Goal: Task Accomplishment & Management: Manage account settings

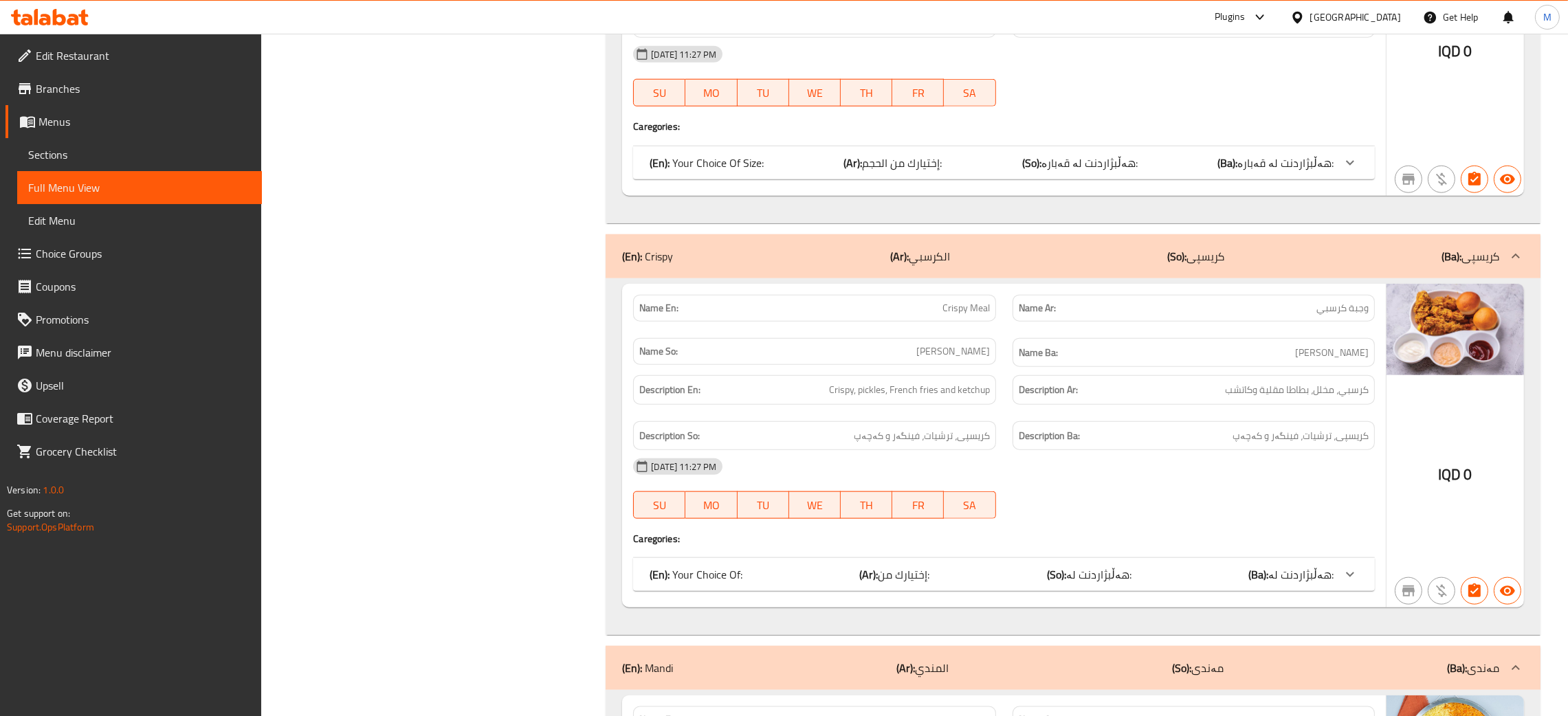
scroll to position [9578, 0]
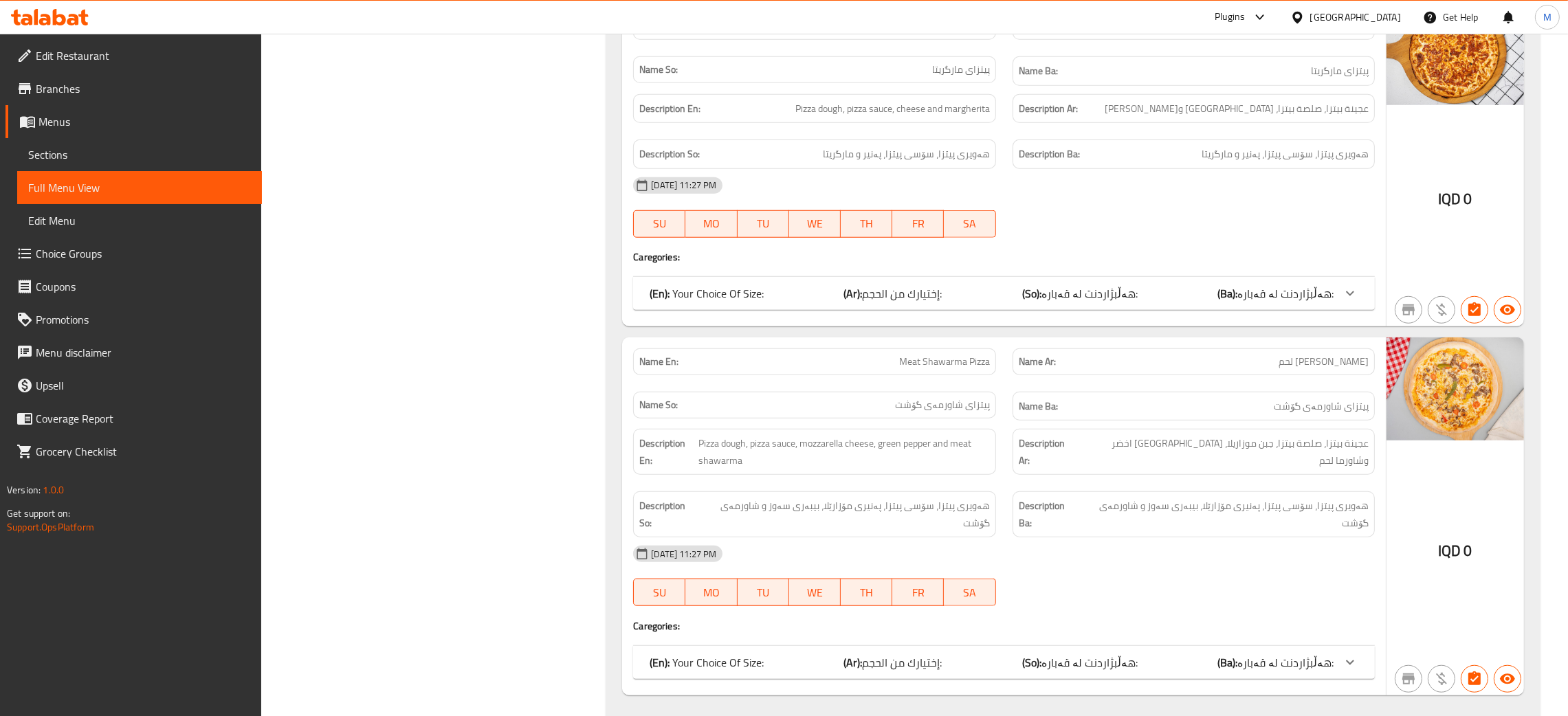
click at [1392, 15] on div "[GEOGRAPHIC_DATA]" at bounding box center [1355, 18] width 90 height 15
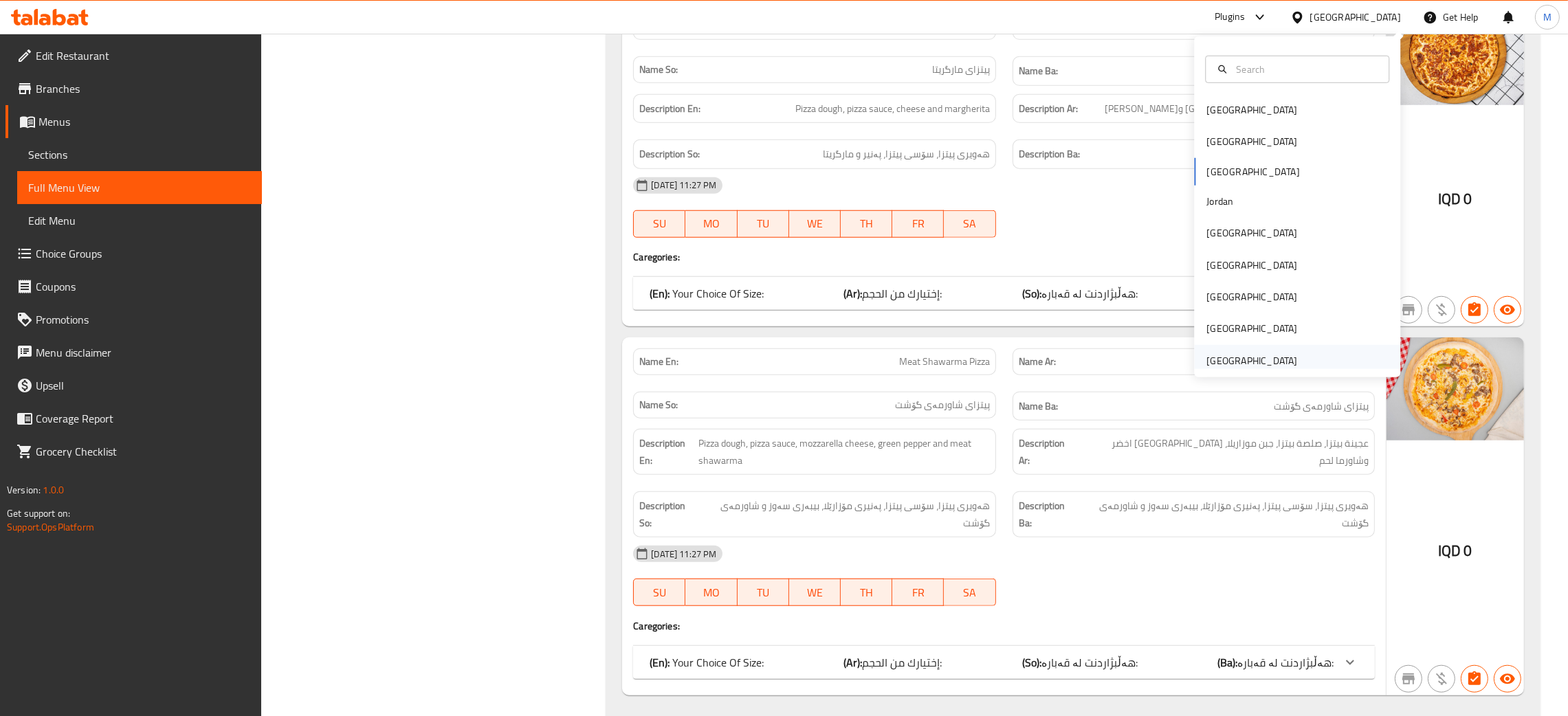
click at [1221, 360] on div "[GEOGRAPHIC_DATA]" at bounding box center [1251, 361] width 90 height 15
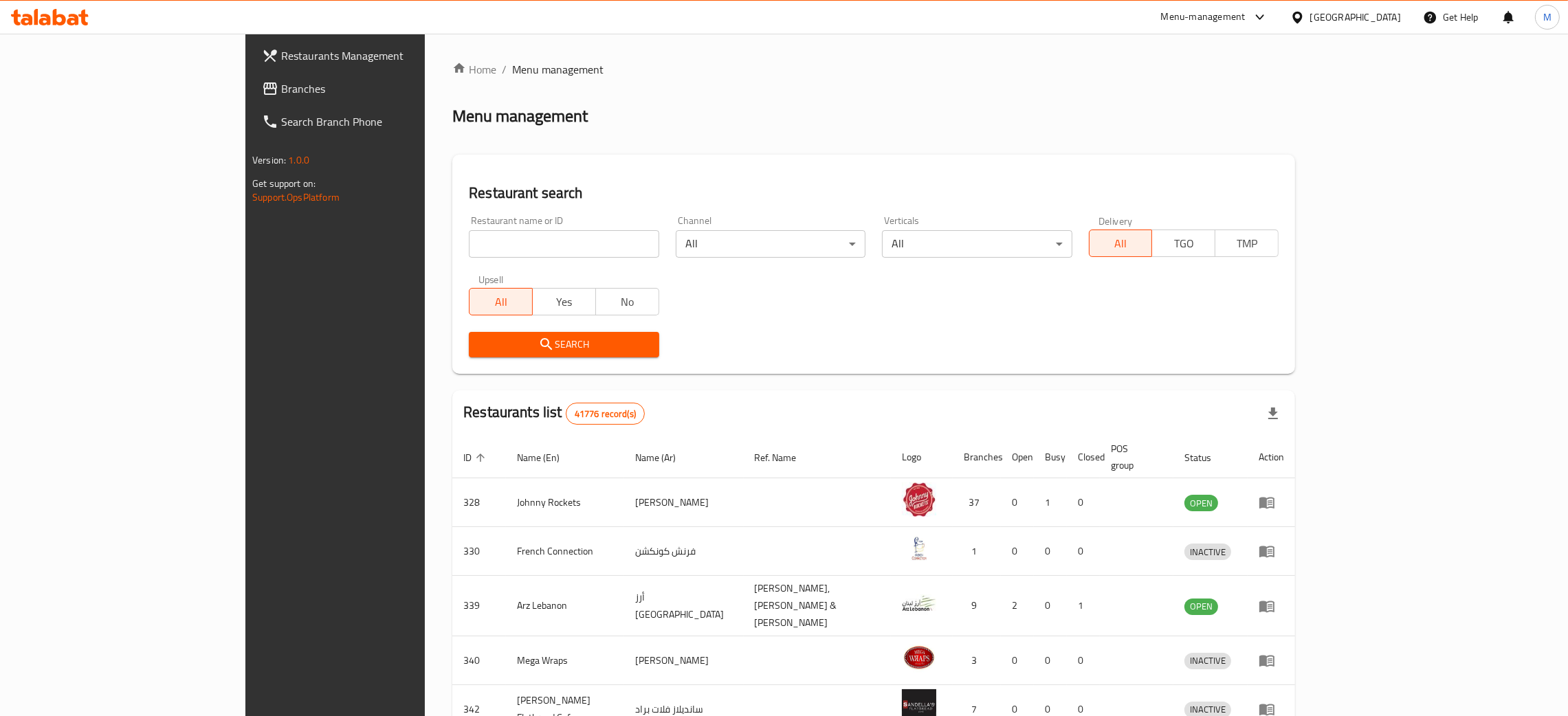
click at [469, 241] on input "search" at bounding box center [564, 244] width 190 height 28
paste input "703901"
type input "703901"
click button "Search" at bounding box center [564, 345] width 190 height 25
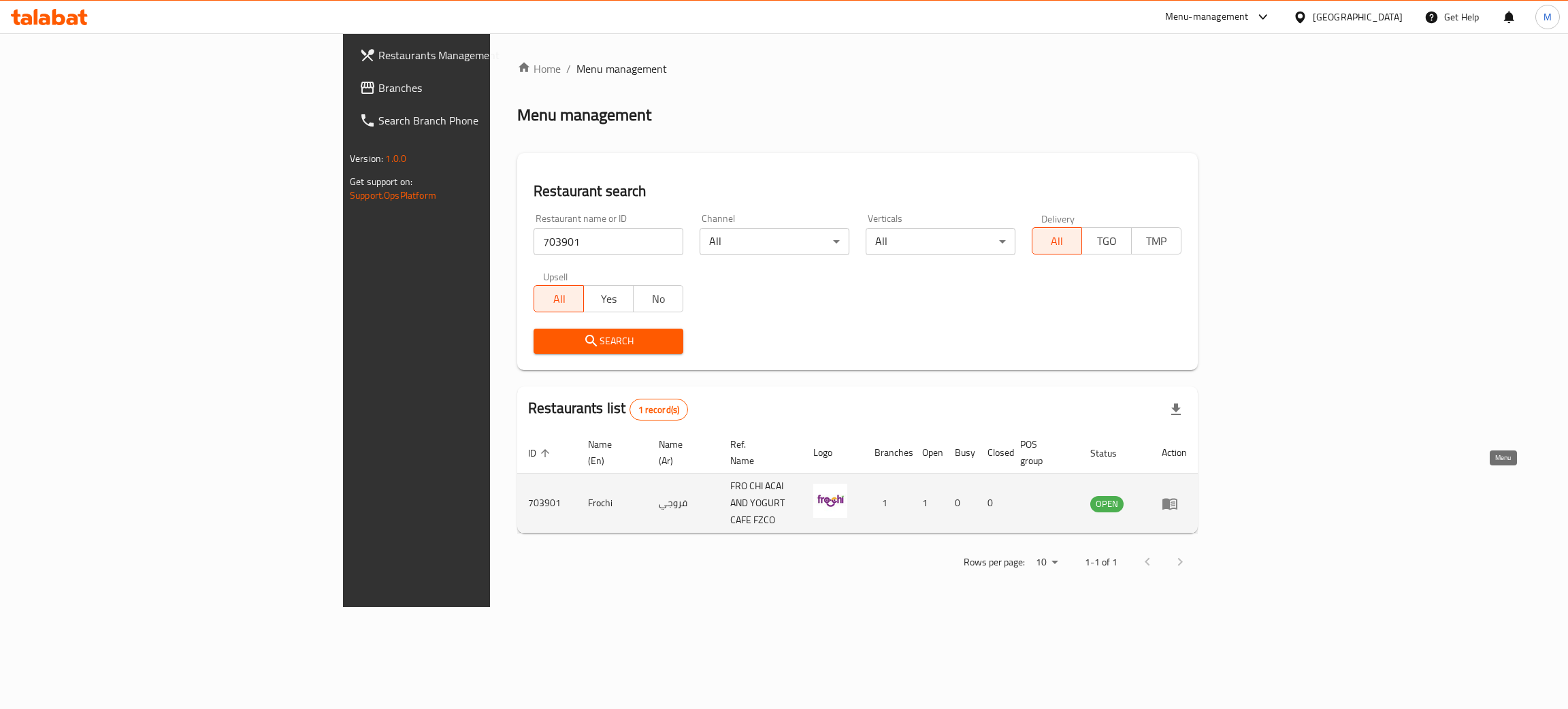
click at [1178, 495] on icon "enhanced table" at bounding box center [1170, 504] width 17 height 17
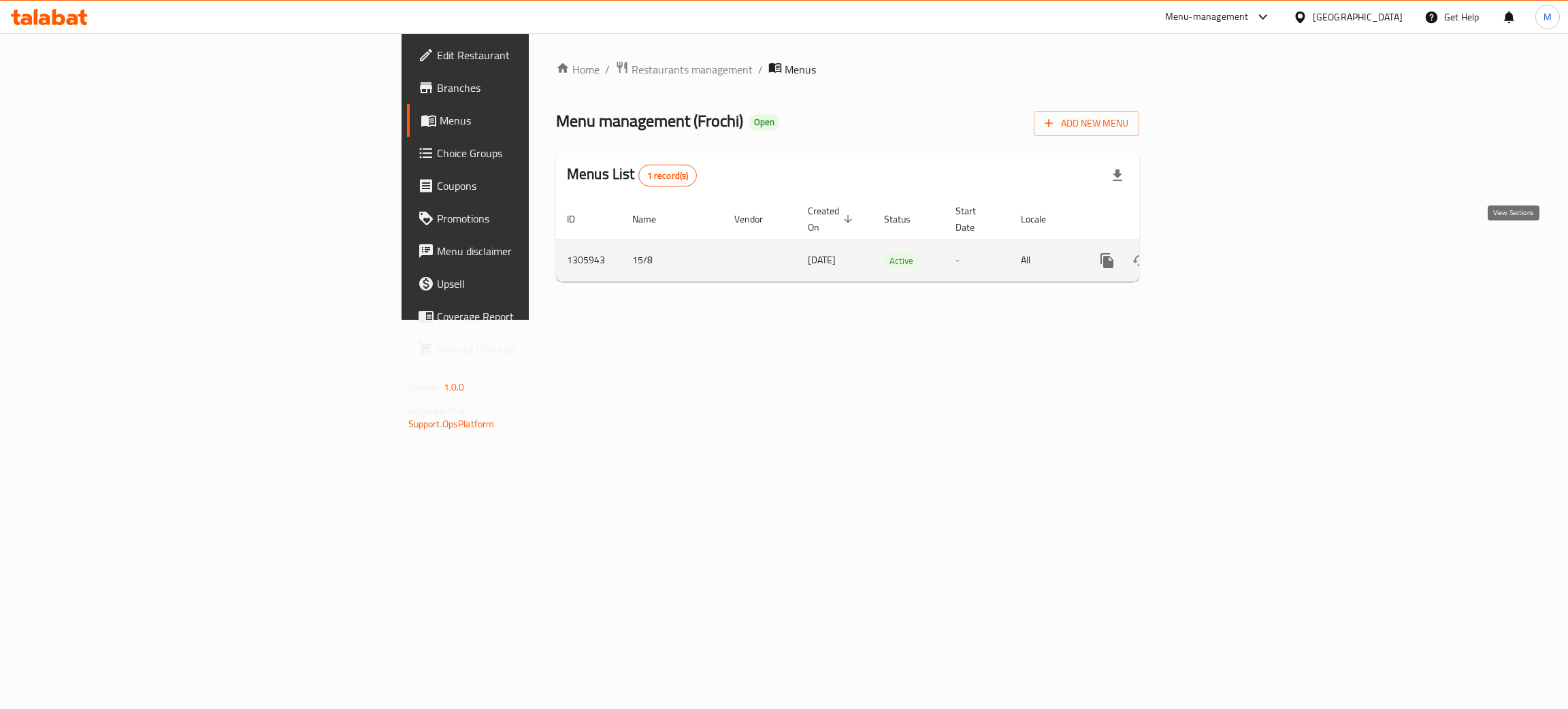
click at [1214, 253] on icon "enhanced table" at bounding box center [1206, 261] width 17 height 17
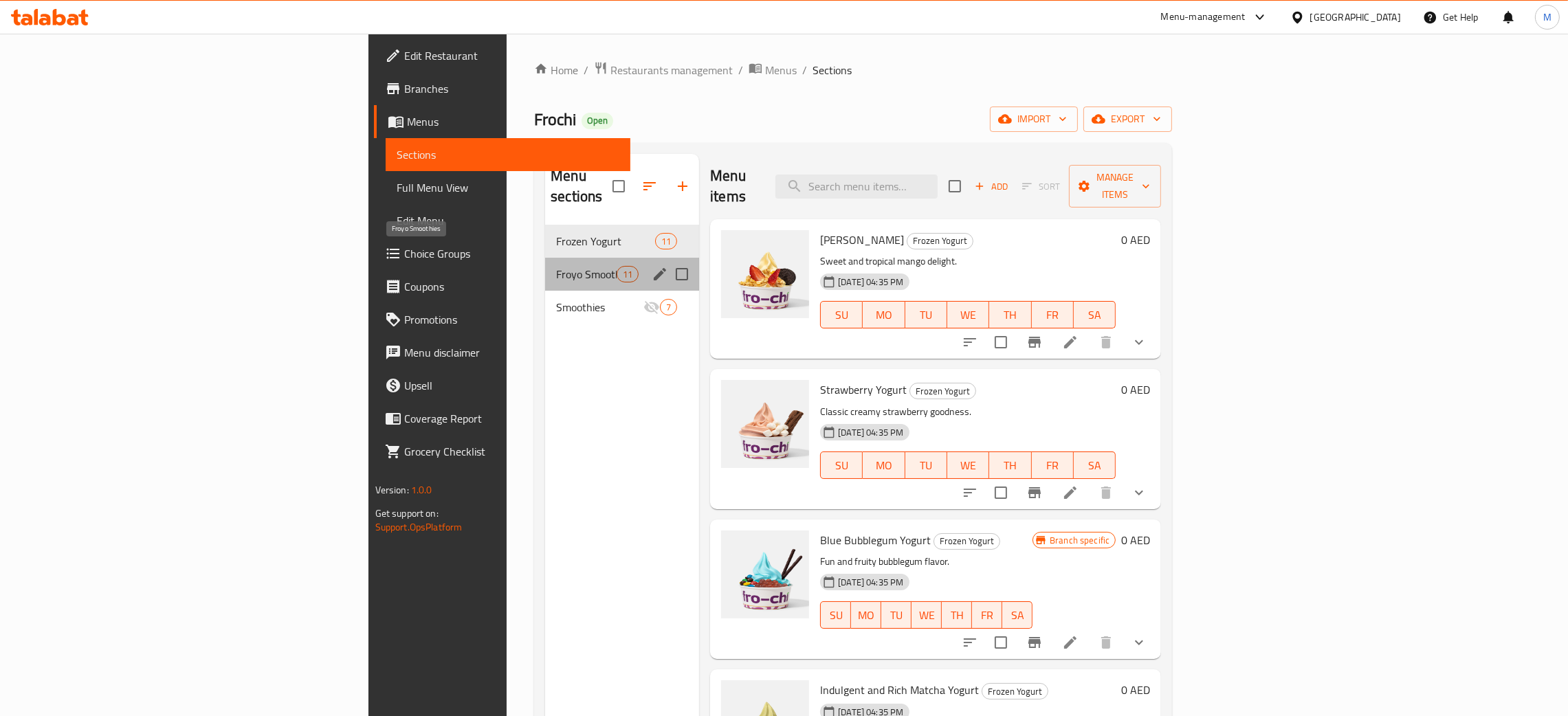
click at [556, 266] on span "Froyo Smoothies" at bounding box center [586, 274] width 60 height 17
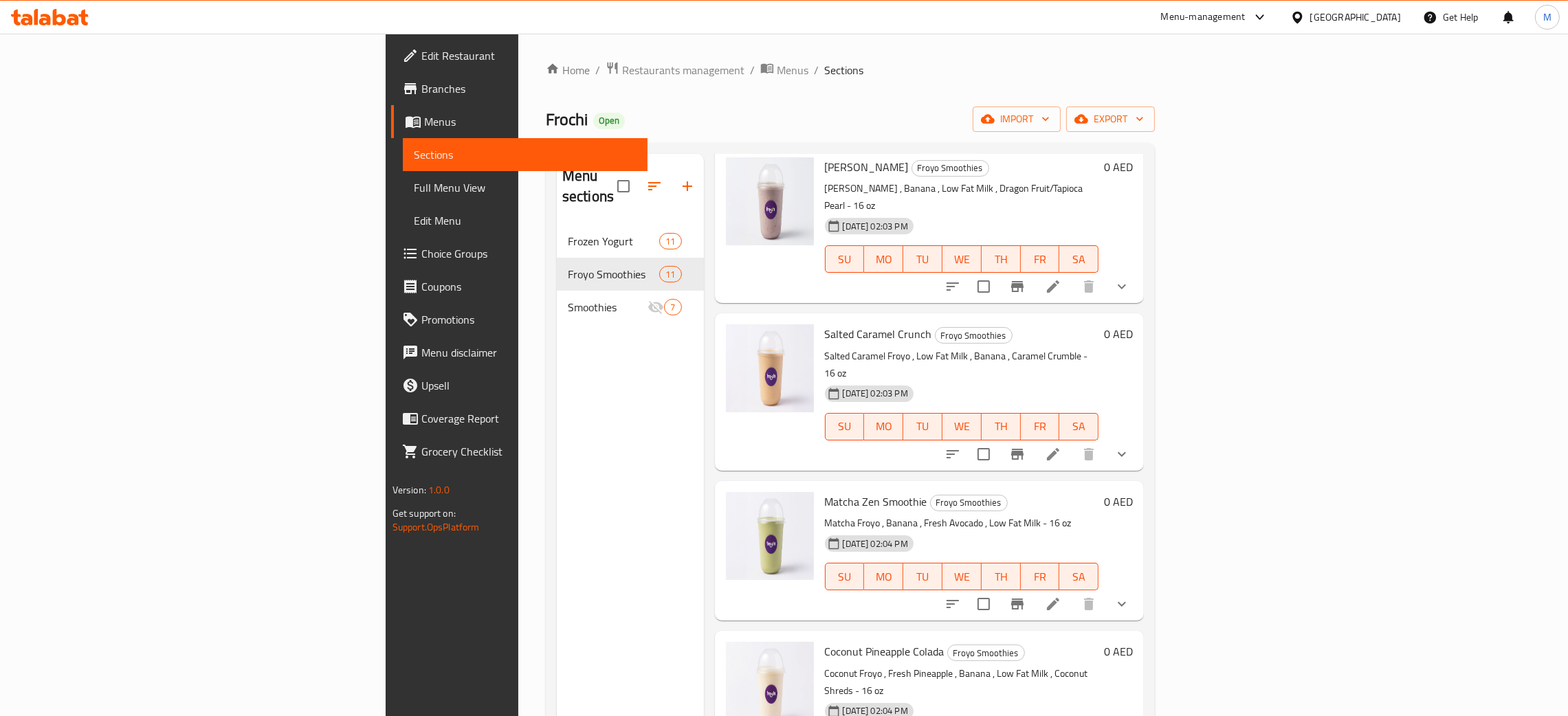
scroll to position [722, 0]
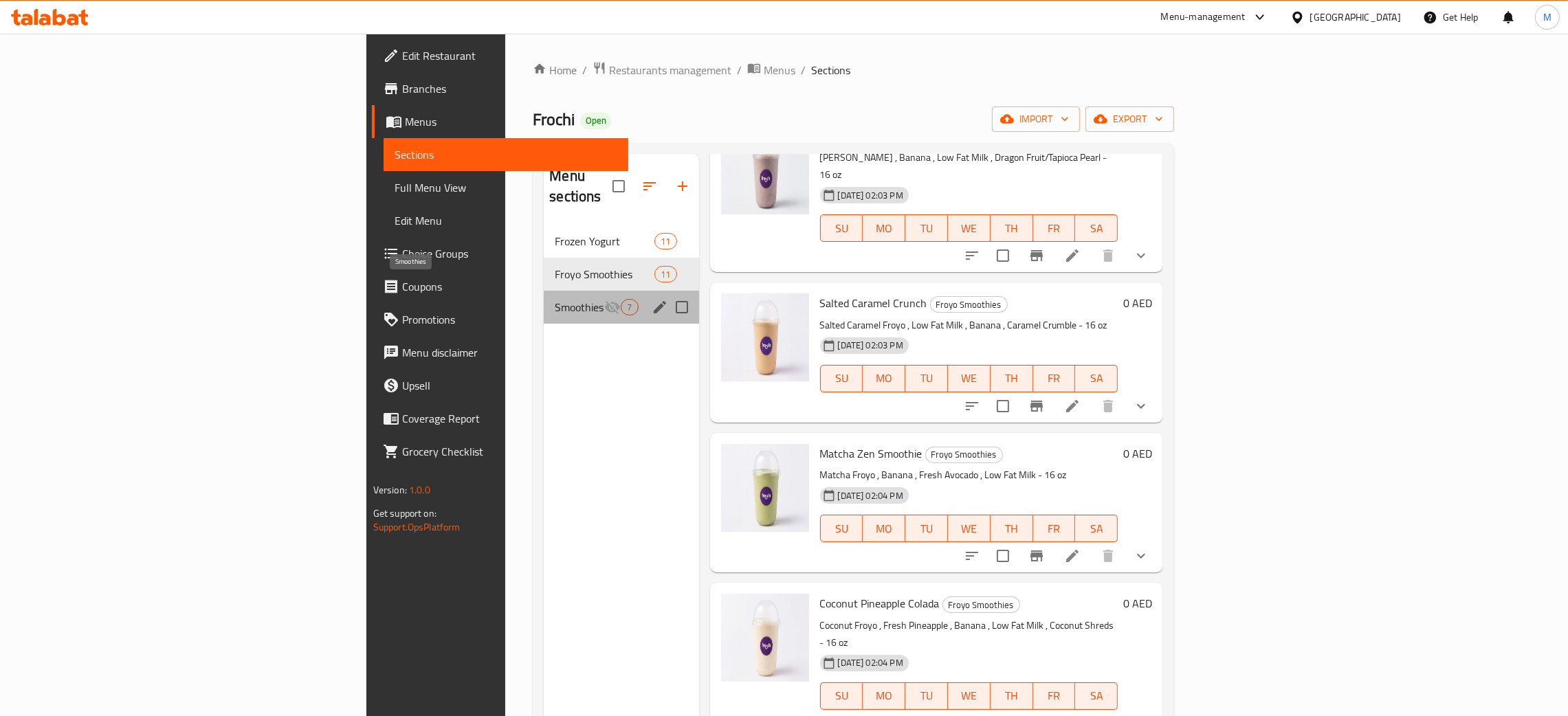
click at [554, 299] on span "Smoothies" at bounding box center [579, 307] width 50 height 17
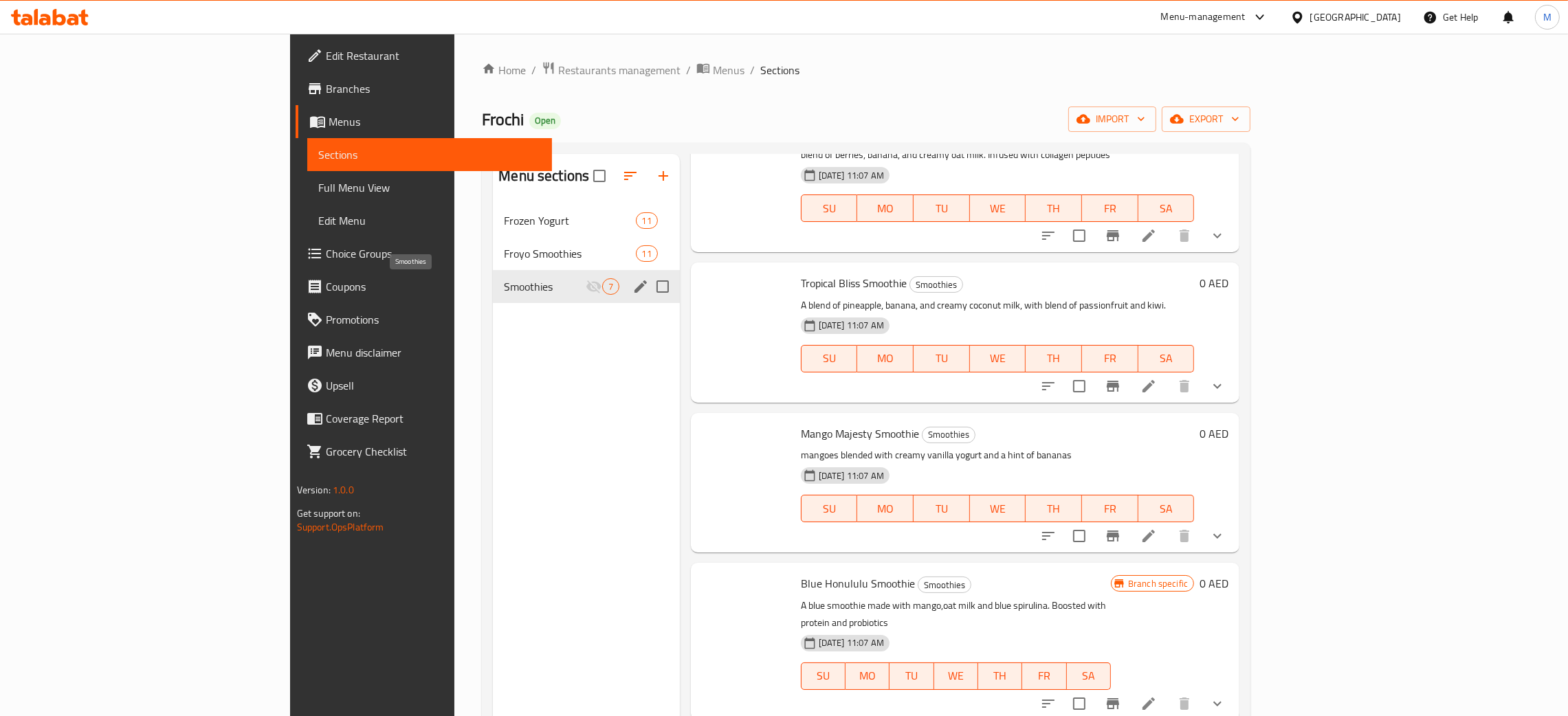
scroll to position [368, 0]
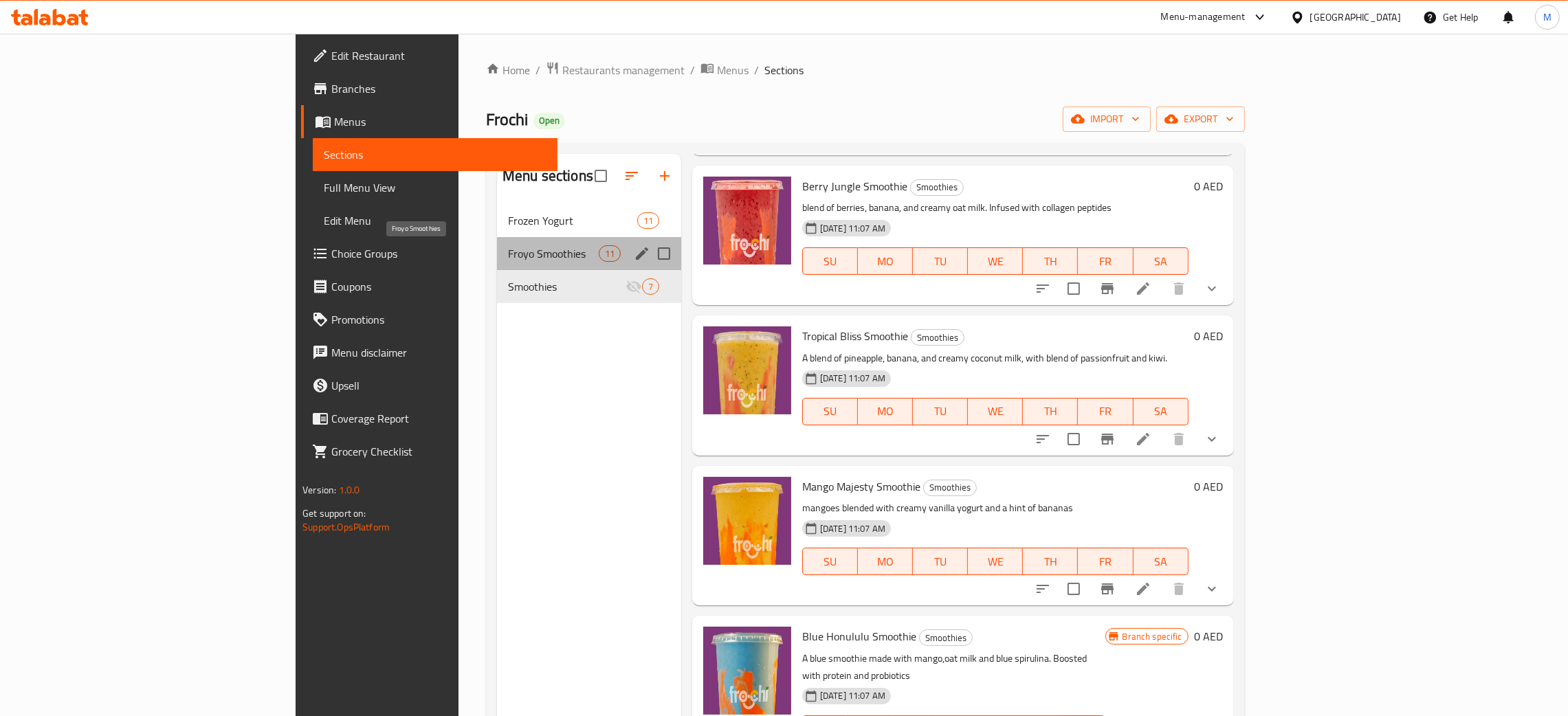
click at [508, 251] on span "Froyo Smoothies" at bounding box center [553, 253] width 90 height 17
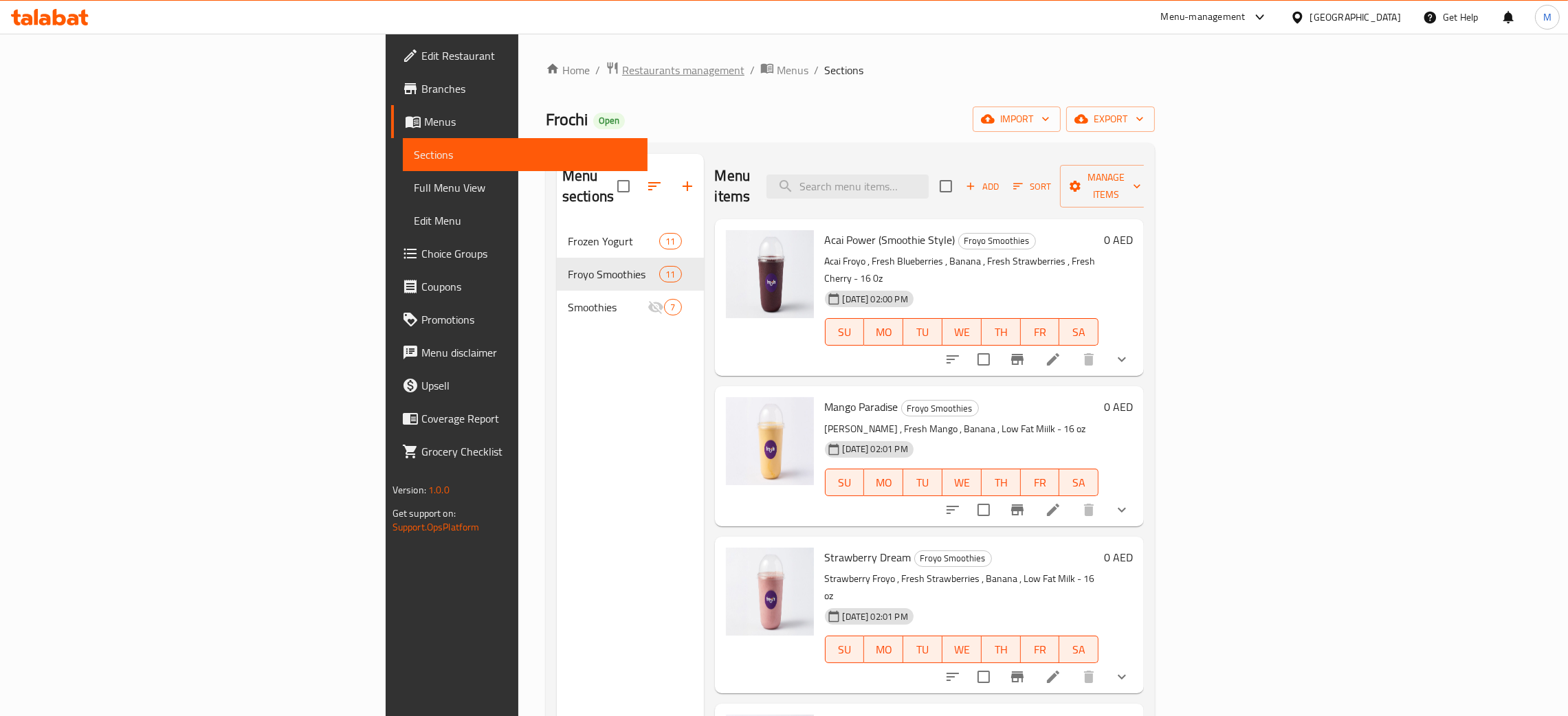
click at [622, 68] on span "Restaurants management" at bounding box center [683, 70] width 122 height 17
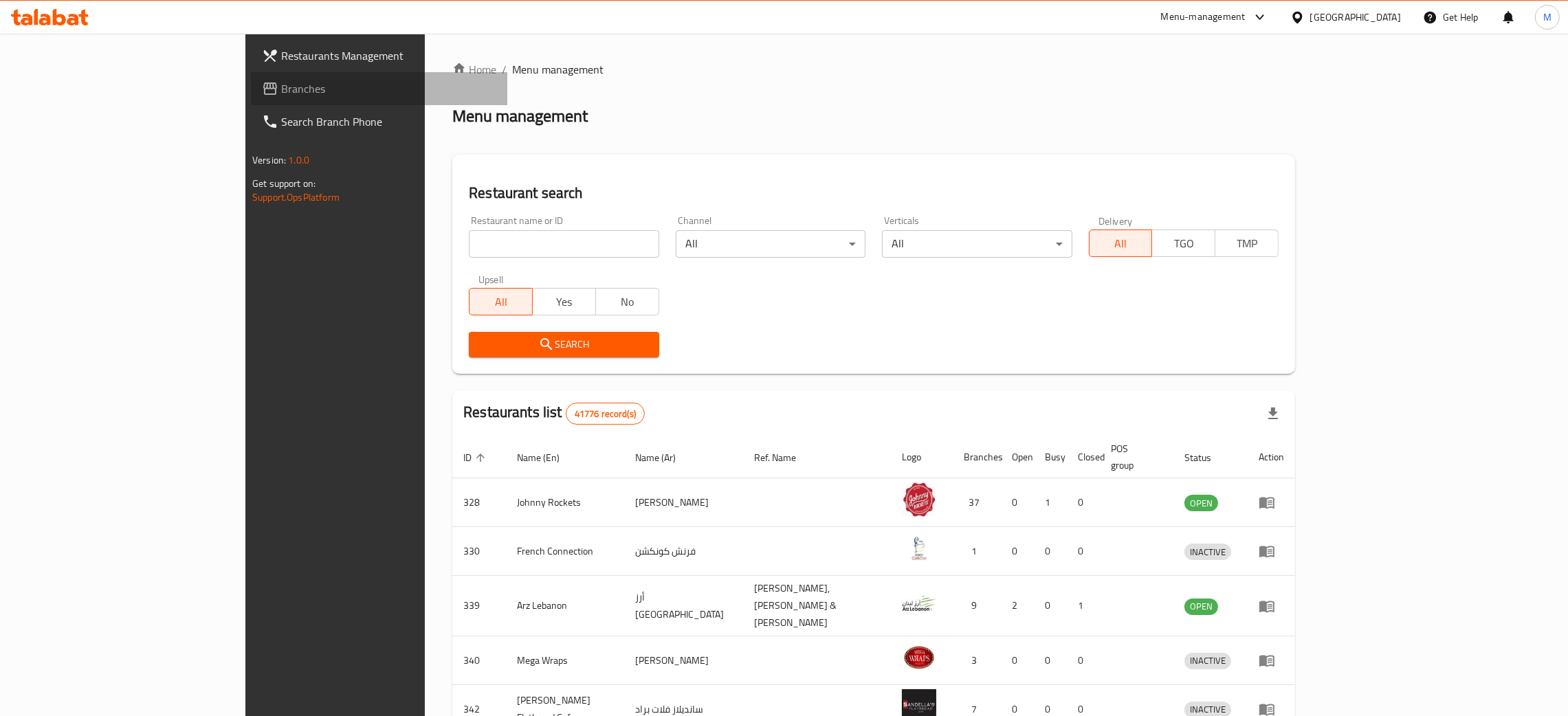
click at [281, 86] on span "Branches" at bounding box center [388, 89] width 215 height 17
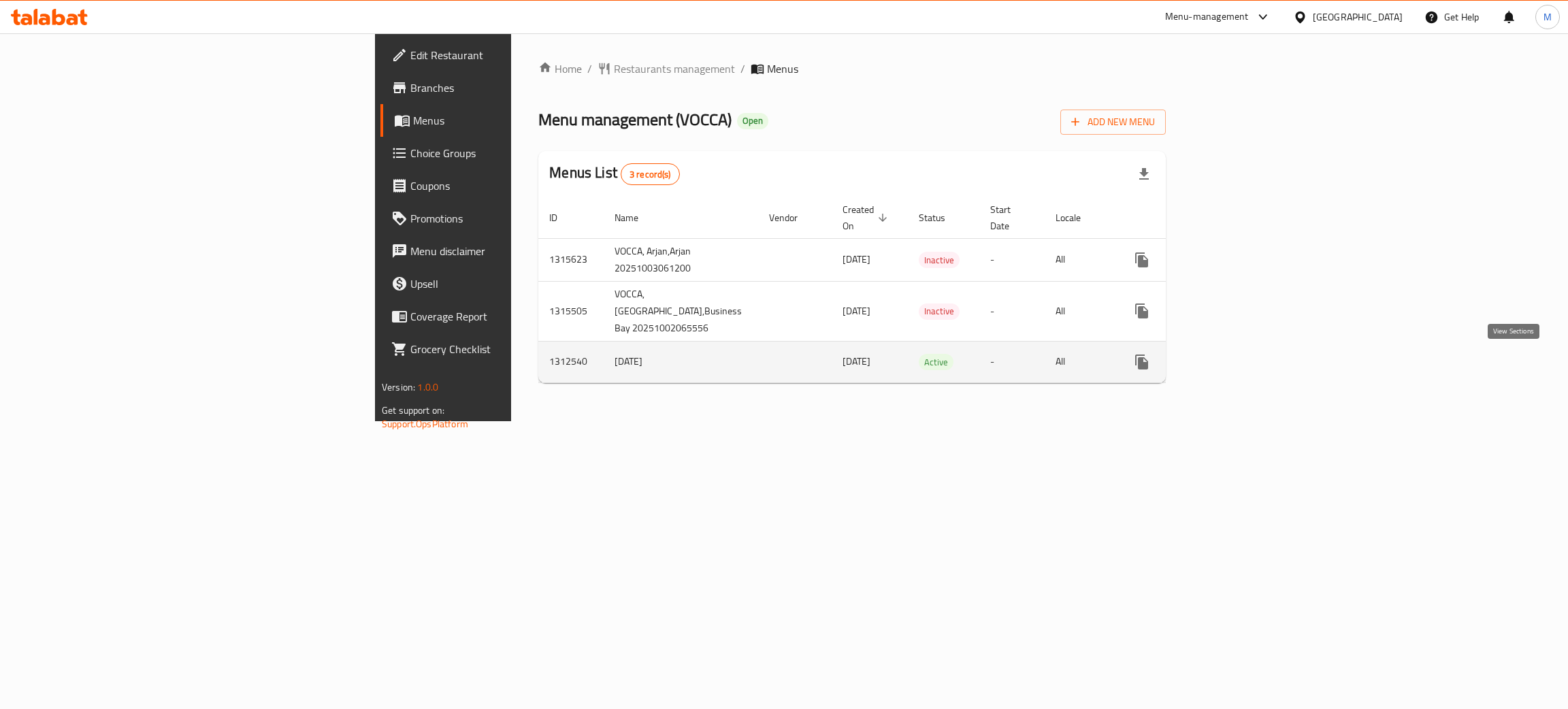
click at [1248, 358] on icon "enhanced table" at bounding box center [1240, 362] width 17 height 17
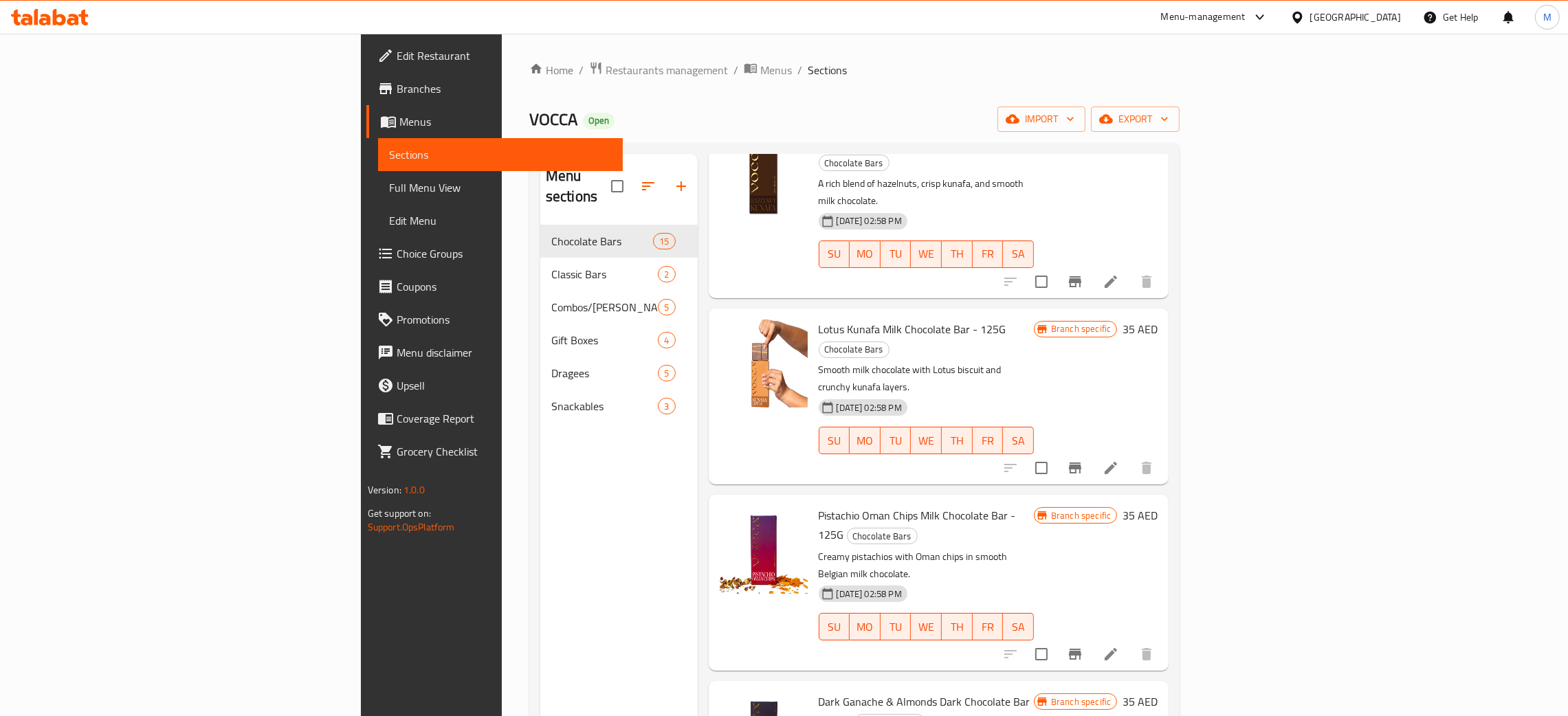
scroll to position [1133, 0]
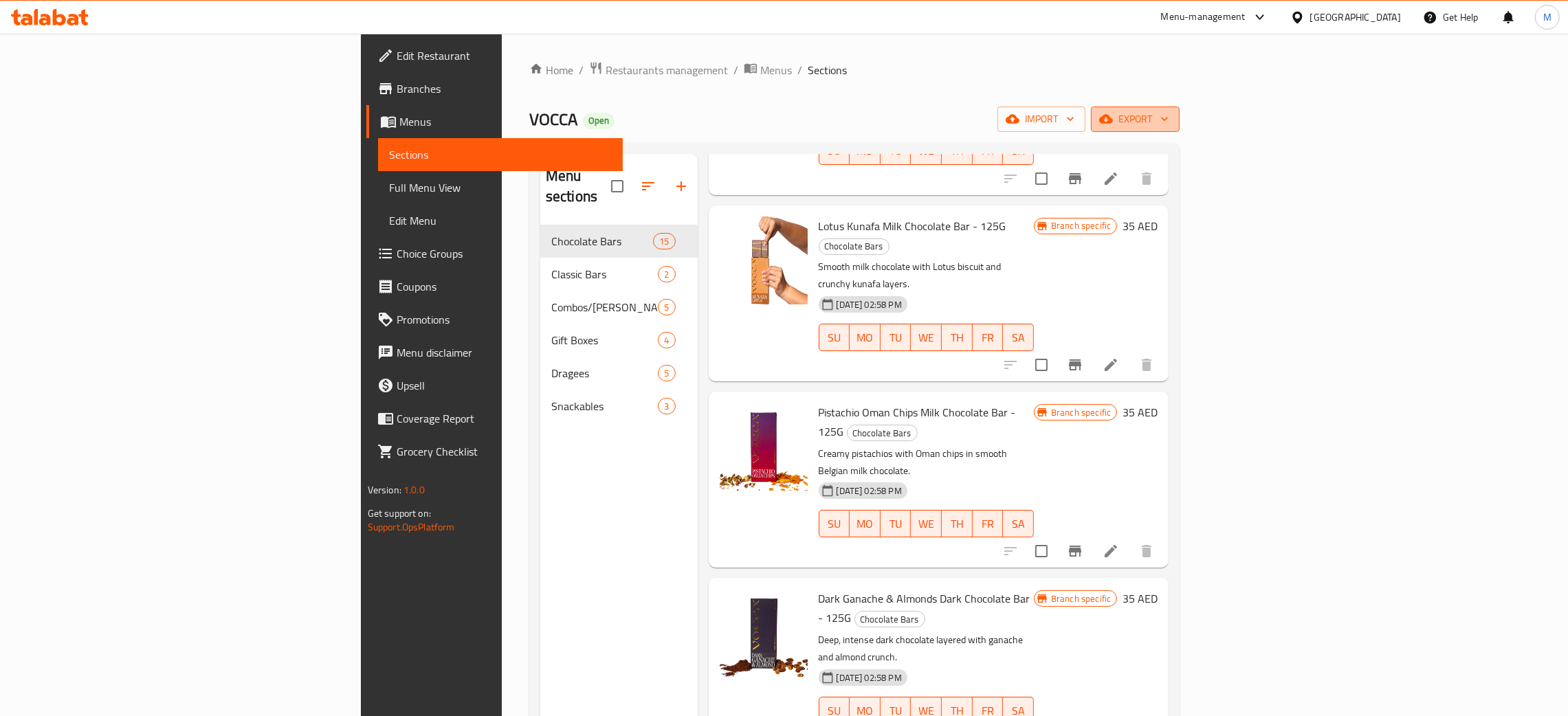
click at [1112, 117] on icon "button" at bounding box center [1106, 119] width 14 height 14
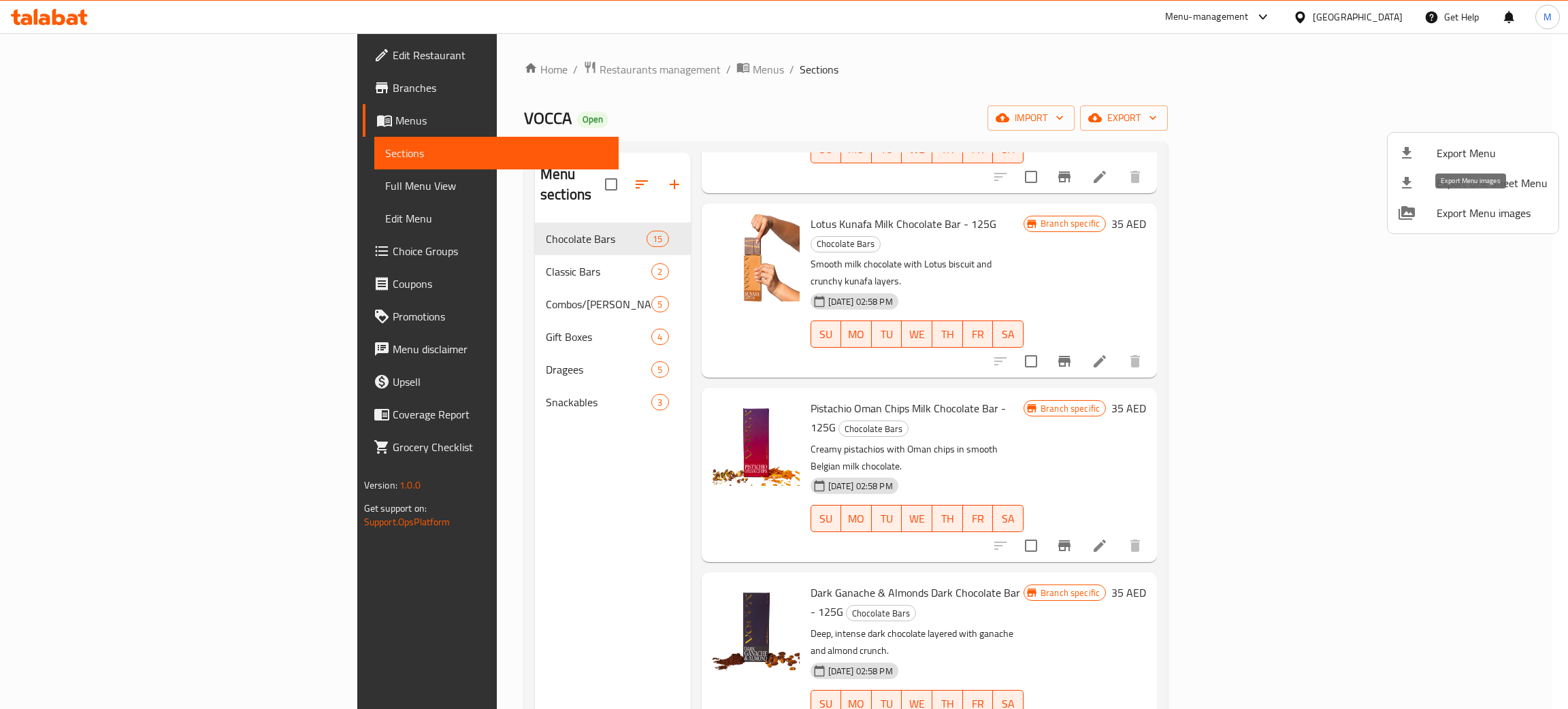
click at [1291, 140] on div "Export Menu Export One Sheet Menu Export Menu images" at bounding box center [784, 354] width 1568 height 709
click at [1435, 218] on div at bounding box center [1418, 213] width 38 height 17
click at [464, 71] on div at bounding box center [784, 354] width 1568 height 709
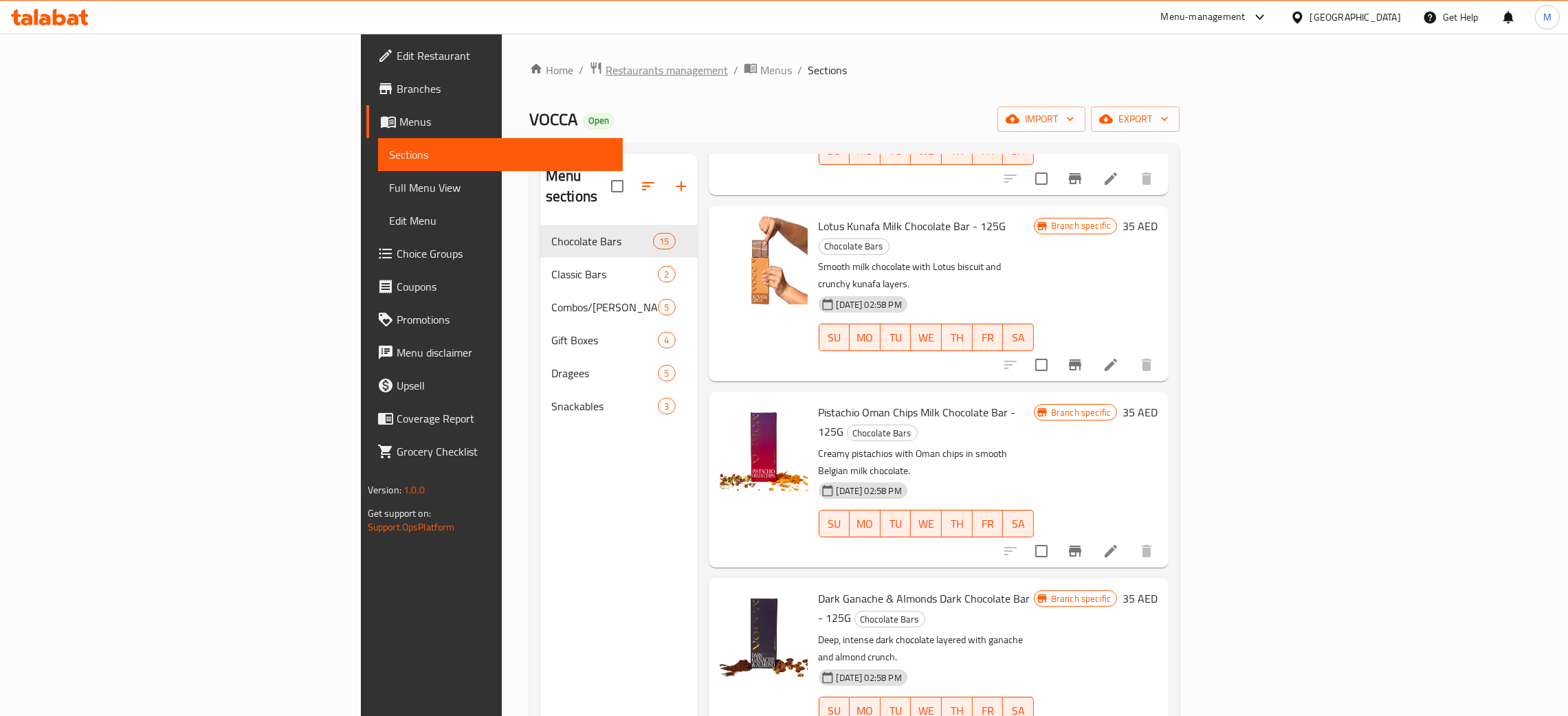
click at [606, 71] on span "Restaurants management" at bounding box center [667, 70] width 122 height 17
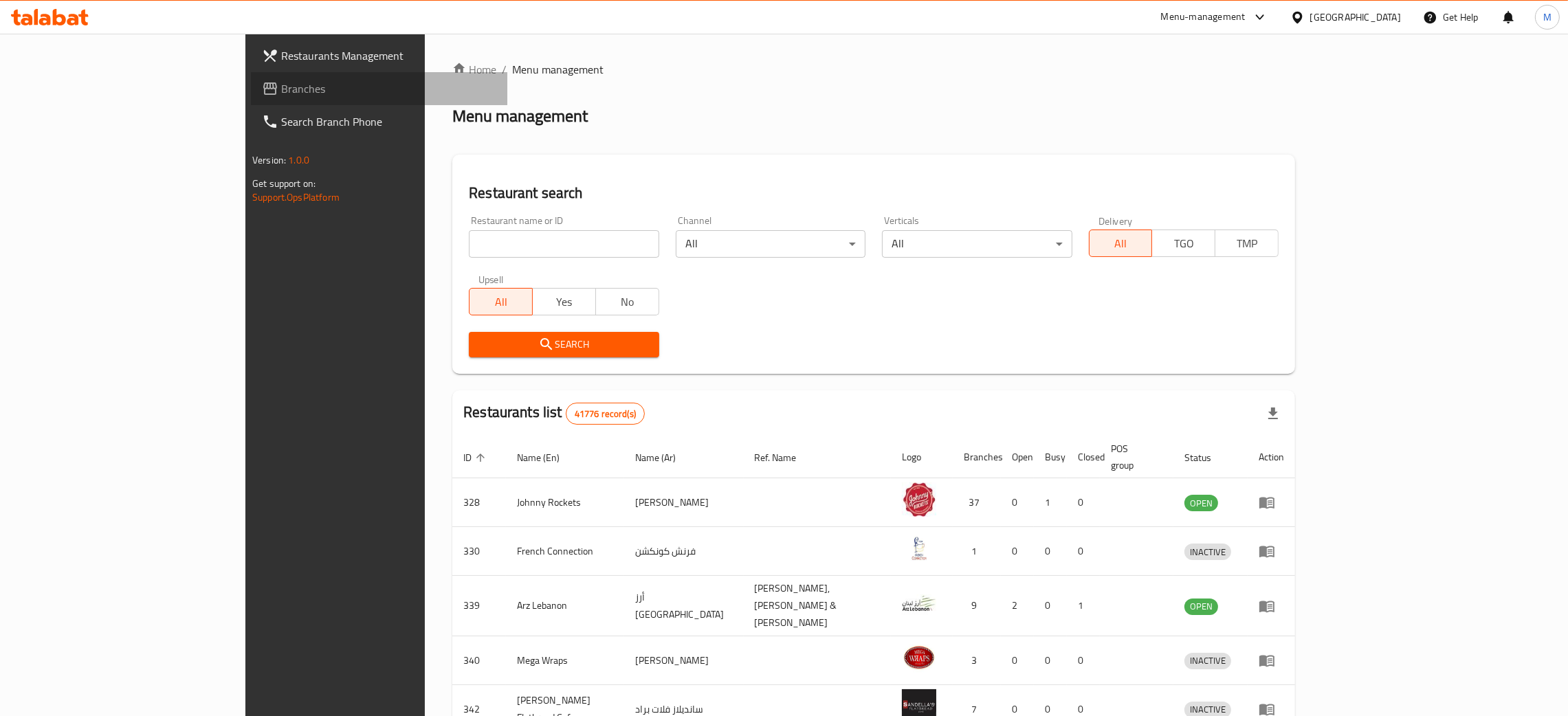
click at [281, 83] on span "Branches" at bounding box center [388, 89] width 215 height 17
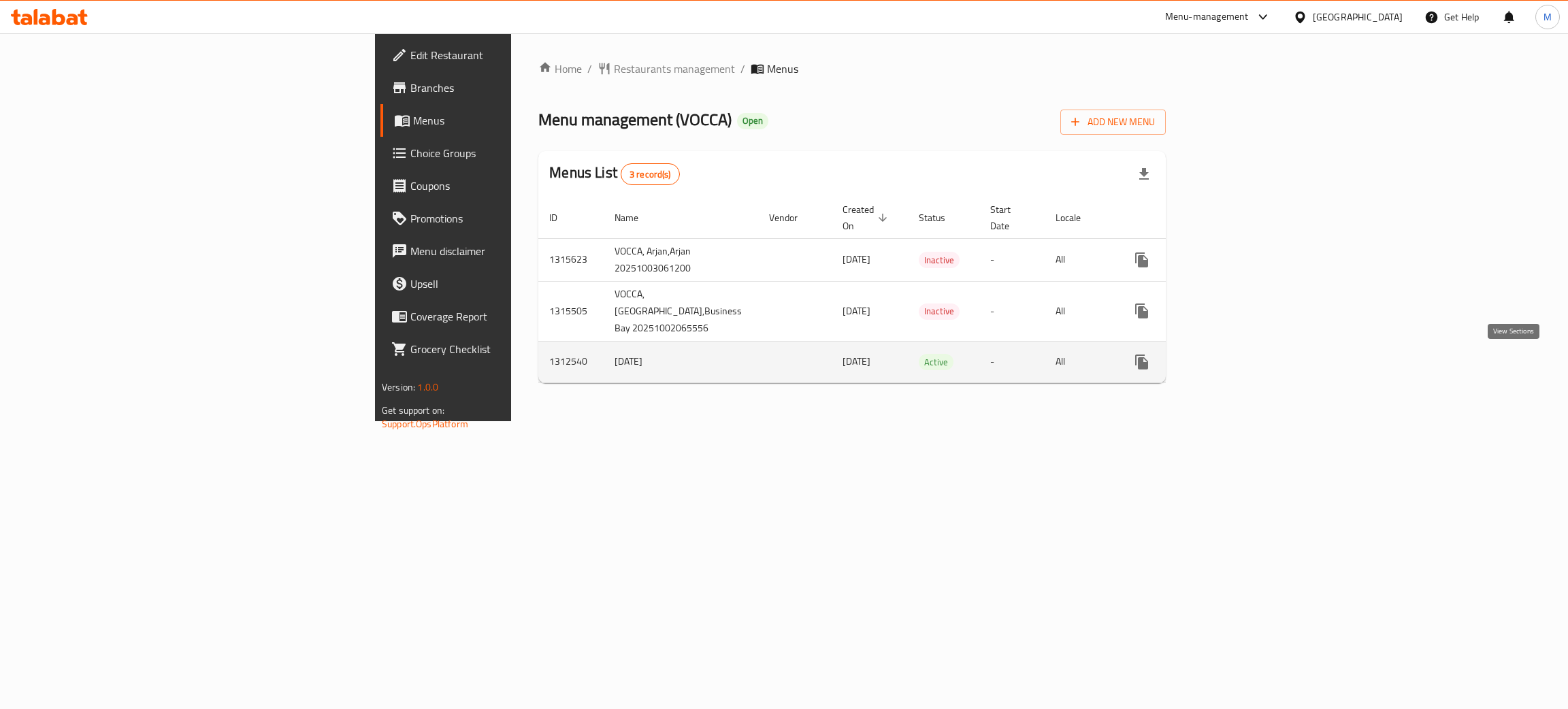
click at [1256, 365] on link "enhanced table" at bounding box center [1240, 362] width 33 height 33
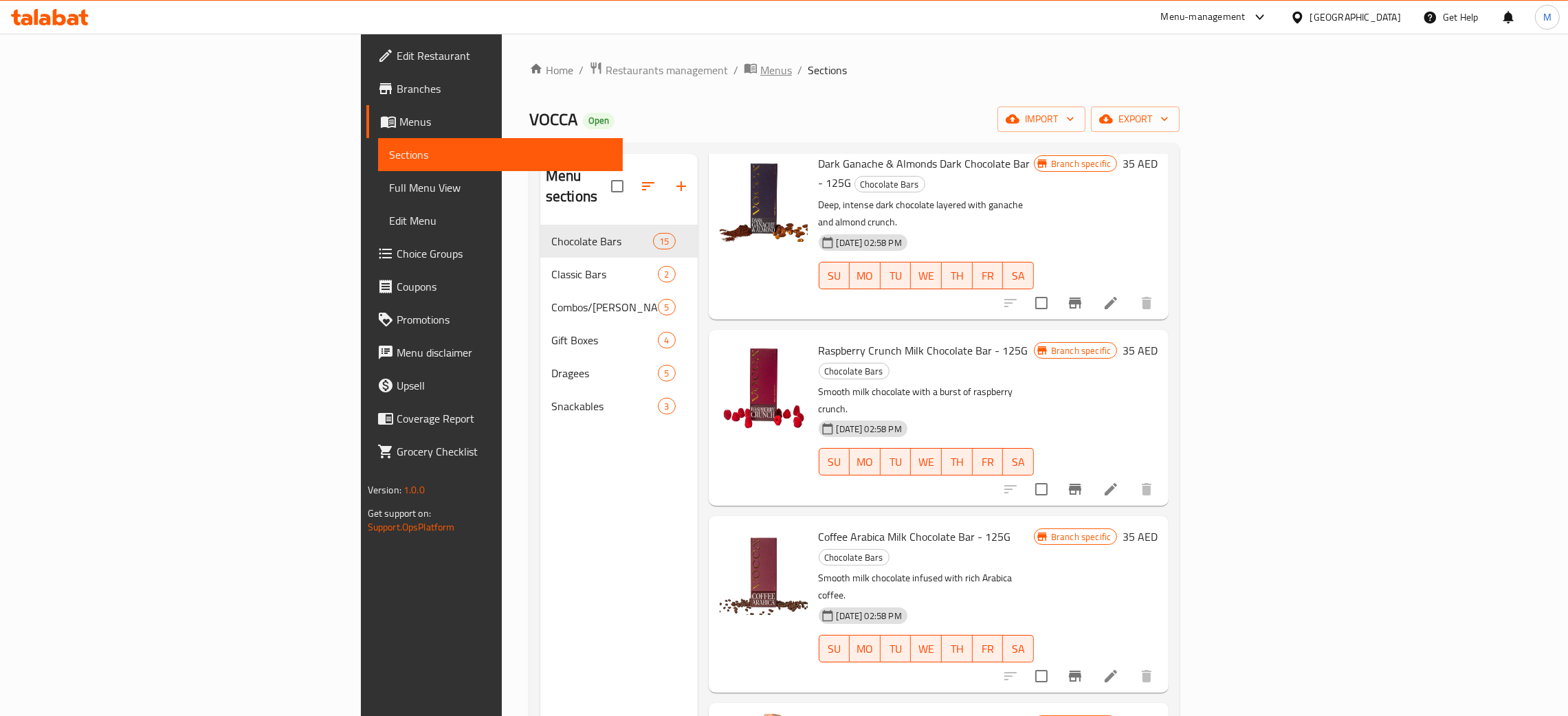
click at [760, 70] on span "Menus" at bounding box center [776, 70] width 31 height 17
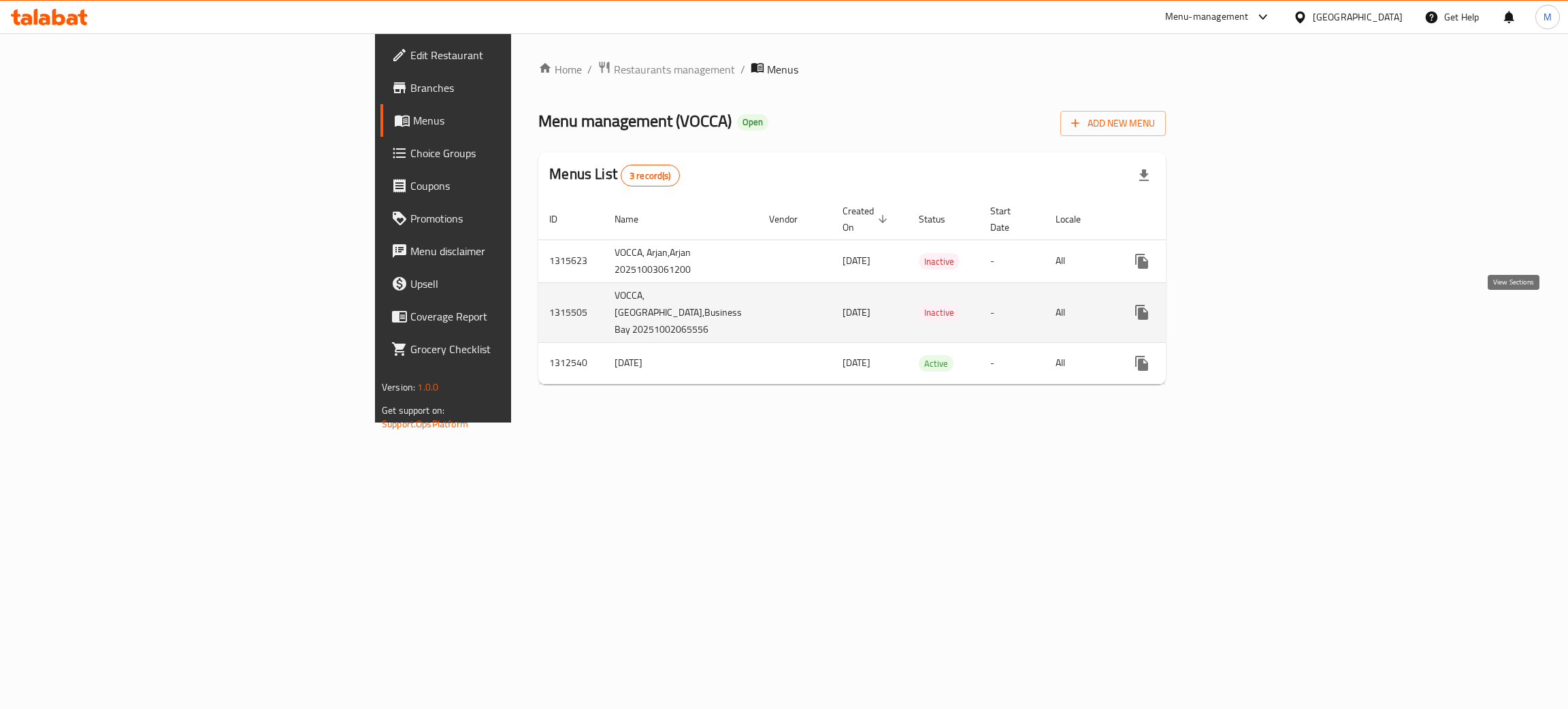
click at [1248, 309] on icon "enhanced table" at bounding box center [1240, 312] width 17 height 17
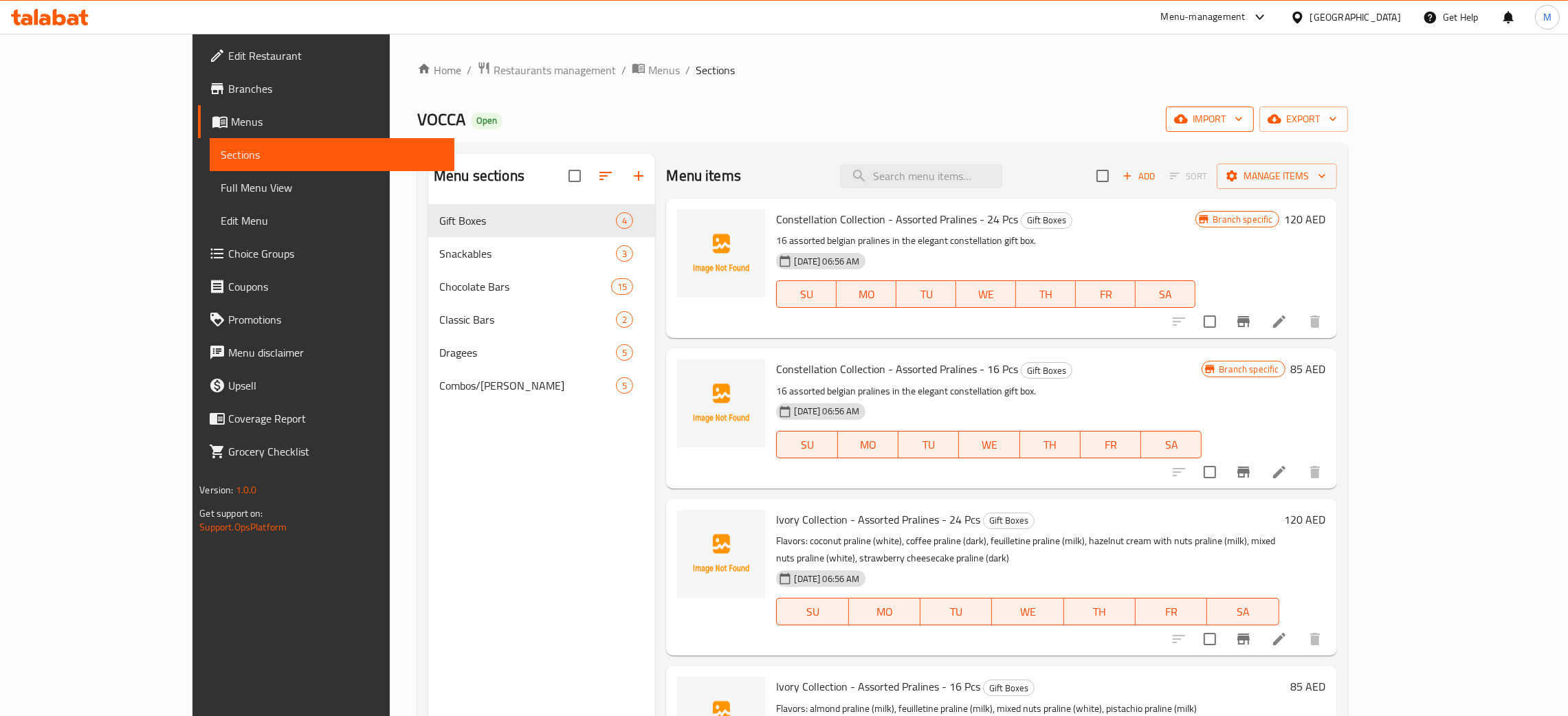
click at [1243, 119] on span "import" at bounding box center [1210, 119] width 66 height 17
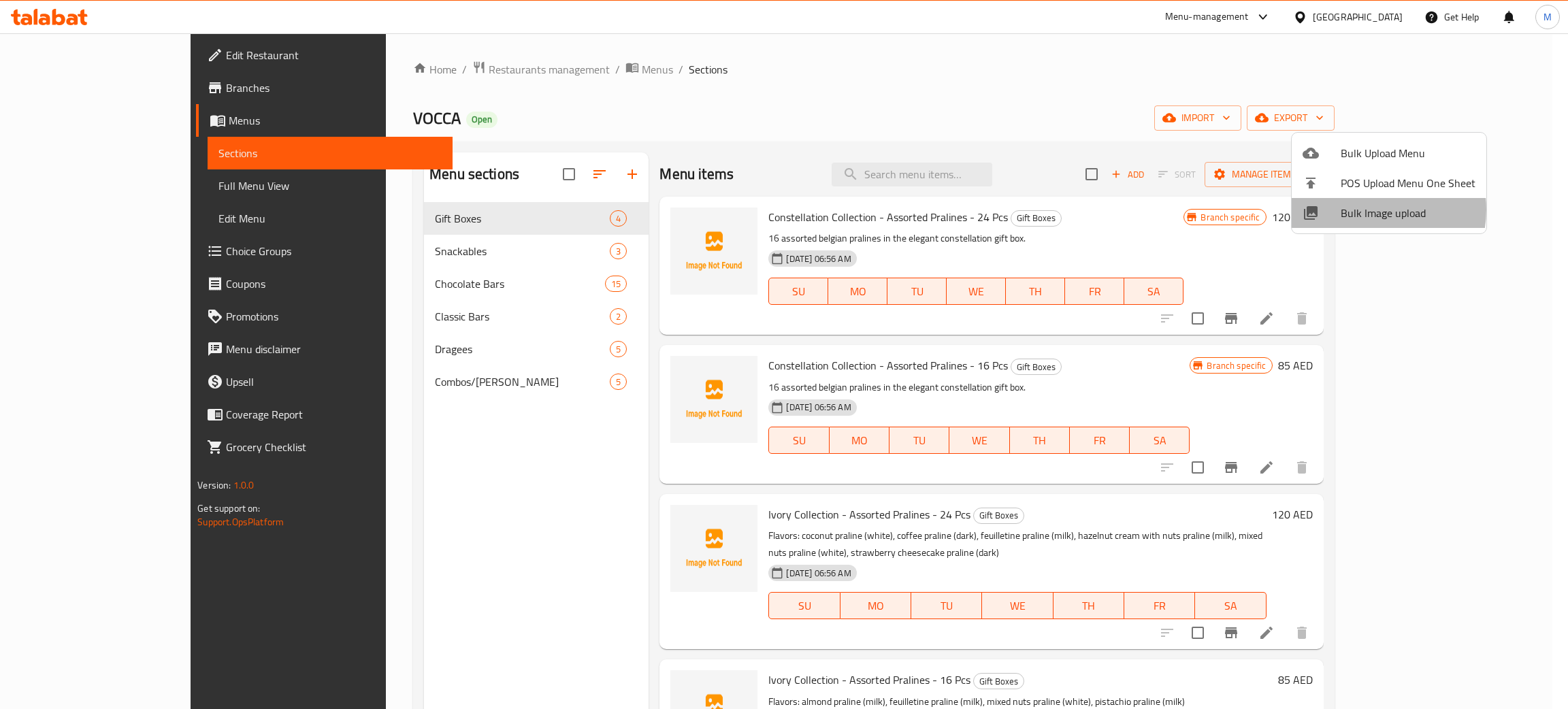
click at [1367, 209] on span "Bulk Image upload" at bounding box center [1408, 213] width 135 height 17
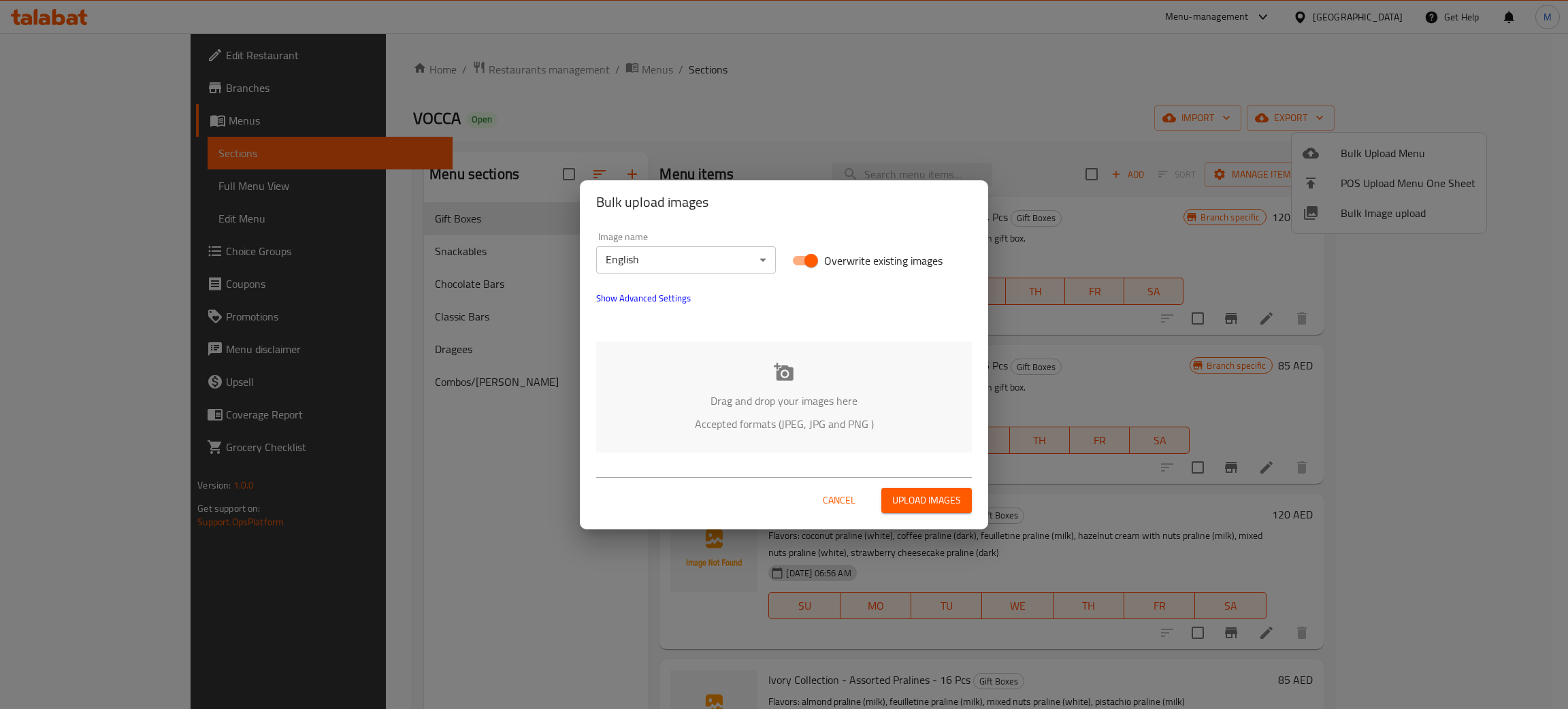
click at [748, 382] on div "Drag and drop your images here Accepted formats (JPEG, JPG and PNG )" at bounding box center [784, 397] width 376 height 111
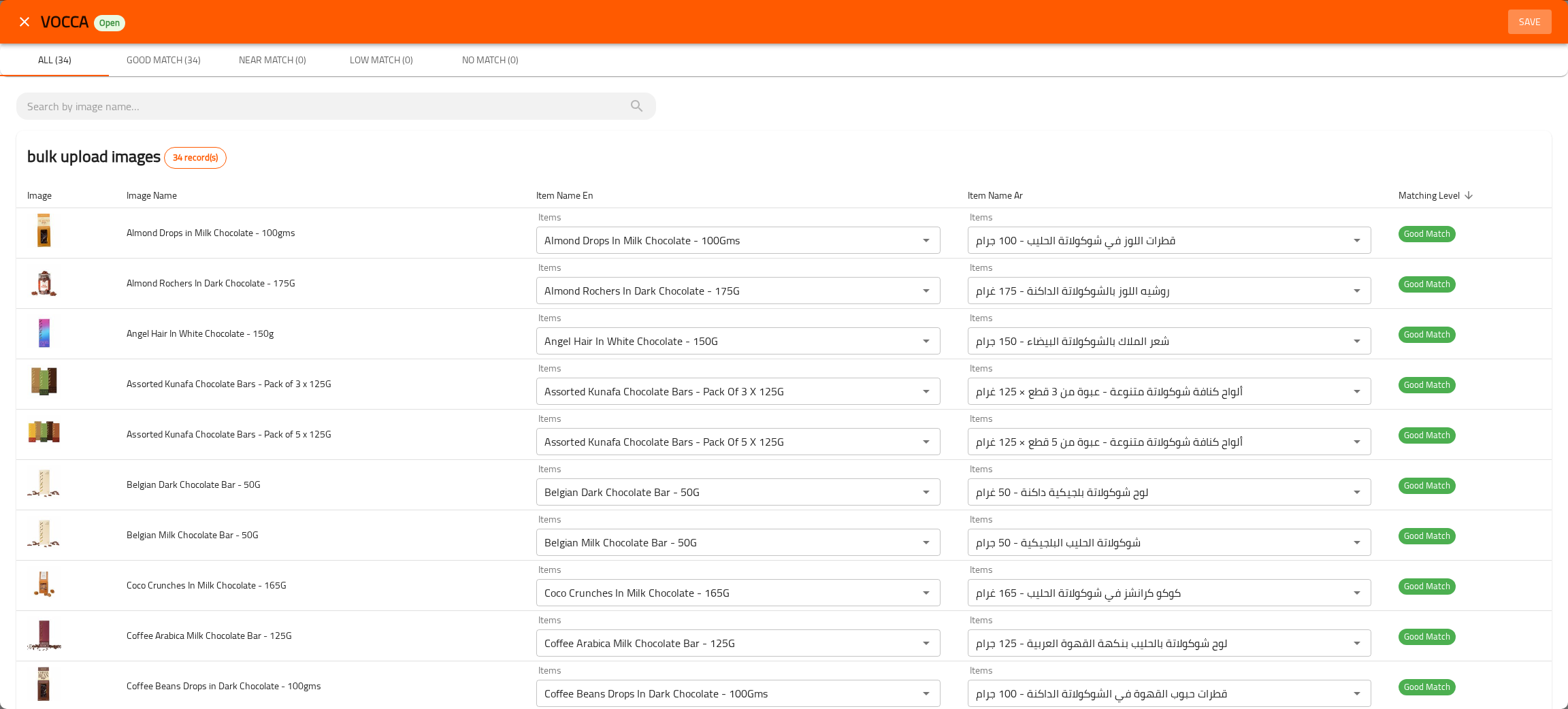
click at [1513, 23] on span "Save" at bounding box center [1529, 22] width 33 height 17
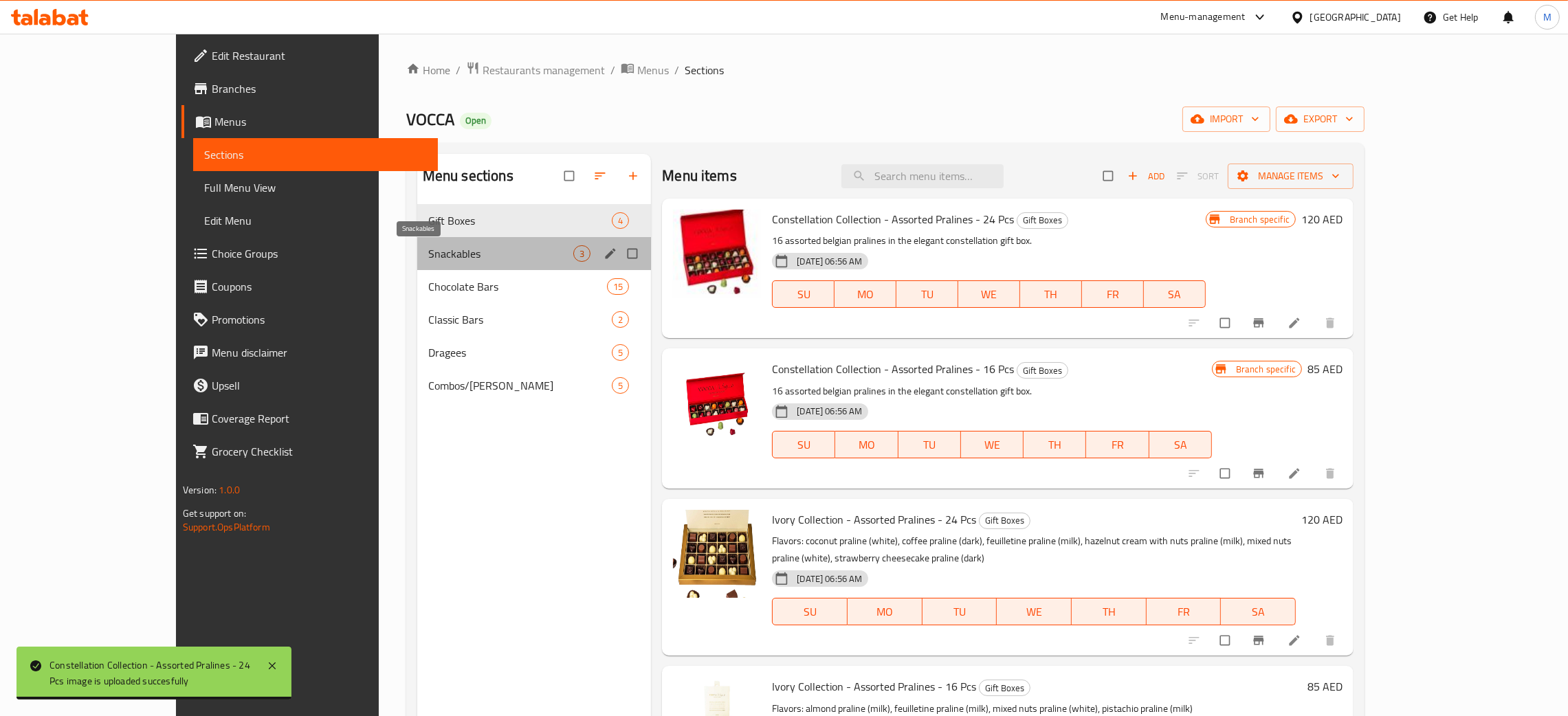
click at [428, 250] on span "Snackables" at bounding box center [500, 253] width 145 height 17
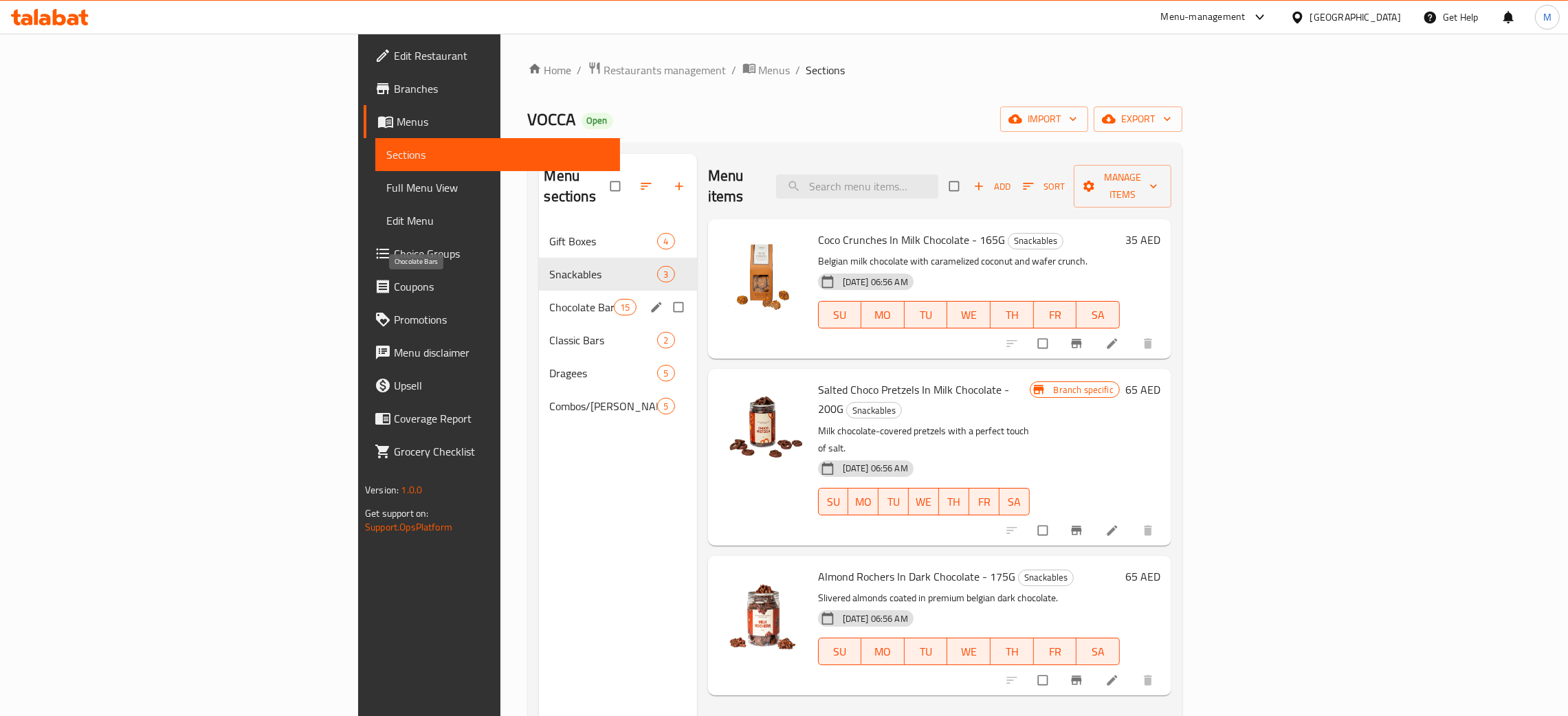
click at [550, 299] on span "Chocolate Bars" at bounding box center [582, 307] width 64 height 17
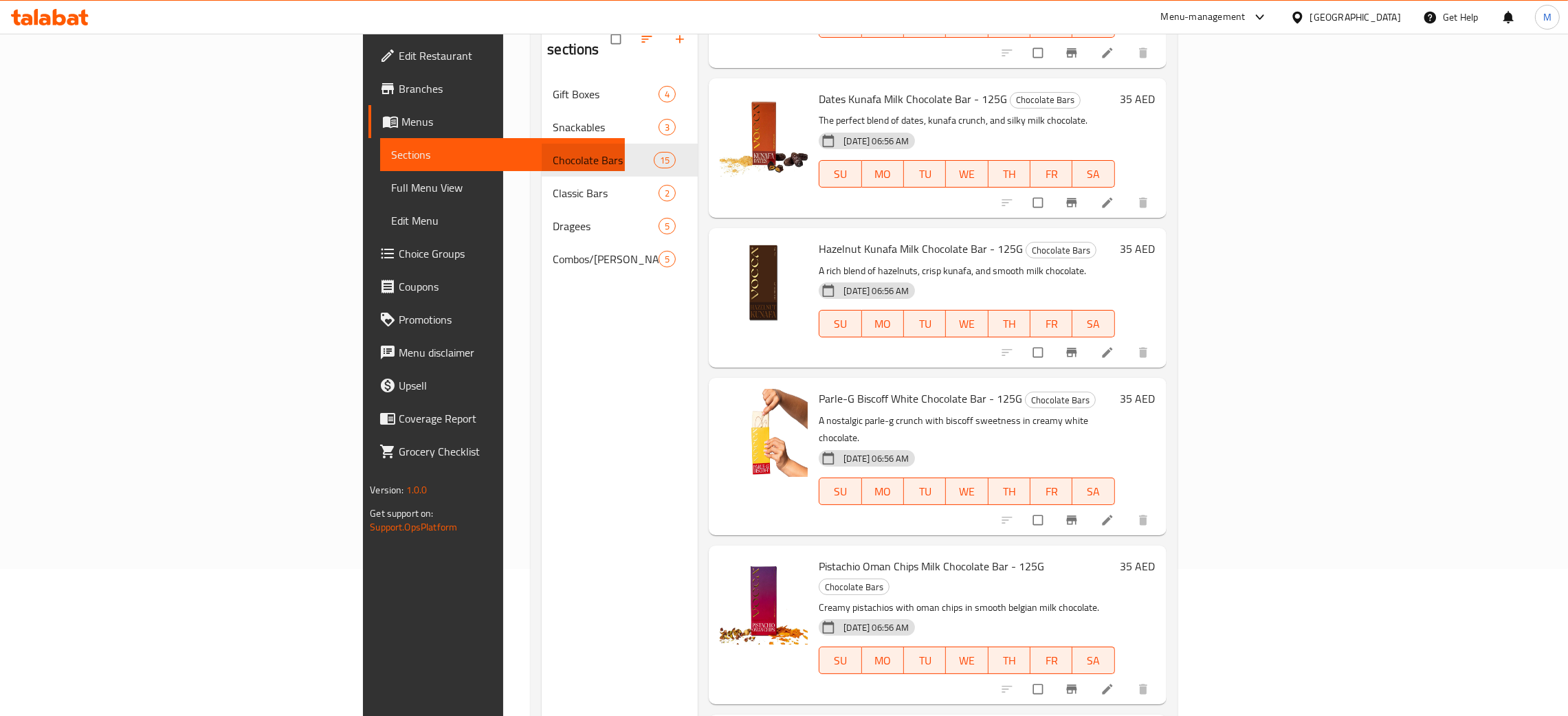
scroll to position [194, 0]
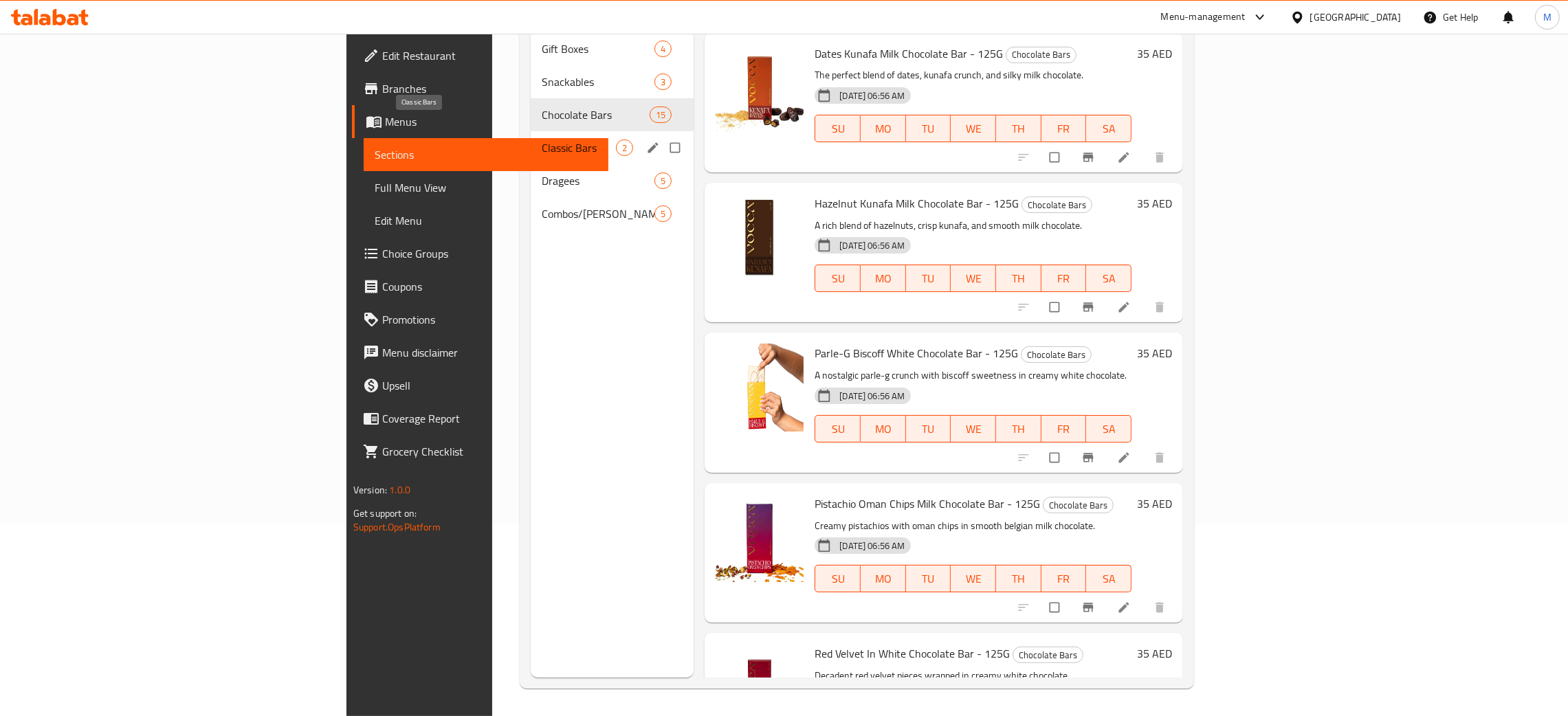
click at [541, 139] on span "Classic Bars" at bounding box center [578, 148] width 74 height 17
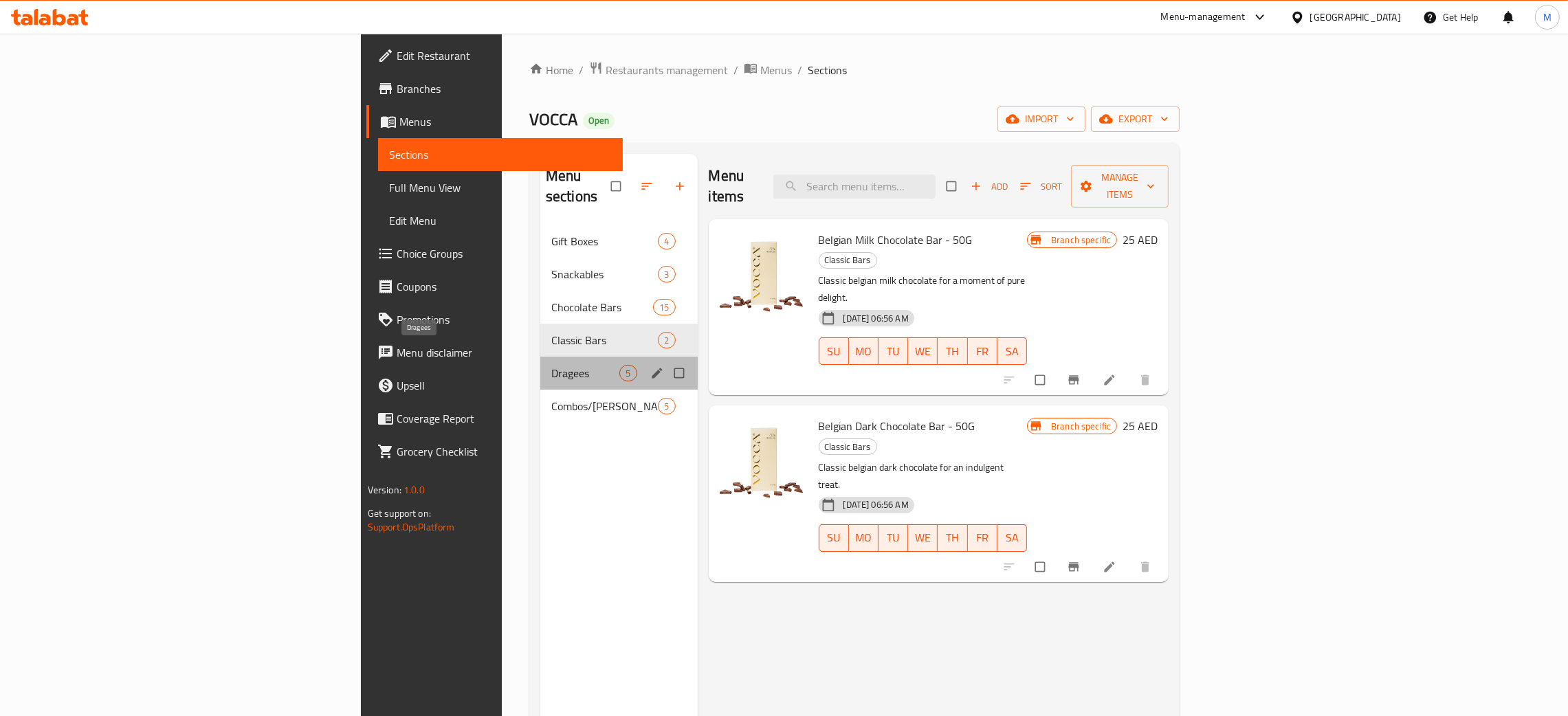
click at [551, 365] on span "Dragees" at bounding box center [585, 374] width 68 height 17
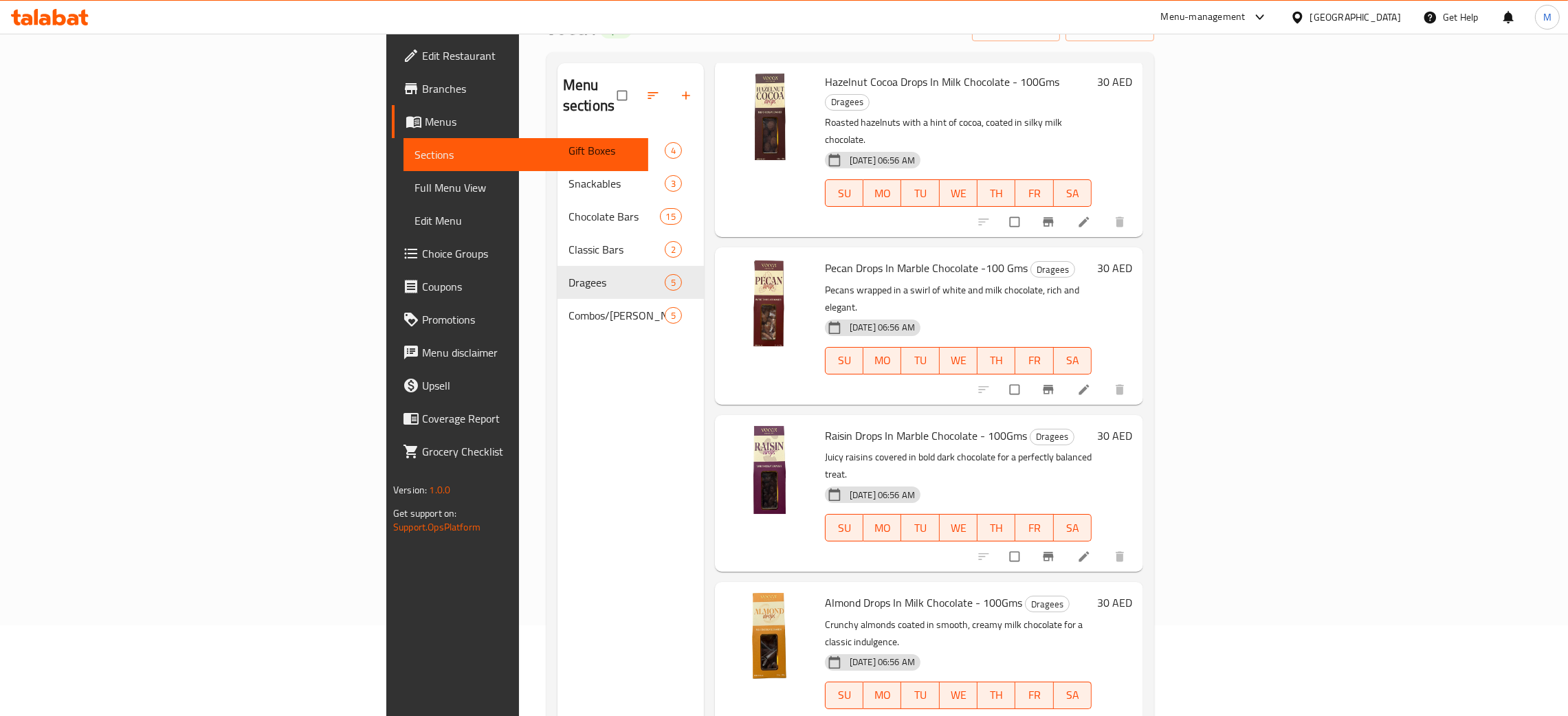
scroll to position [194, 0]
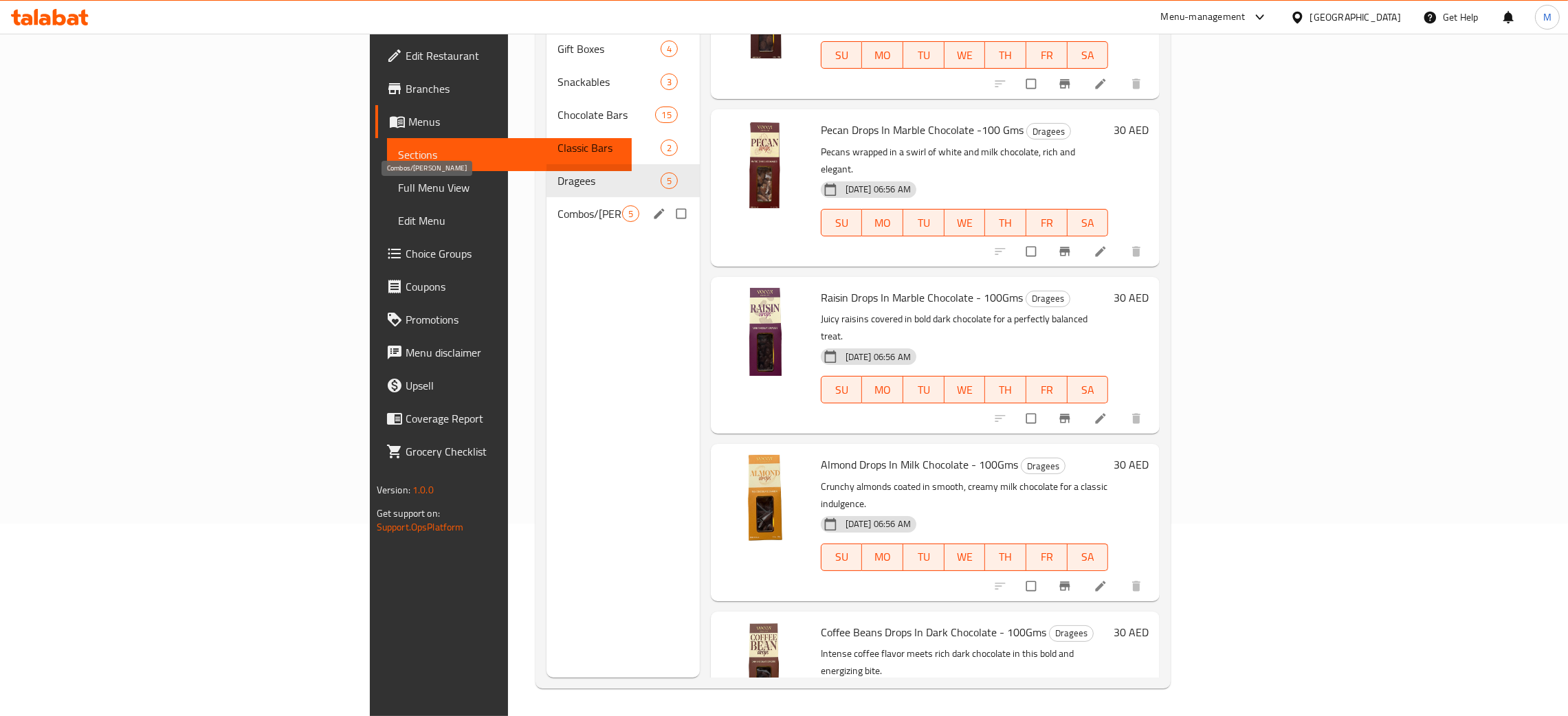
click at [557, 205] on span "Combos/Kunafa Treat" at bounding box center [590, 214] width 64 height 17
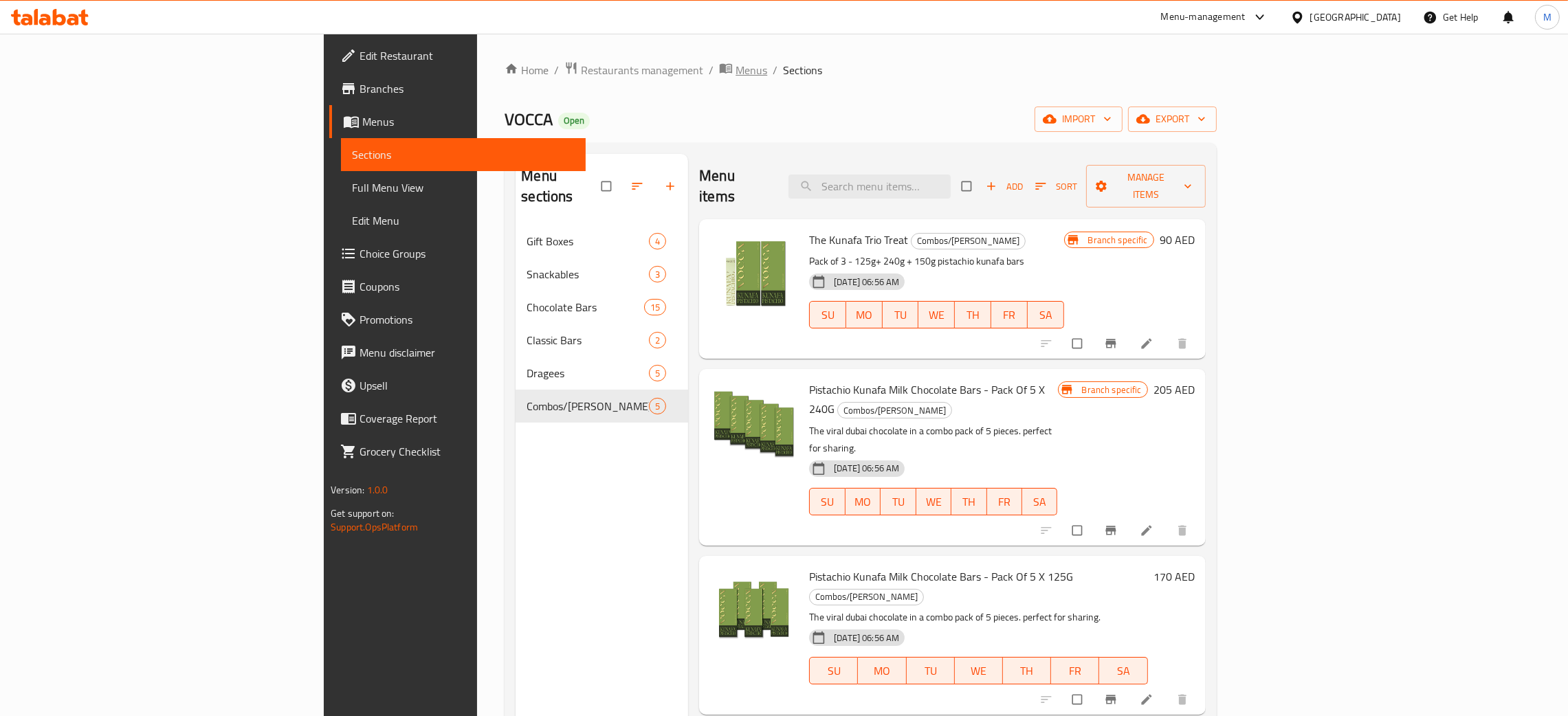
click at [735, 64] on span "Menus" at bounding box center [750, 70] width 31 height 17
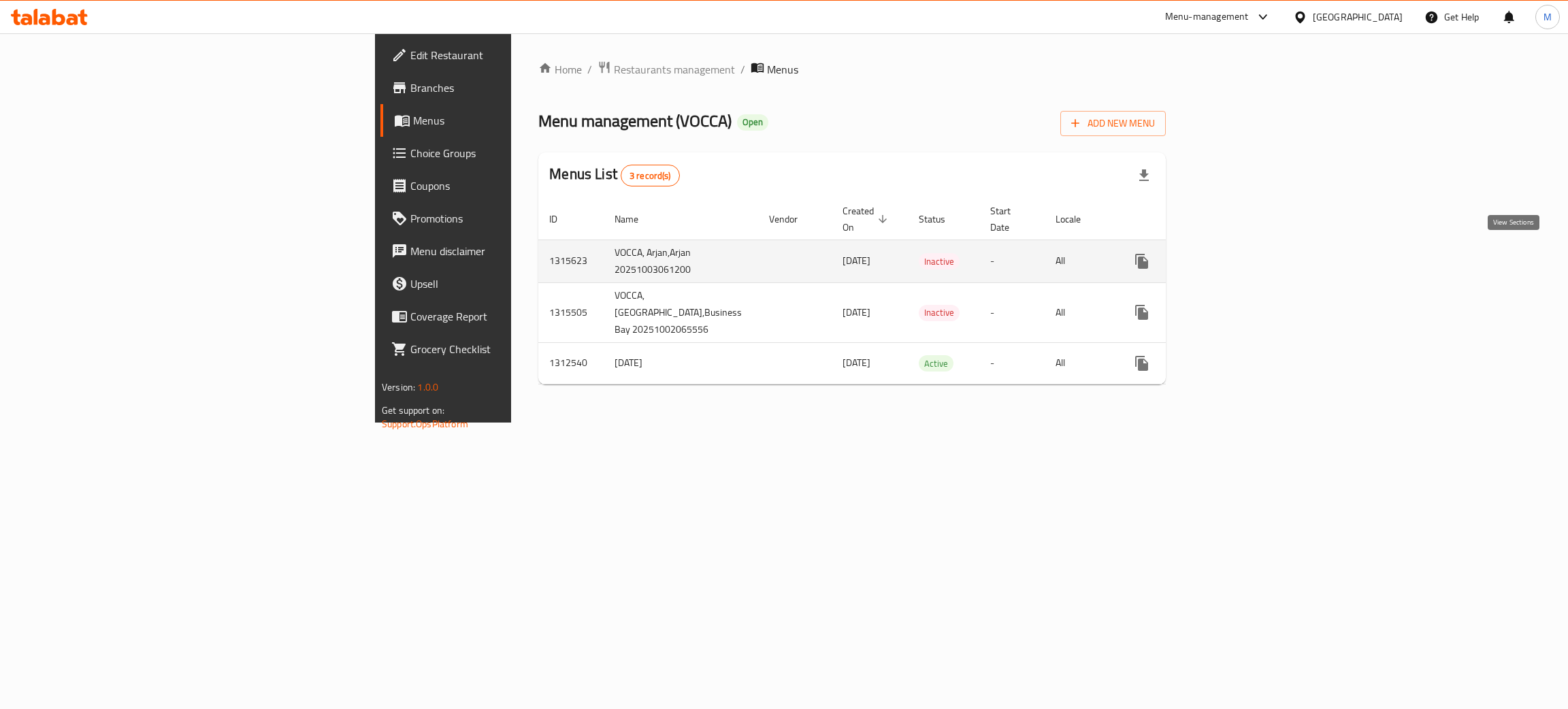
click at [1247, 256] on icon "enhanced table" at bounding box center [1240, 262] width 12 height 12
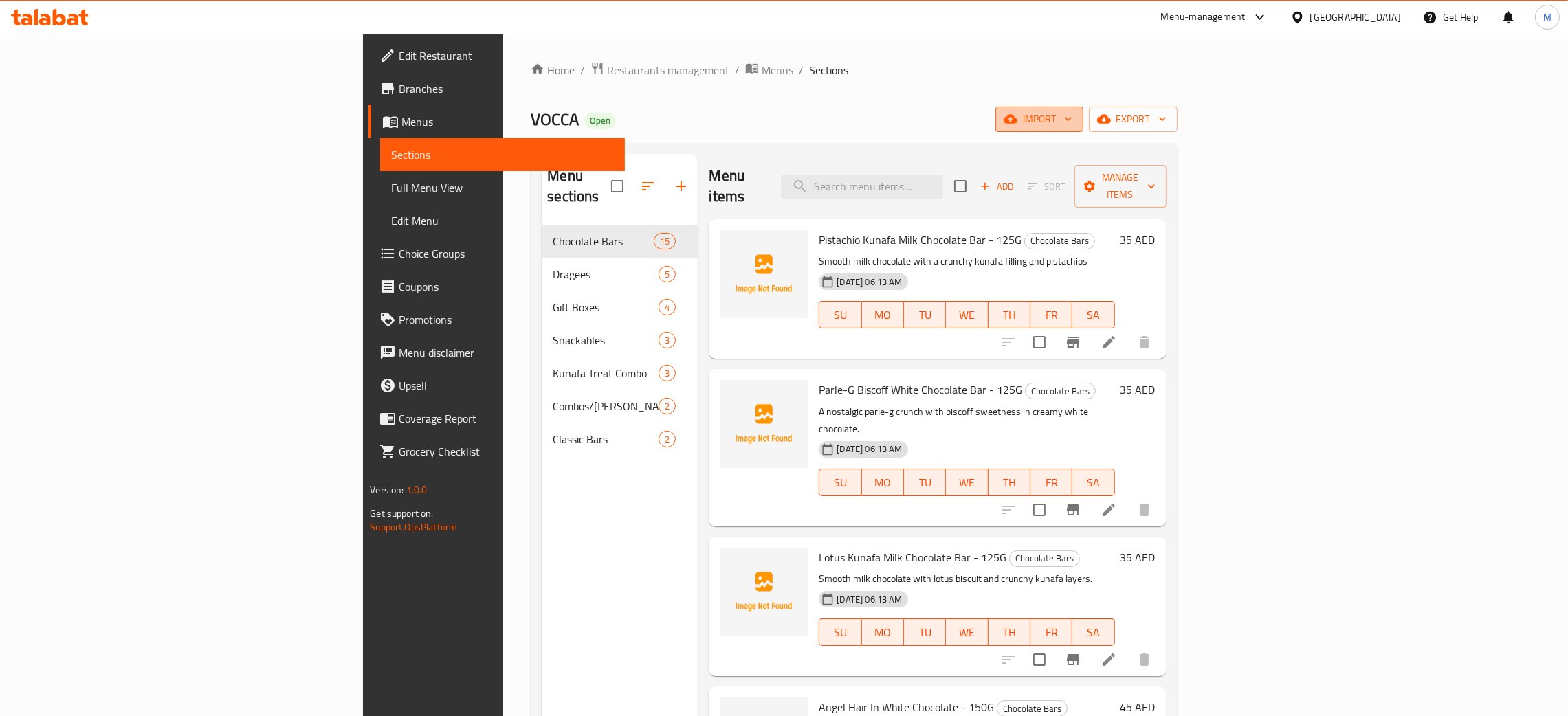
click at [1072, 117] on span "import" at bounding box center [1039, 119] width 66 height 17
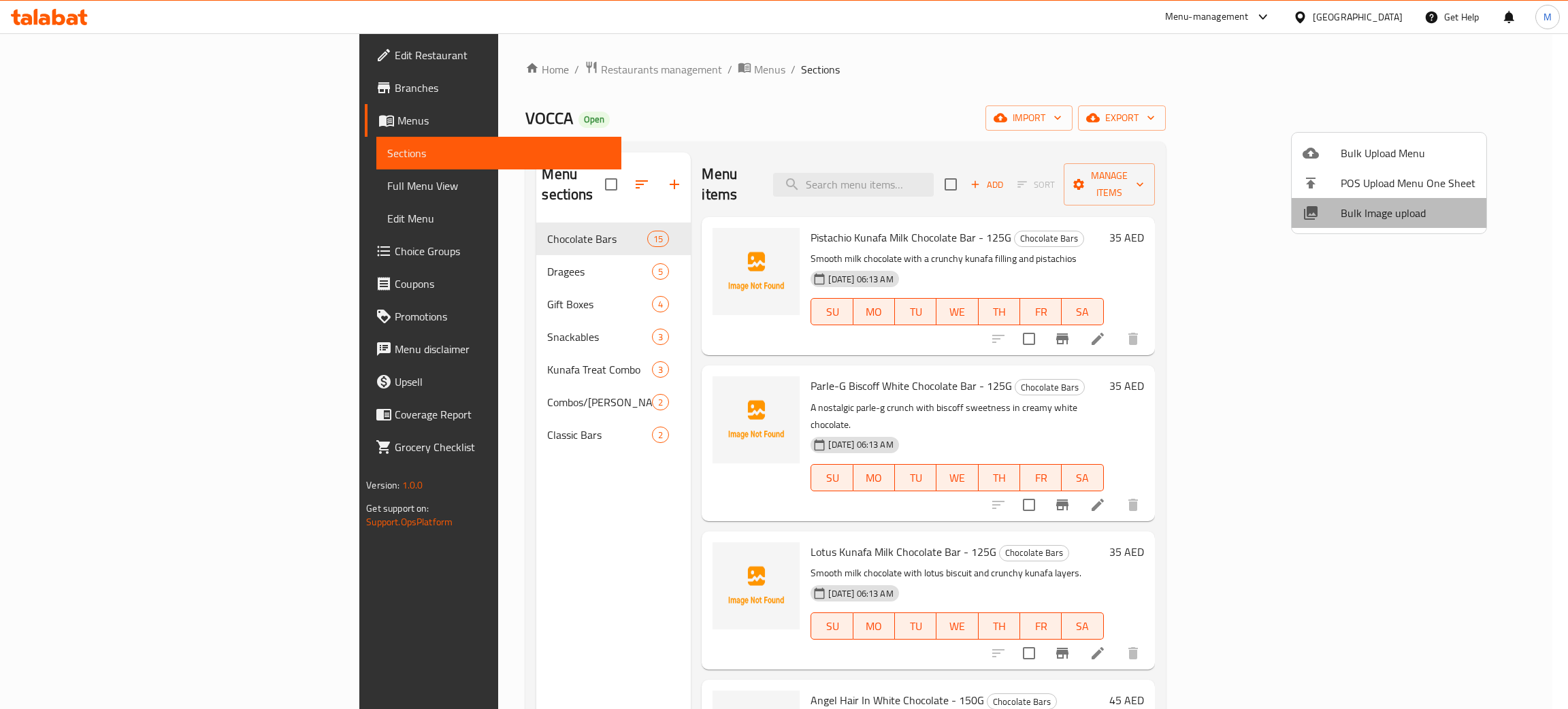
click at [1389, 205] on span "Bulk Image upload" at bounding box center [1408, 213] width 135 height 17
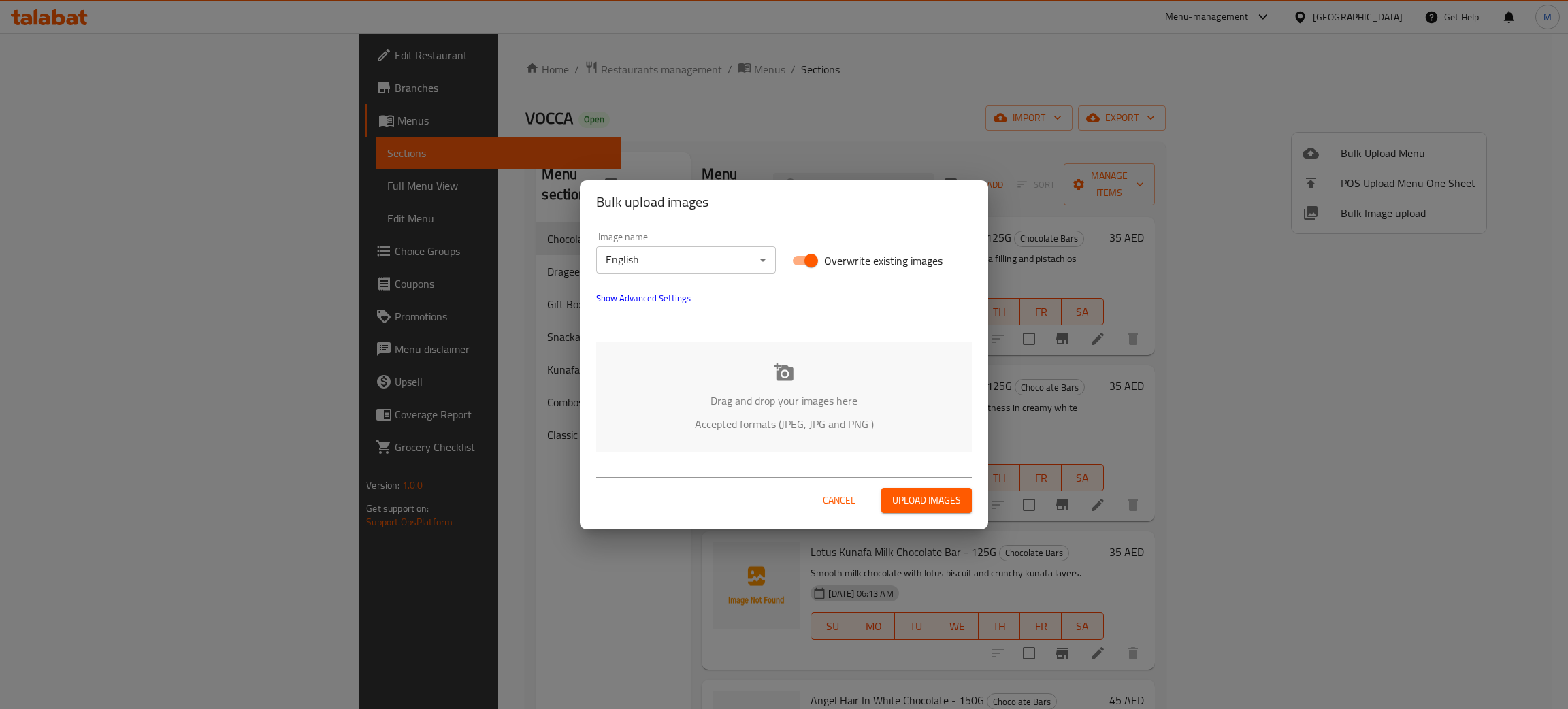
click at [708, 387] on div "Drag and drop your images here Accepted formats (JPEG, JPG and PNG )" at bounding box center [784, 397] width 376 height 111
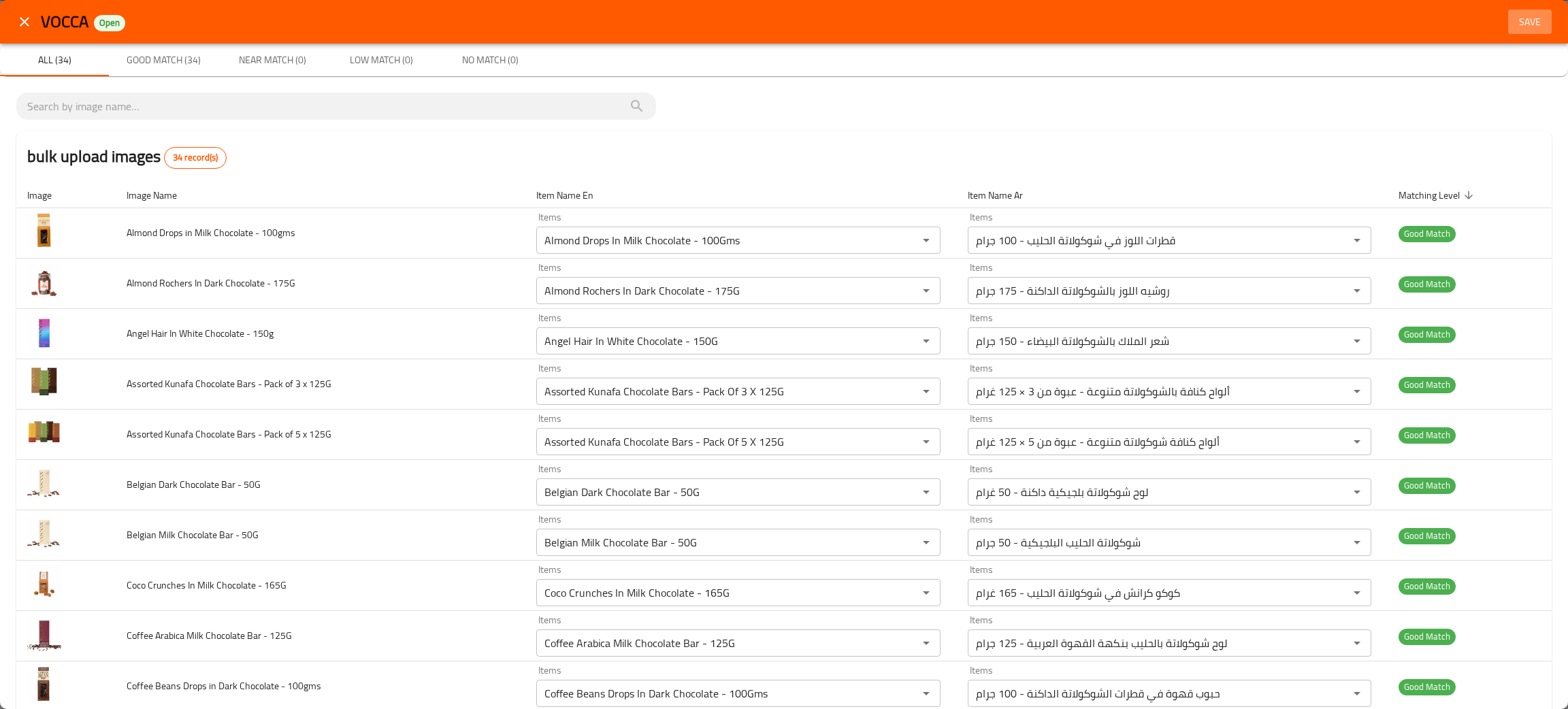
click at [1513, 16] on span "Save" at bounding box center [1529, 22] width 33 height 17
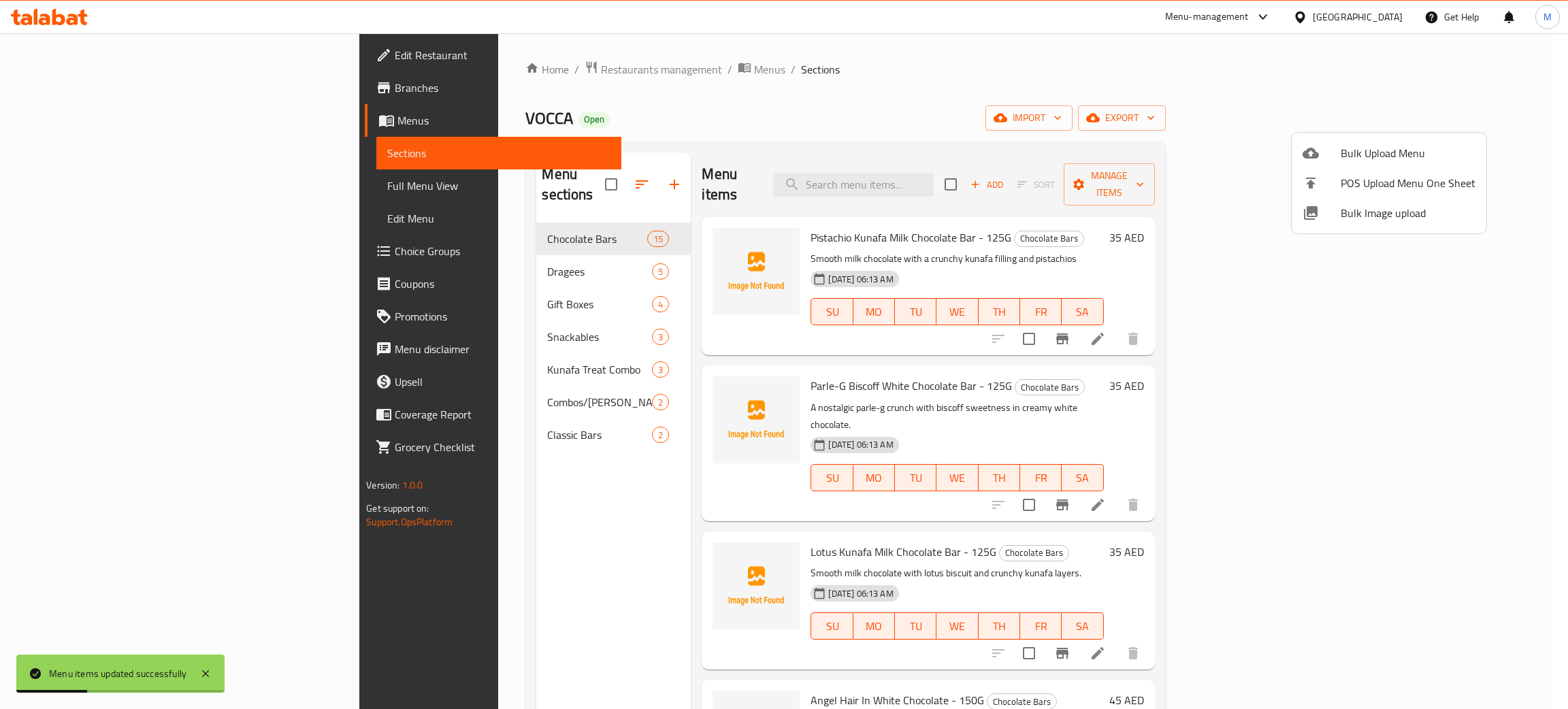
click at [947, 57] on div at bounding box center [784, 354] width 1568 height 709
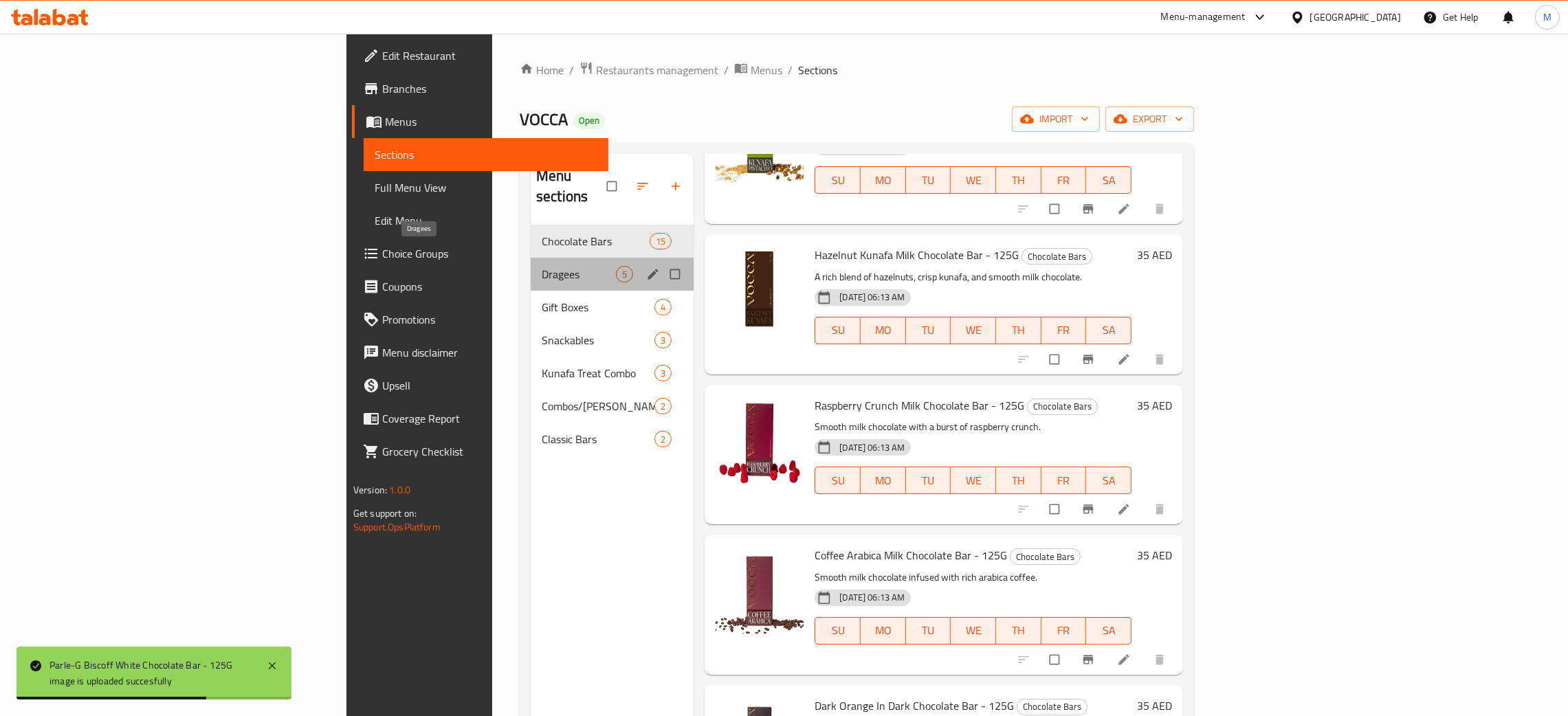
click at [541, 266] on span "Dragees" at bounding box center [578, 274] width 74 height 17
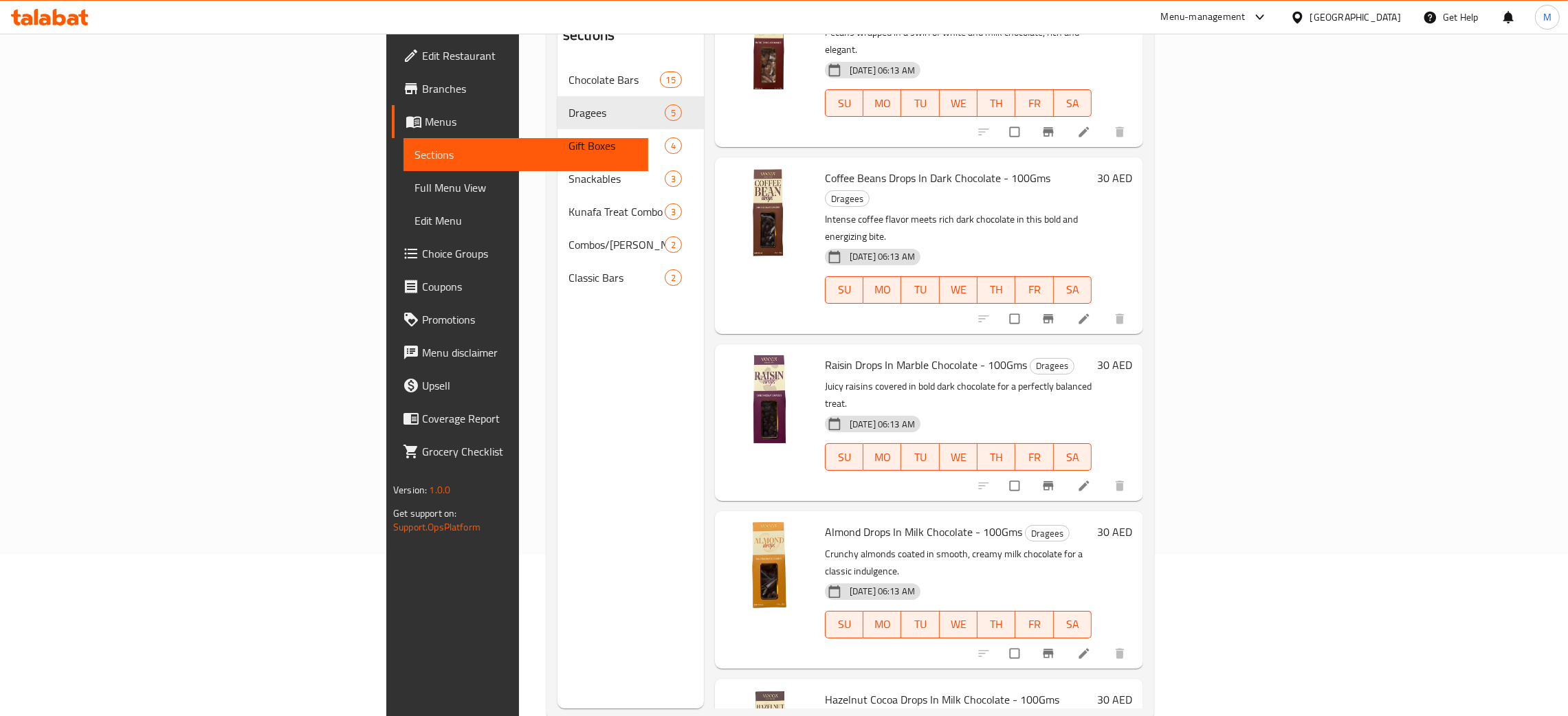
scroll to position [194, 0]
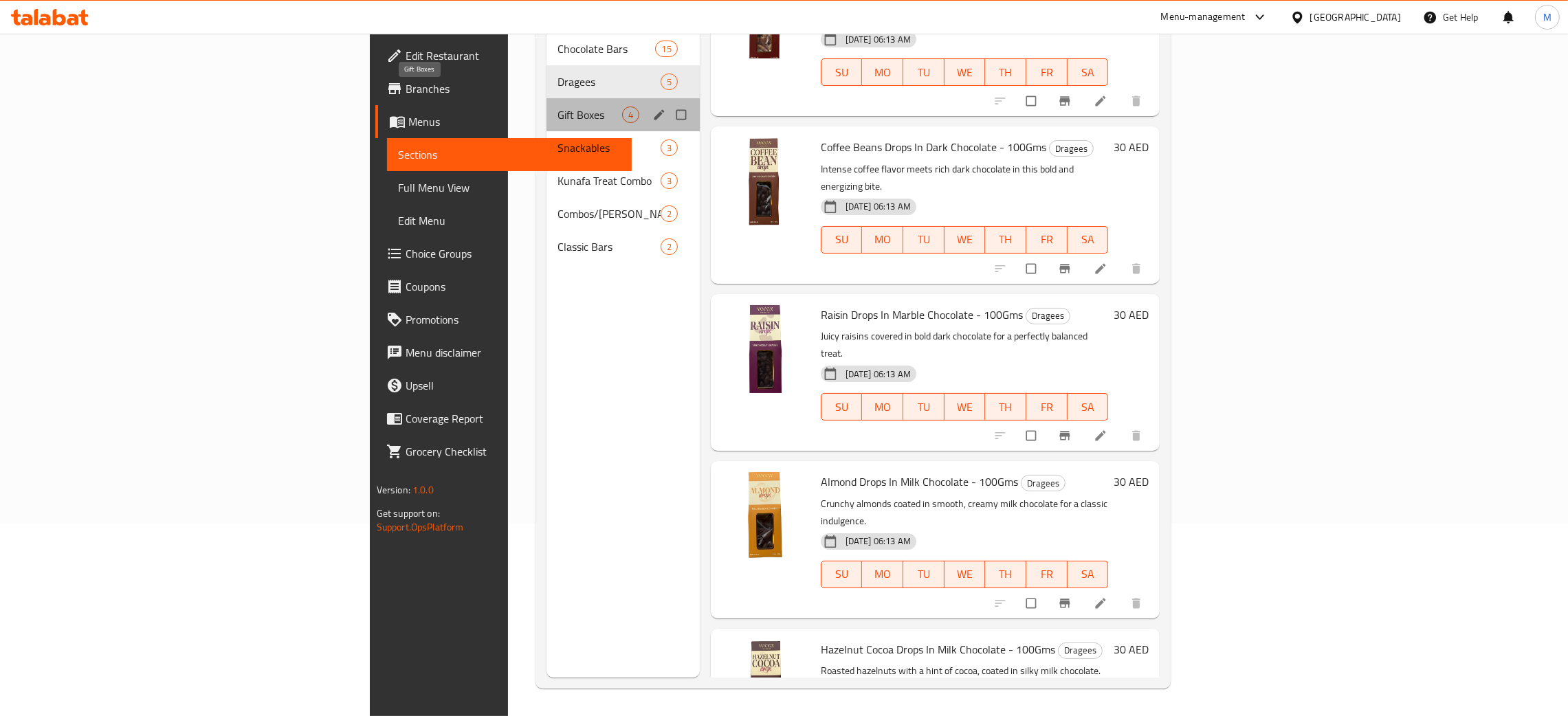
click at [557, 106] on span "Gift Boxes" at bounding box center [590, 115] width 64 height 17
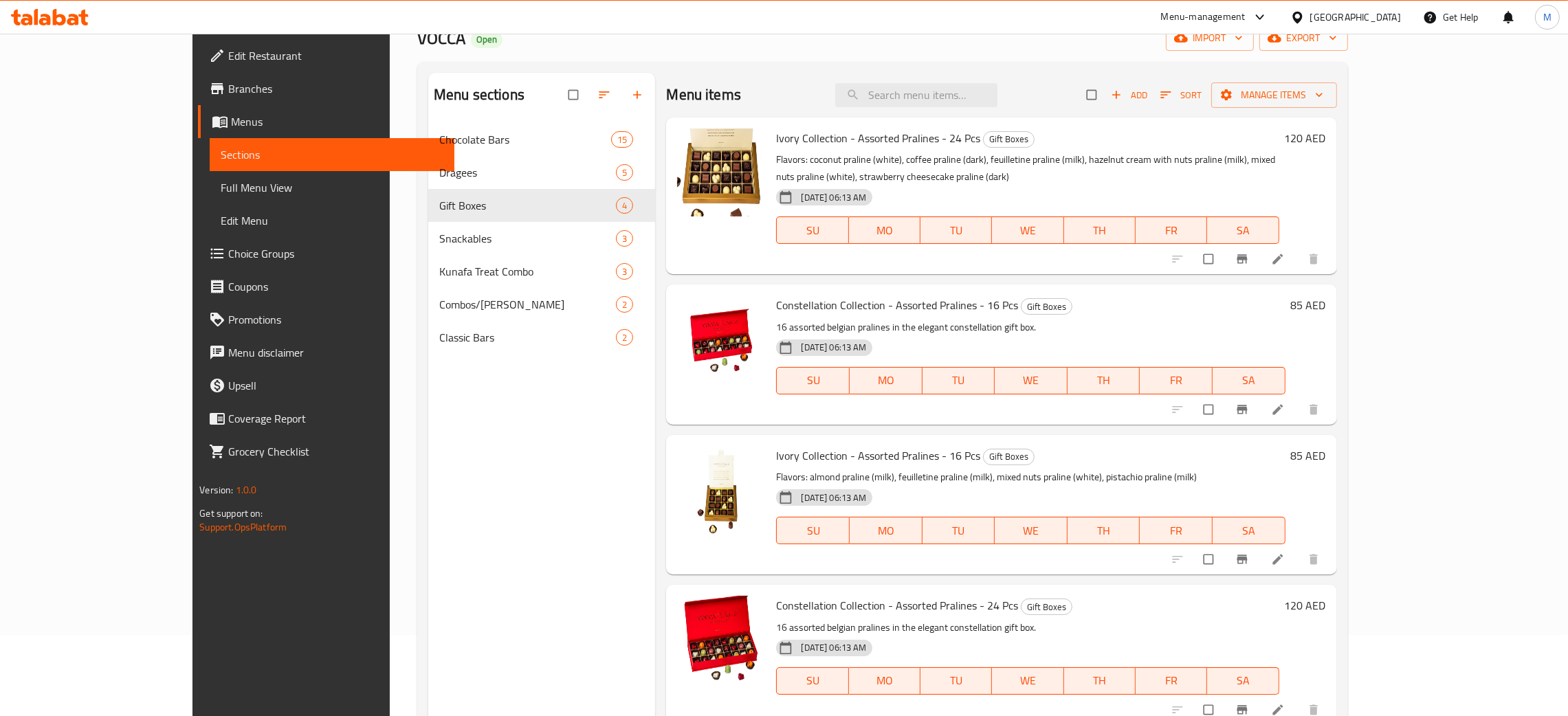
scroll to position [194, 0]
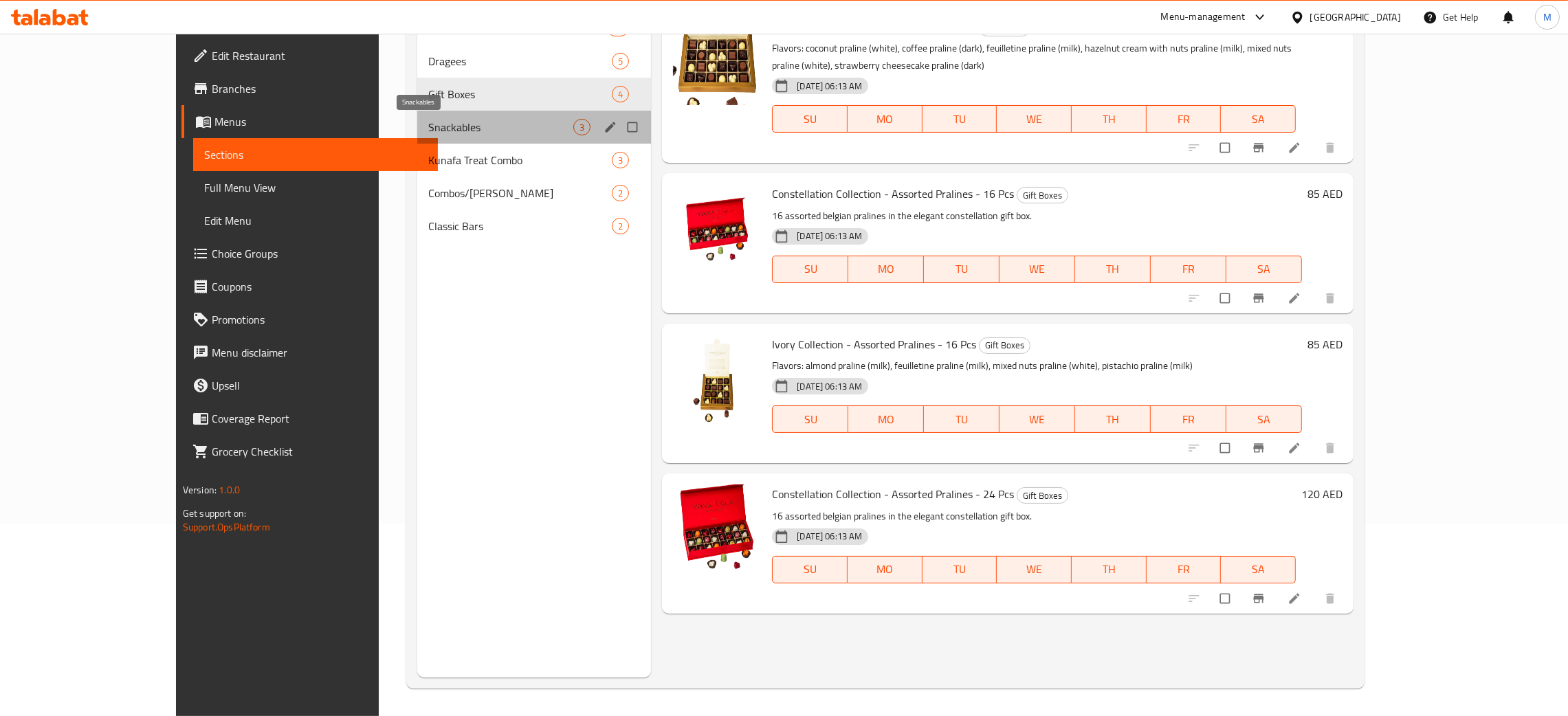
click at [428, 129] on span "Snackables" at bounding box center [500, 127] width 145 height 17
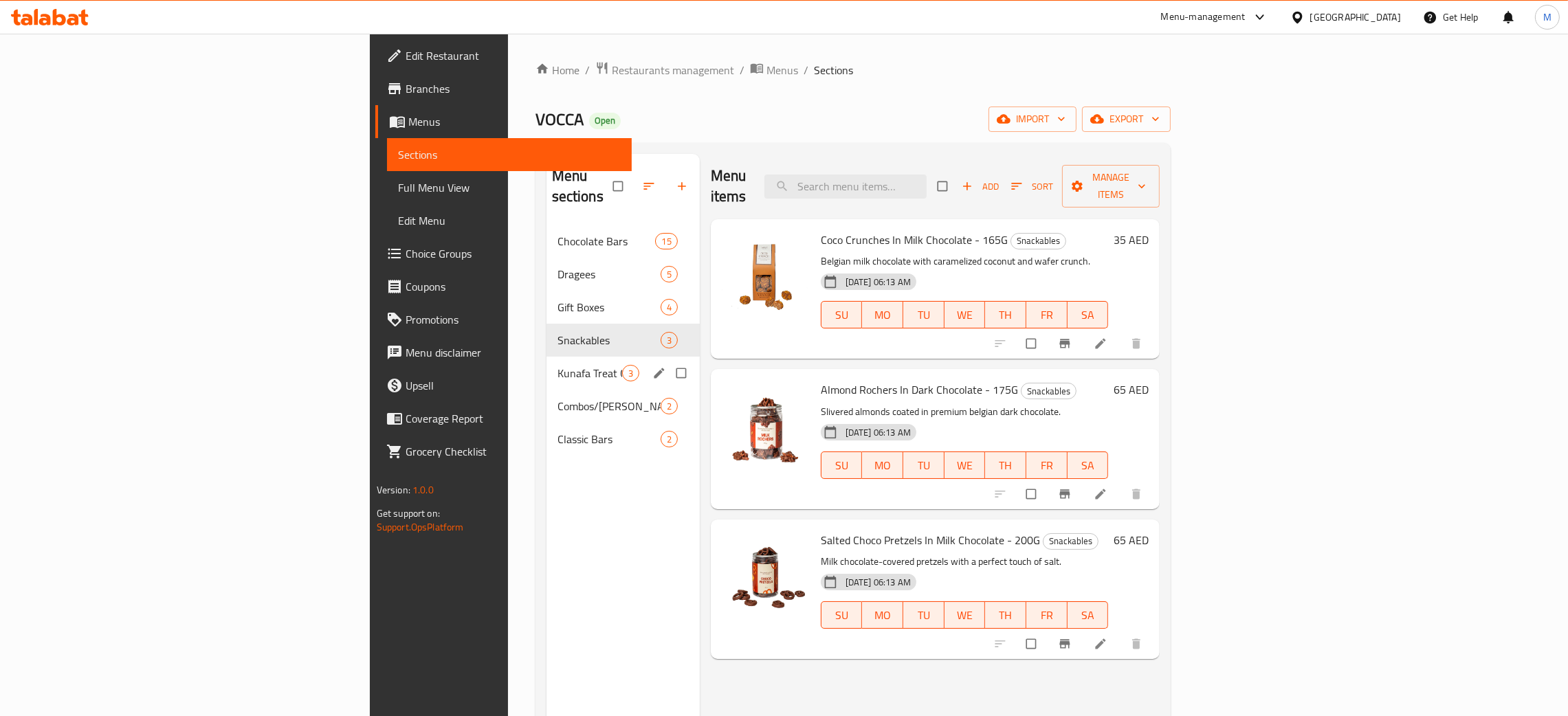
click at [547, 357] on div "Kunafa Treat Combo 3" at bounding box center [623, 373] width 153 height 33
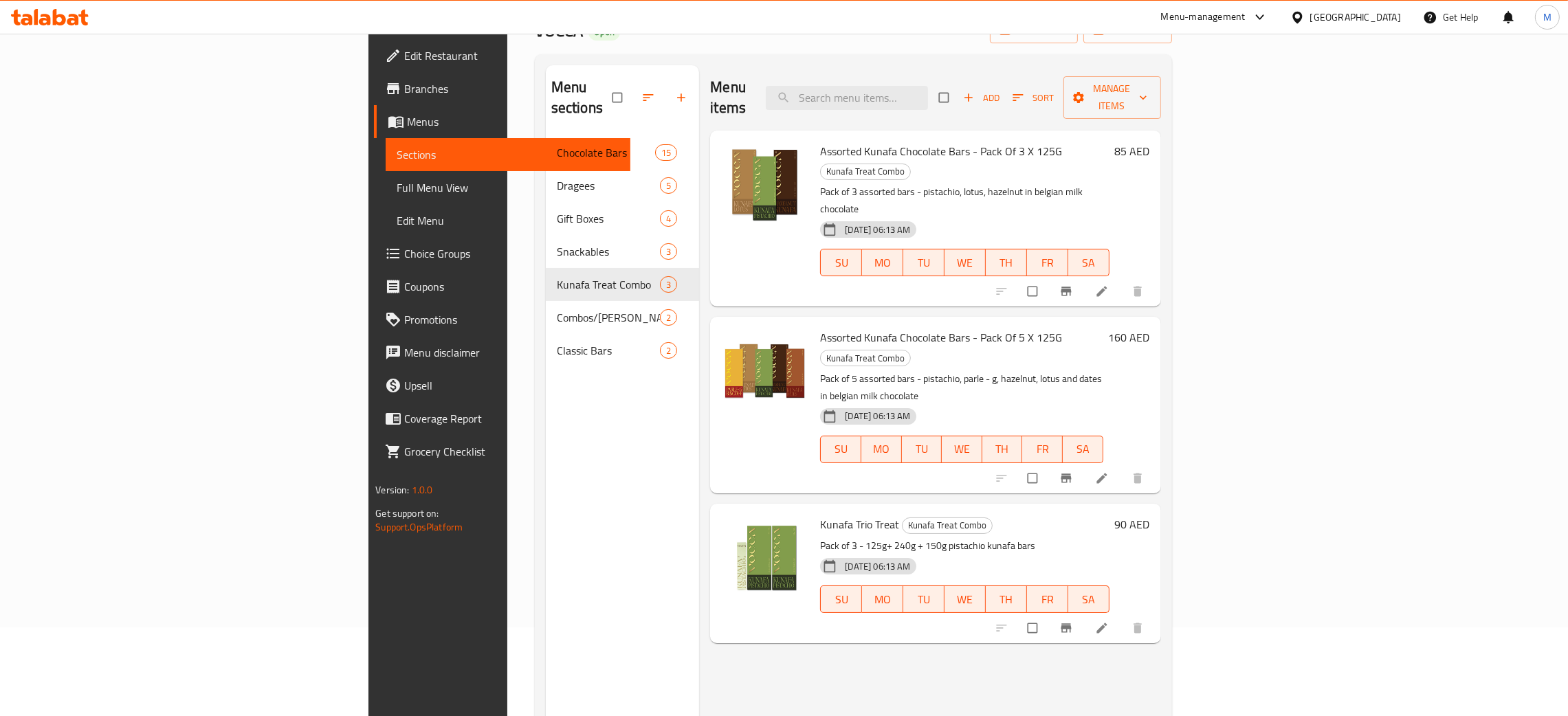
scroll to position [194, 0]
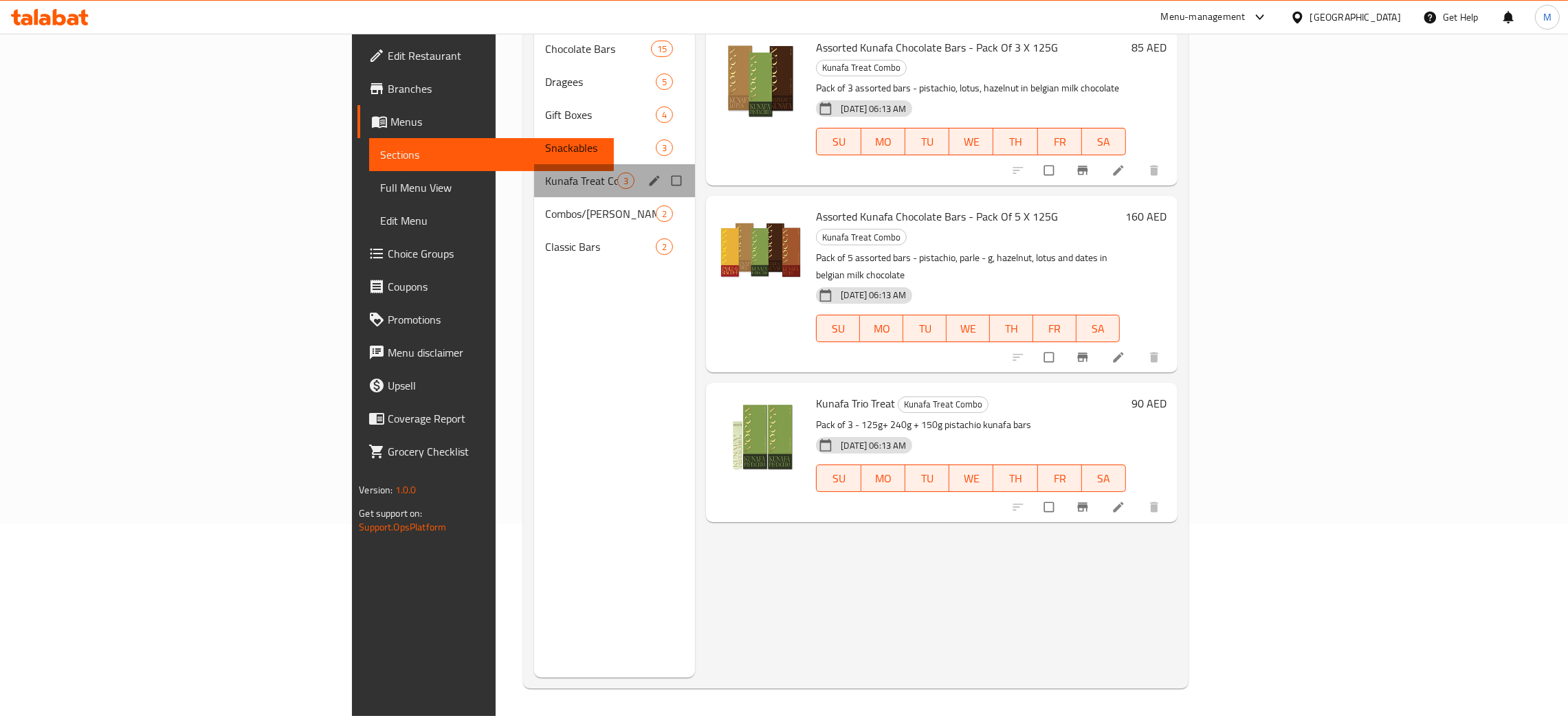
click at [534, 172] on div "Kunafa Treat Combo 3" at bounding box center [614, 181] width 161 height 33
click at [534, 198] on div "Combos/Kunafa Treat 2" at bounding box center [614, 214] width 161 height 33
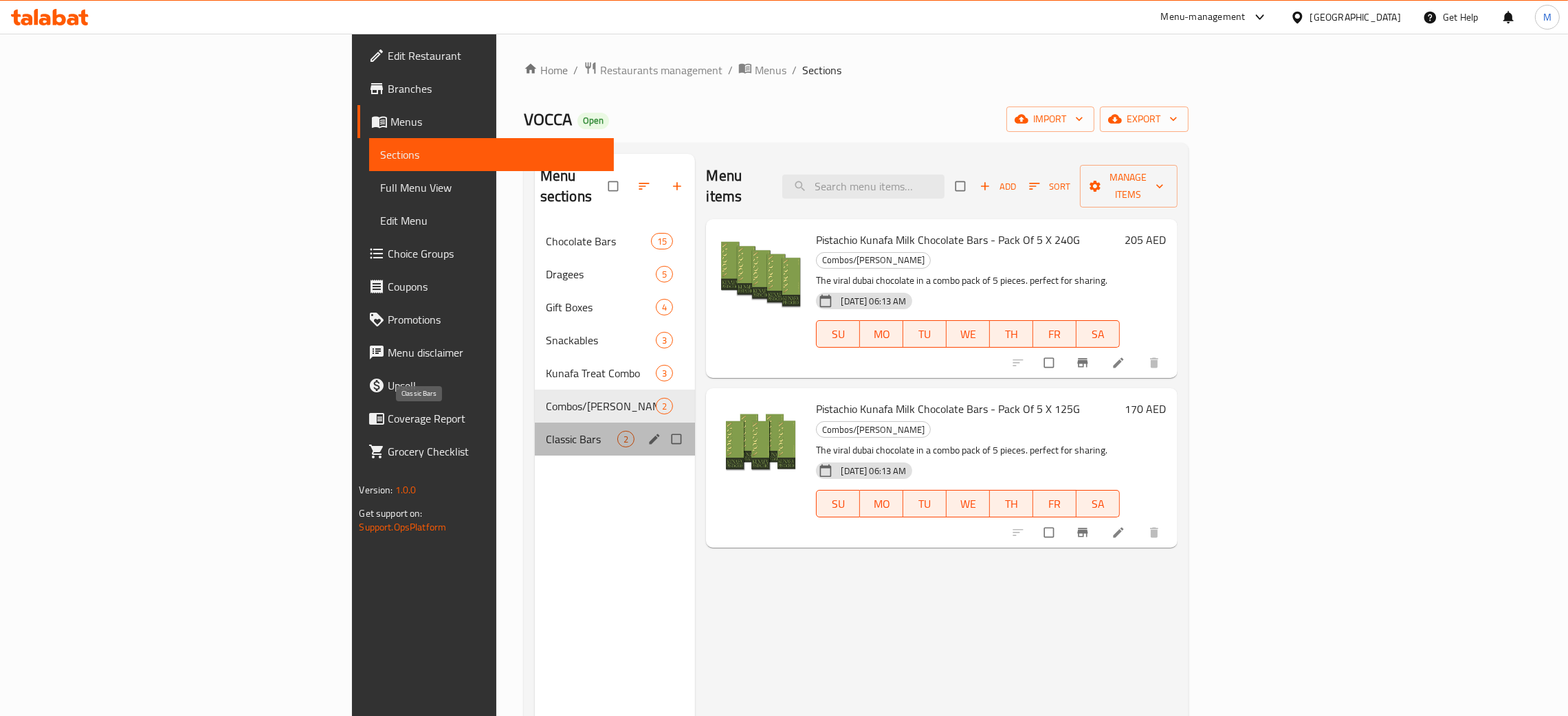
click at [546, 431] on span "Classic Bars" at bounding box center [582, 440] width 72 height 17
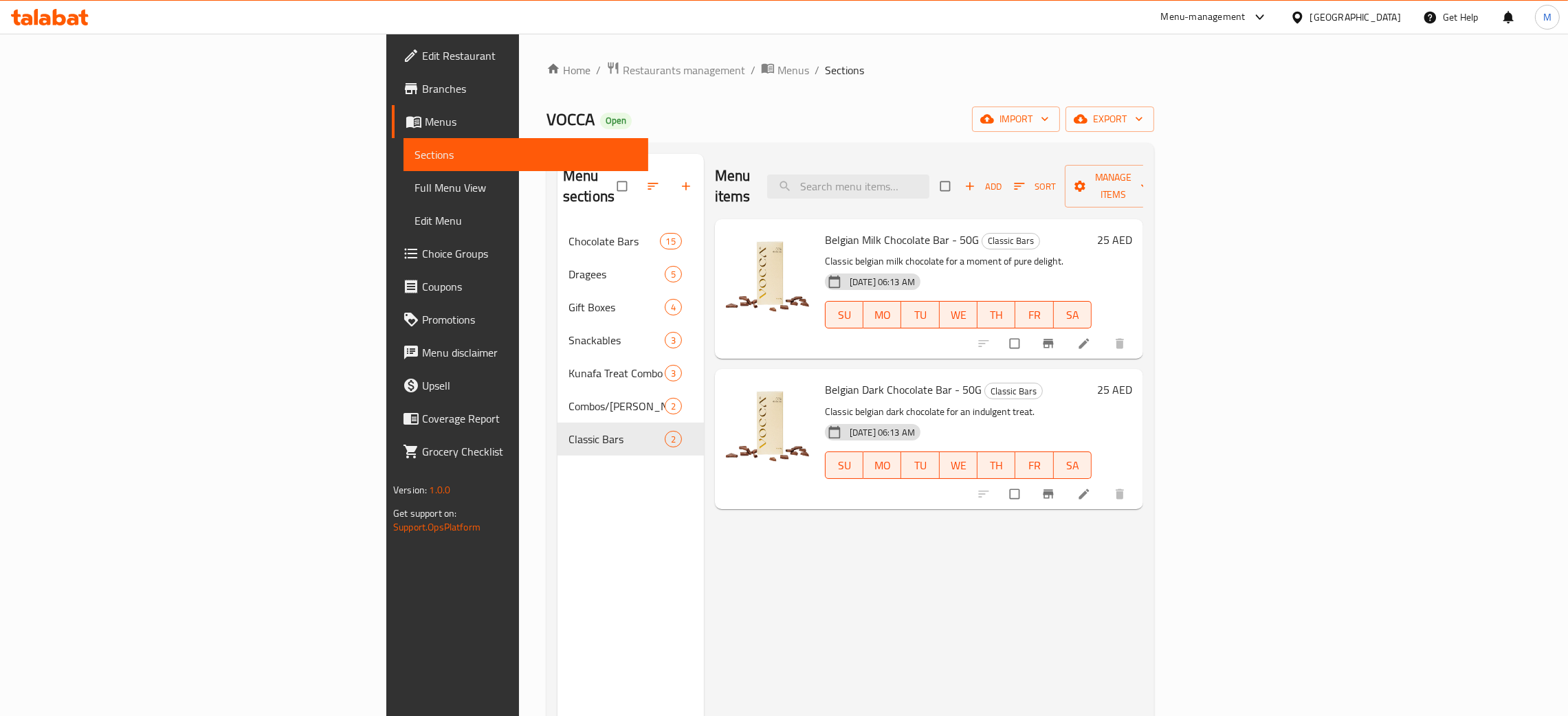
click at [414, 184] on span "Full Menu View" at bounding box center [525, 188] width 223 height 17
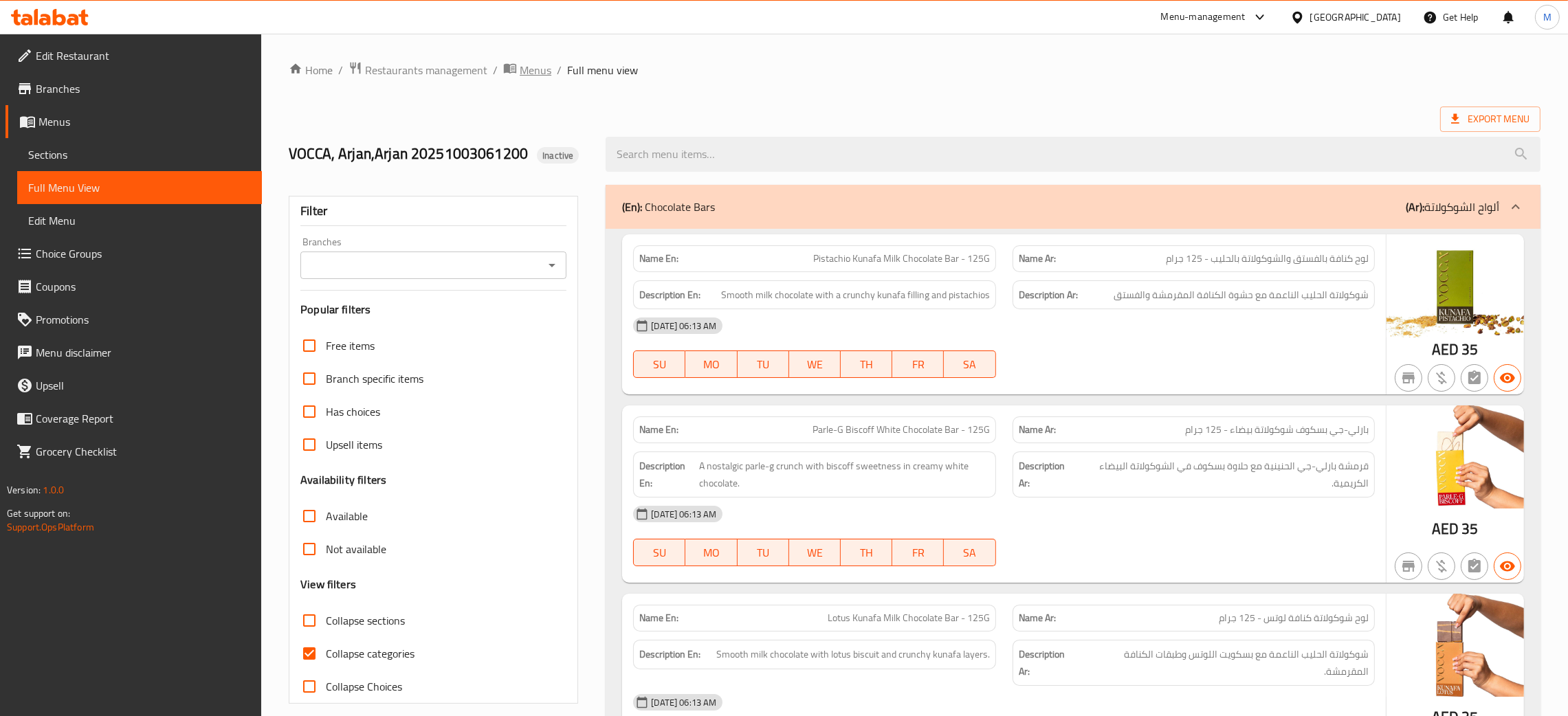
click at [531, 70] on span "Menus" at bounding box center [535, 70] width 31 height 17
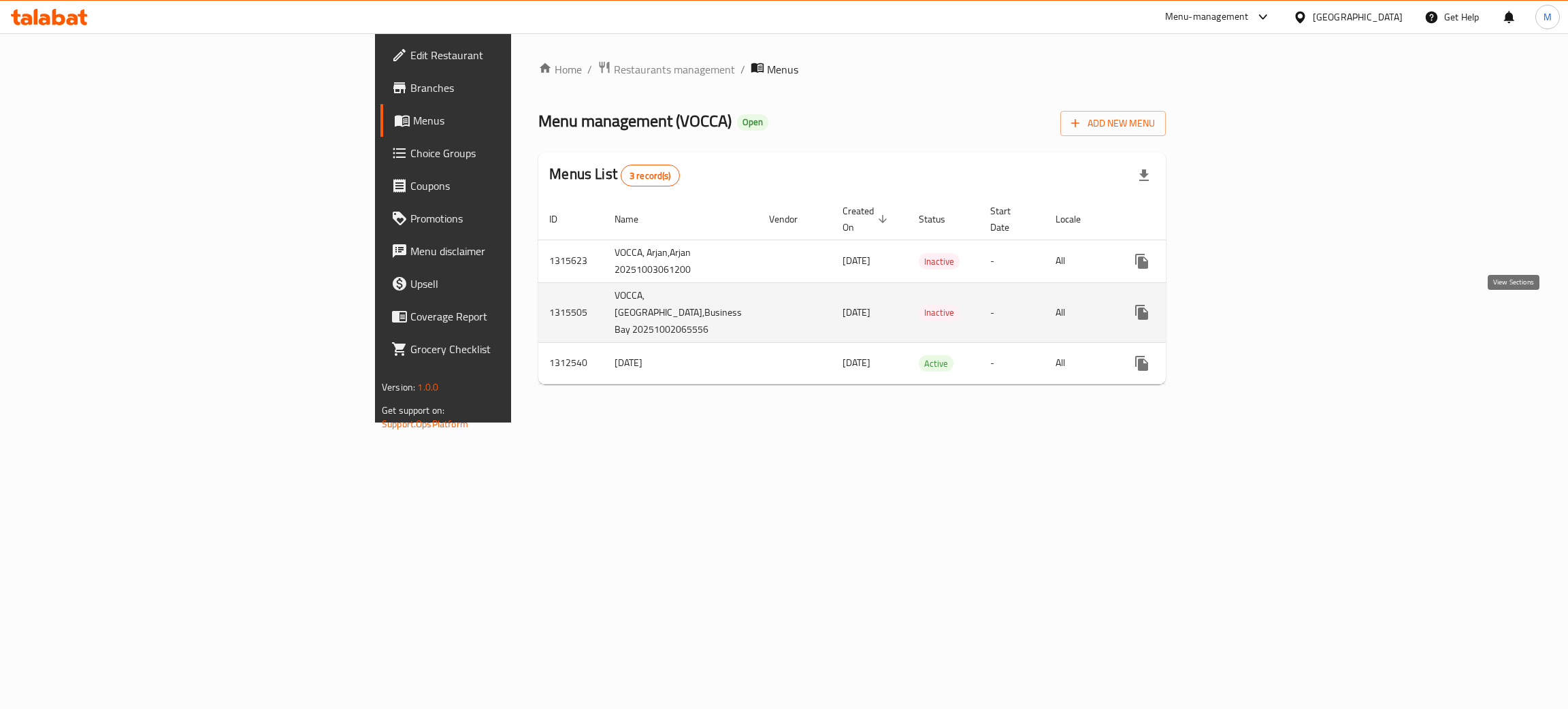
click at [1256, 309] on link "enhanced table" at bounding box center [1240, 312] width 33 height 33
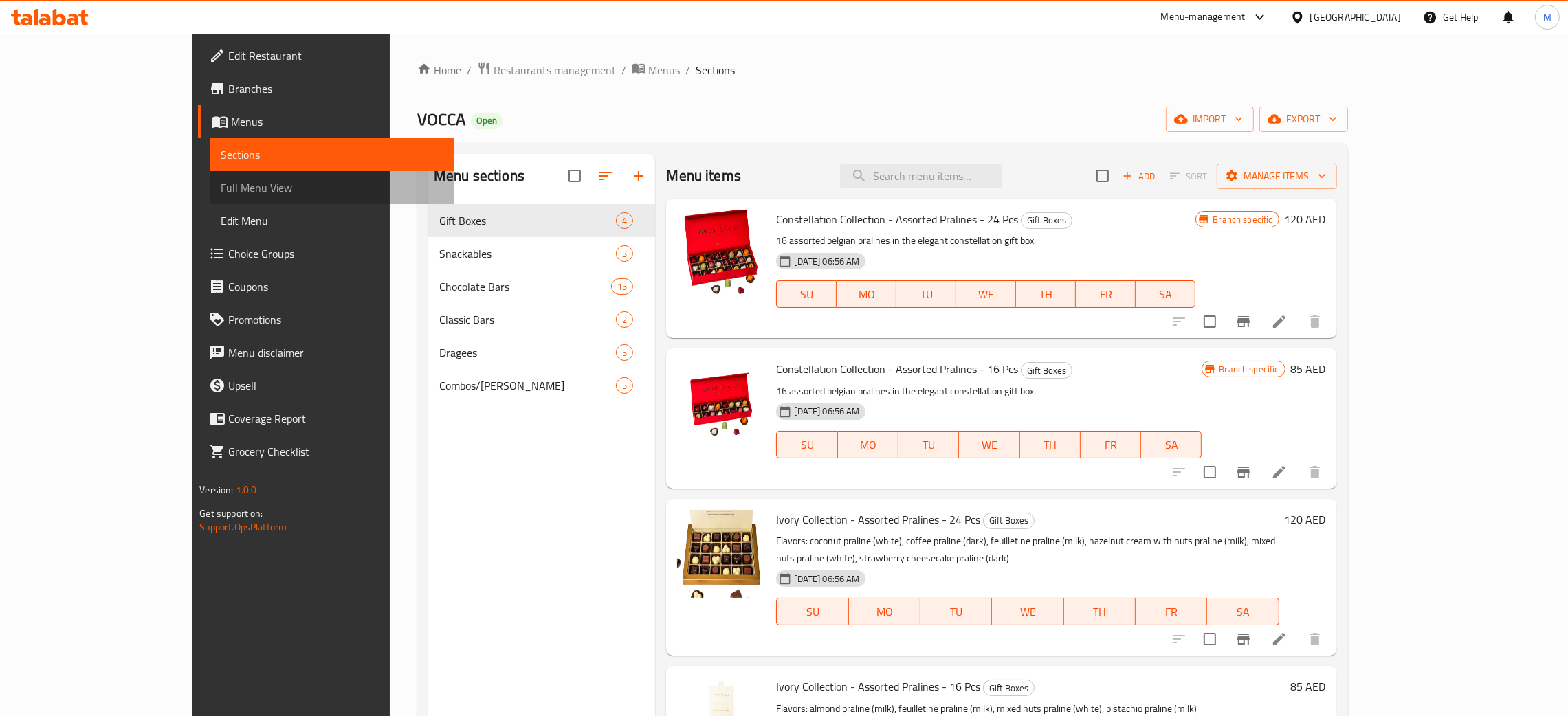
click at [220, 184] on span "Full Menu View" at bounding box center [332, 188] width 223 height 17
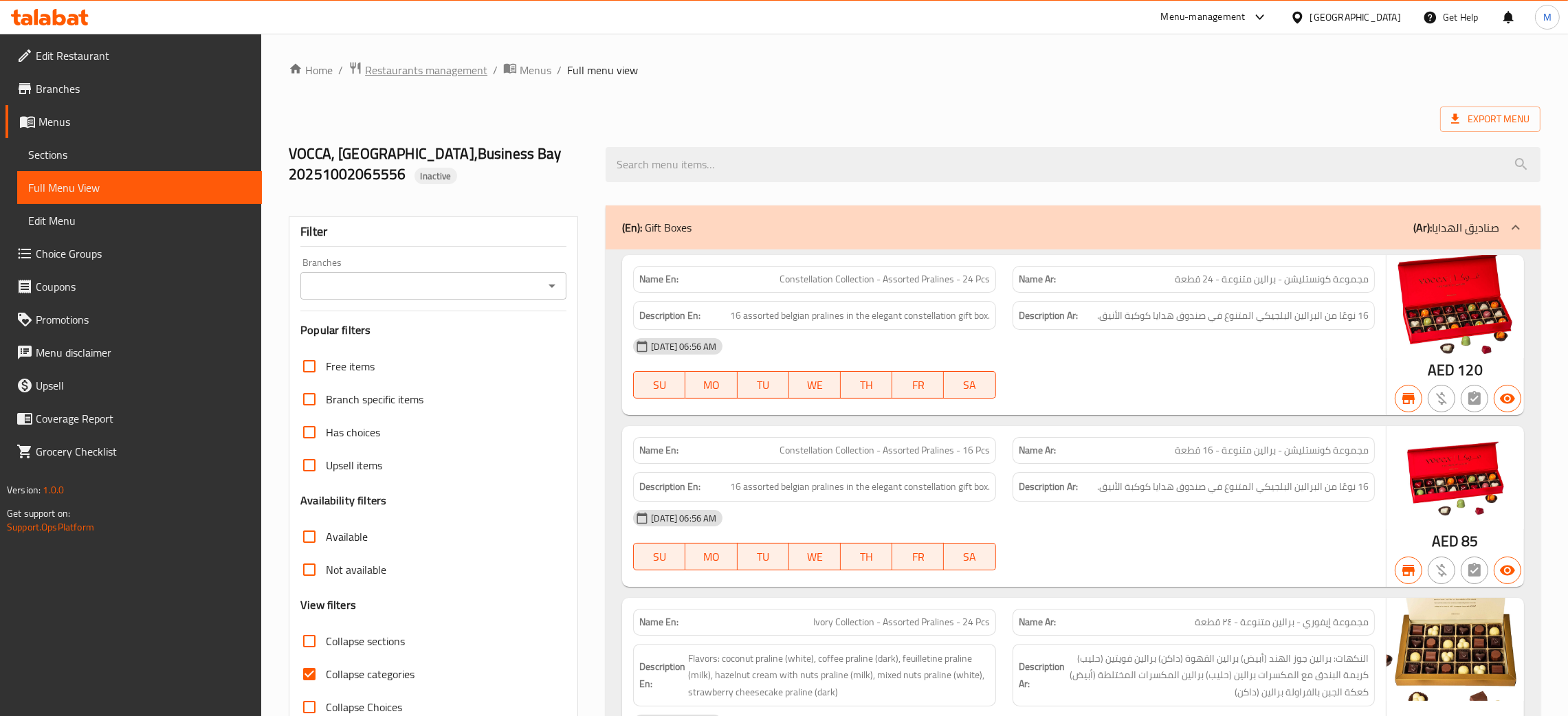
click at [443, 70] on span "Restaurants management" at bounding box center [426, 70] width 122 height 17
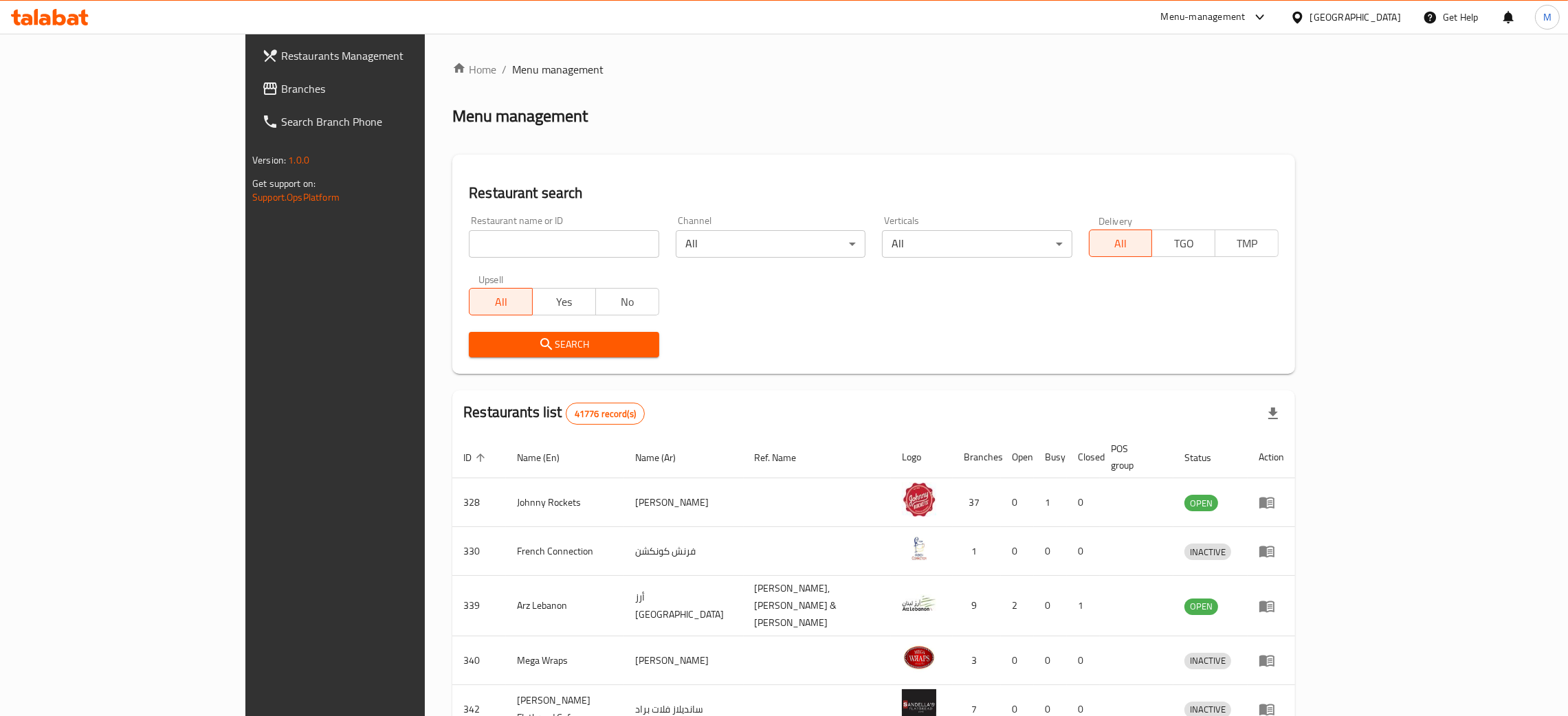
click at [469, 234] on input "search" at bounding box center [564, 244] width 190 height 28
type input "vocca"
click button "Search" at bounding box center [564, 345] width 190 height 25
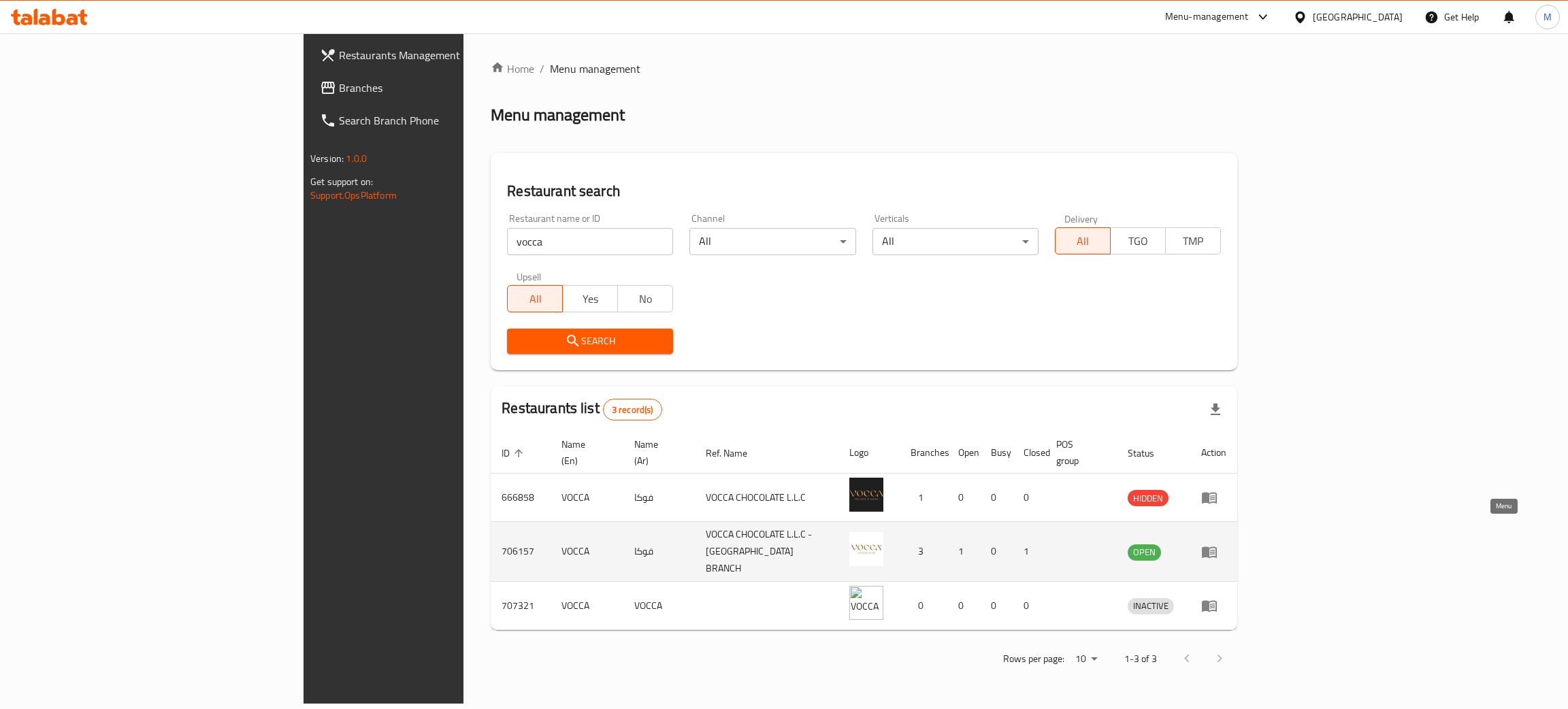
click at [1218, 544] on icon "enhanced table" at bounding box center [1209, 552] width 17 height 17
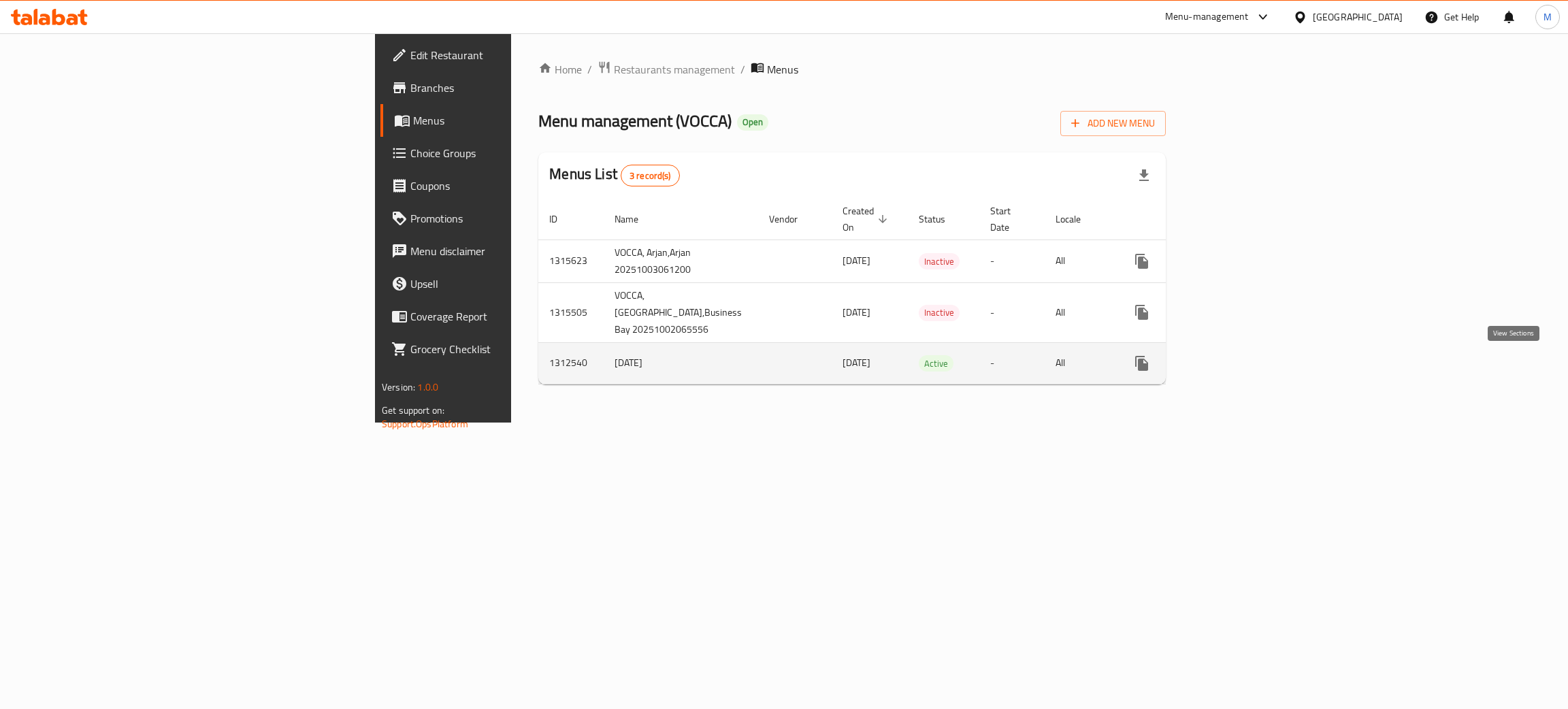
click at [1247, 369] on icon "enhanced table" at bounding box center [1240, 363] width 12 height 12
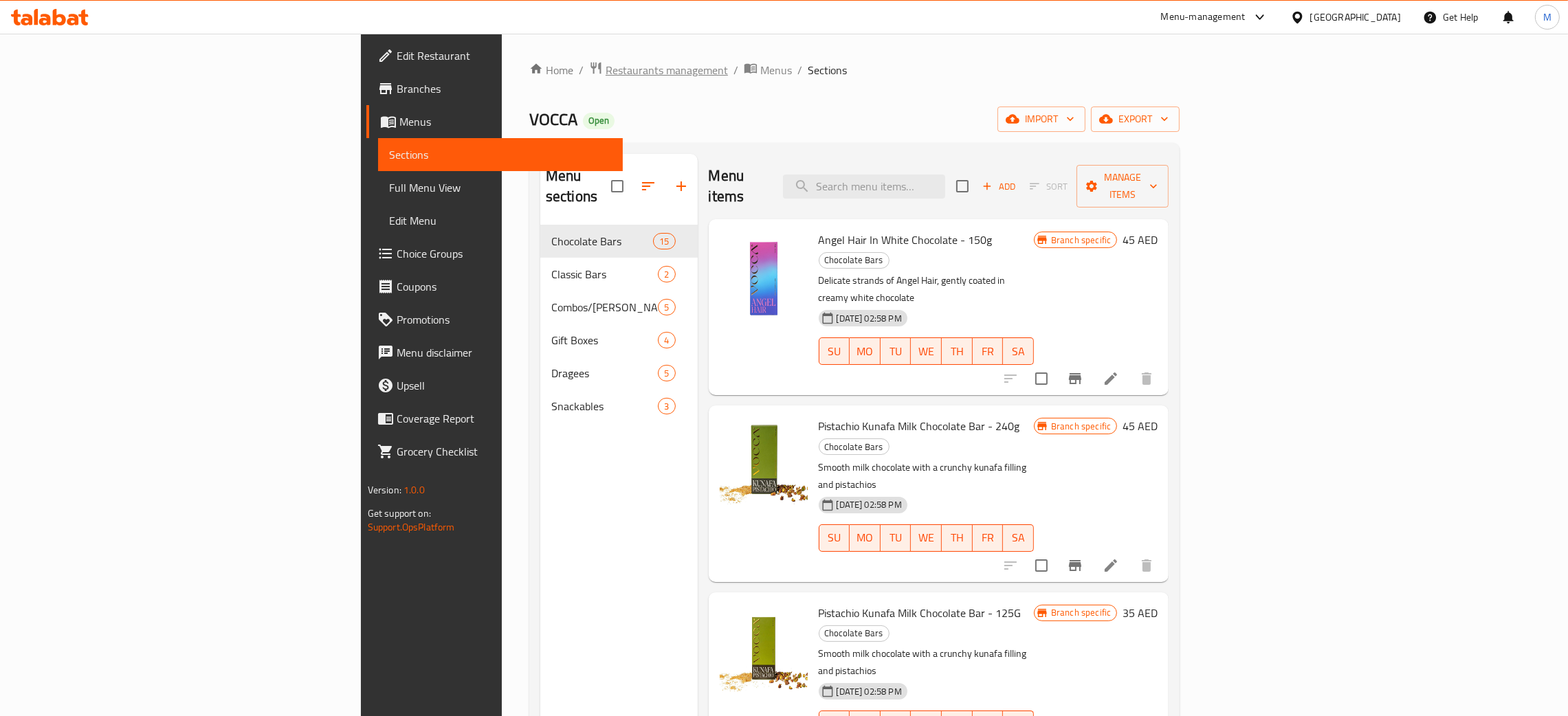
click at [606, 67] on span "Restaurants management" at bounding box center [667, 70] width 122 height 17
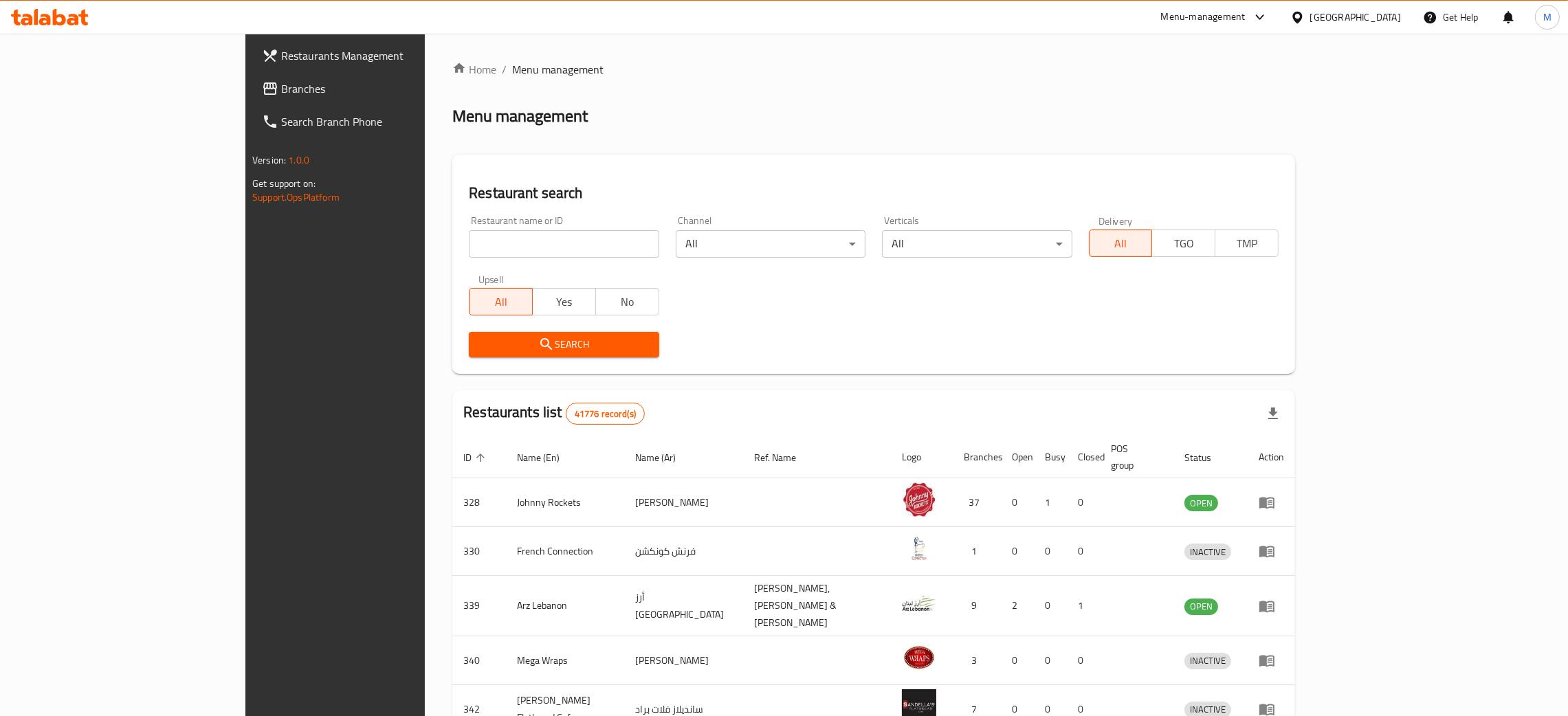
click at [469, 245] on input "search" at bounding box center [564, 244] width 190 height 28
type input "vocca"
click button "Search" at bounding box center [564, 345] width 190 height 25
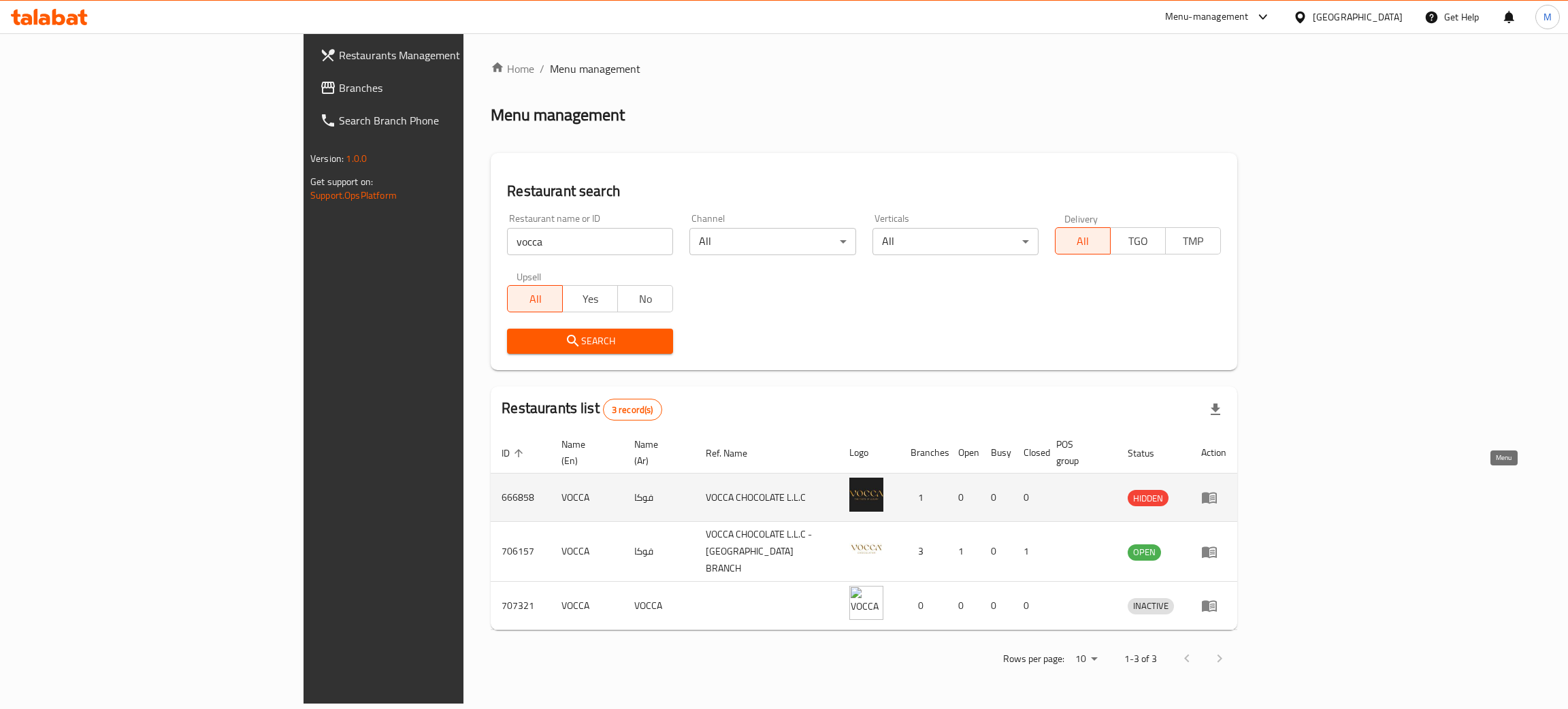
click at [1218, 489] on icon "enhanced table" at bounding box center [1209, 497] width 17 height 17
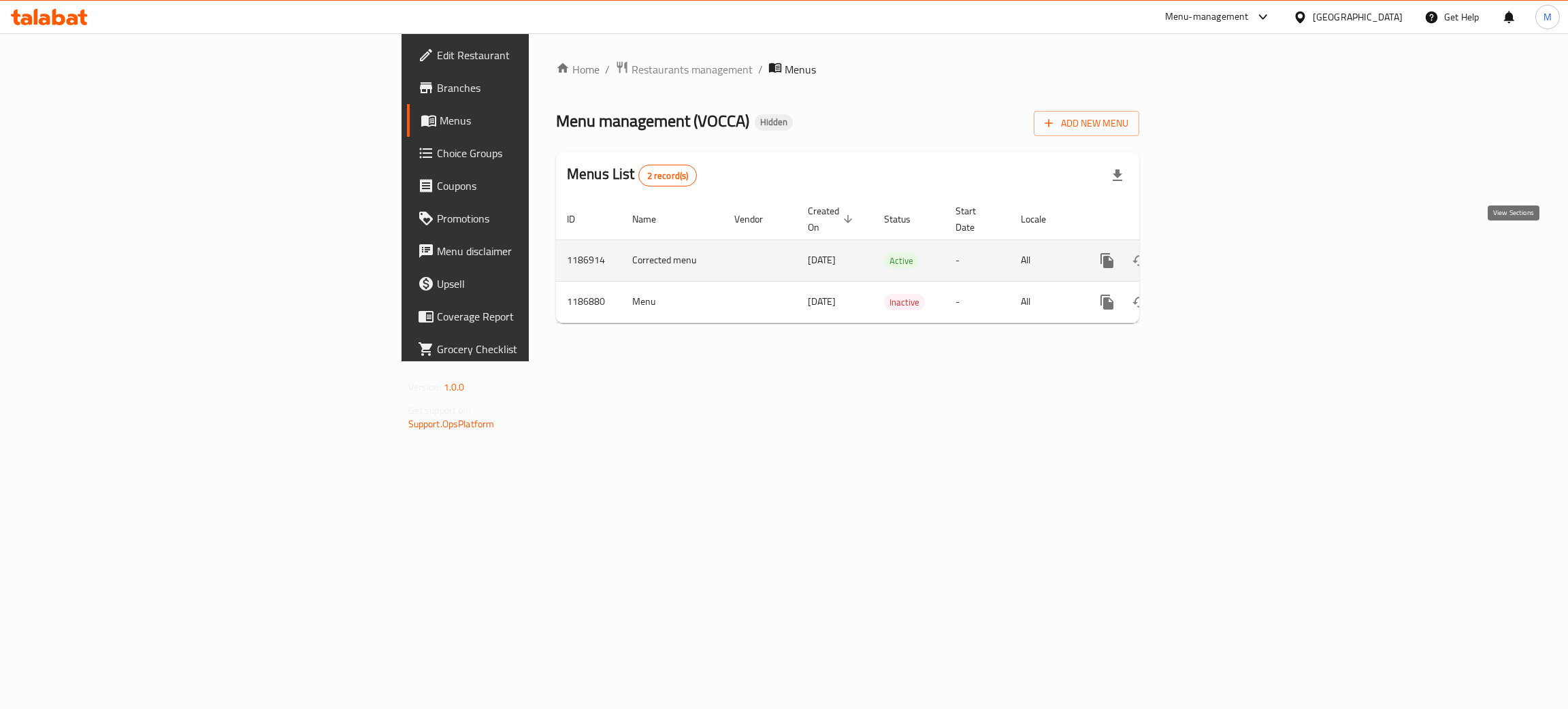
click at [1212, 255] on icon "enhanced table" at bounding box center [1206, 261] width 12 height 12
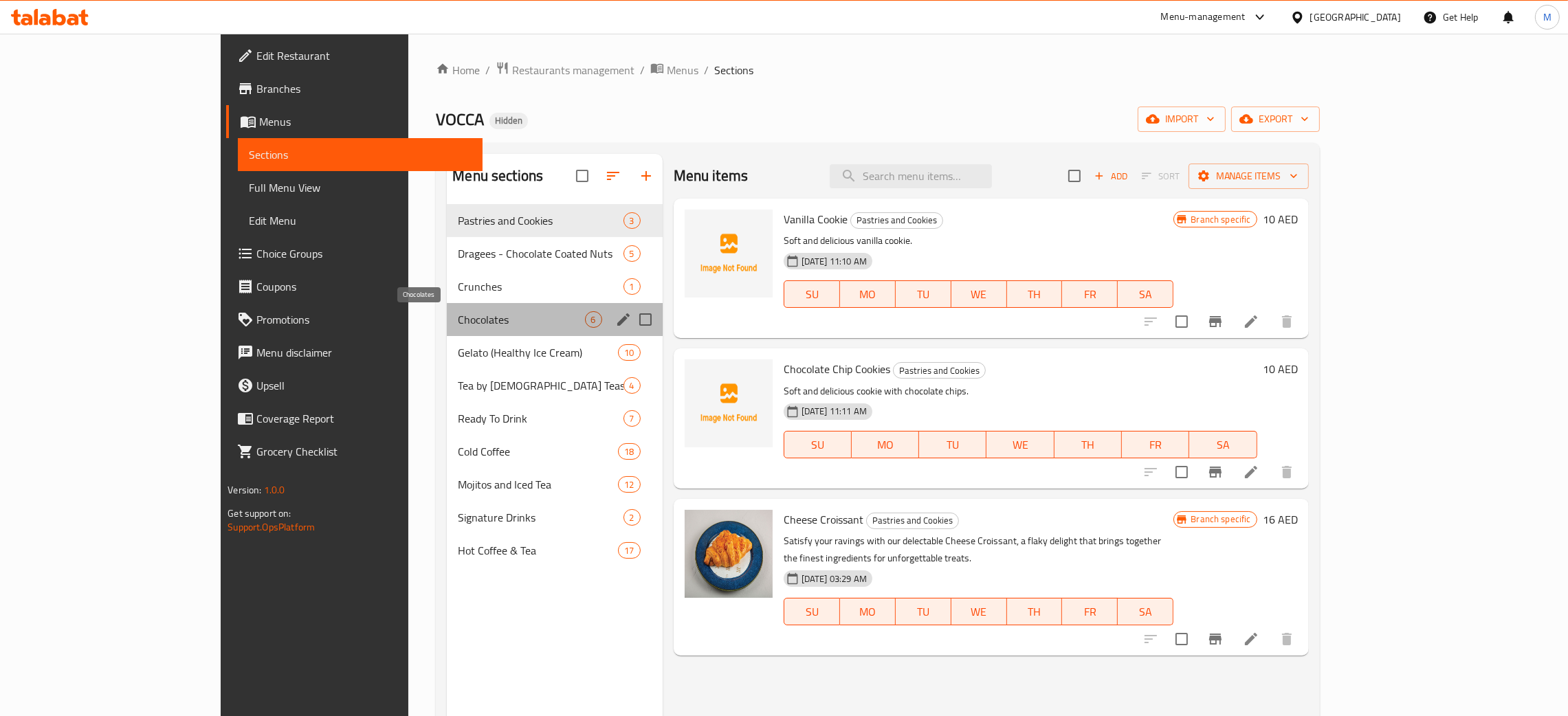
click at [458, 320] on span "Chocolates" at bounding box center [521, 320] width 126 height 17
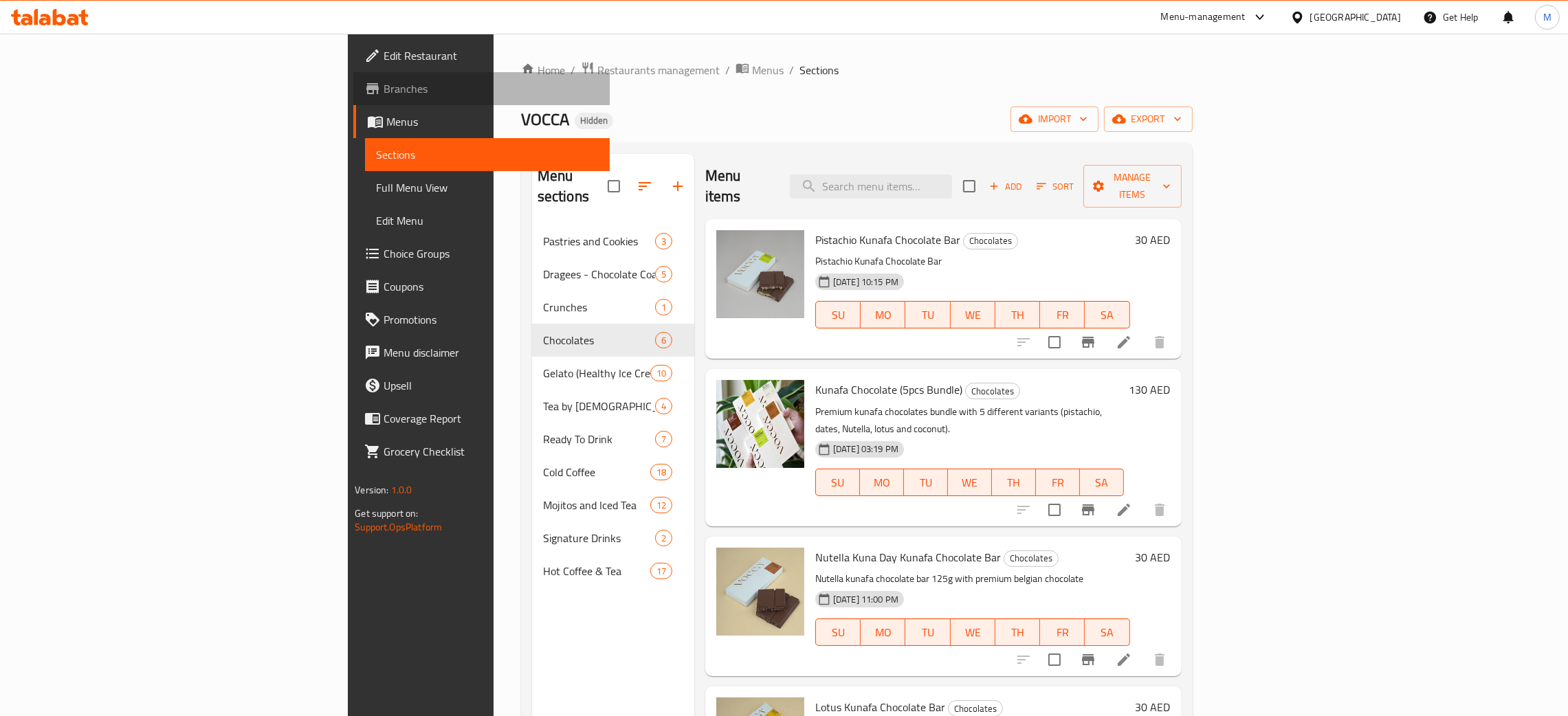
click at [384, 84] on span "Branches" at bounding box center [491, 89] width 215 height 17
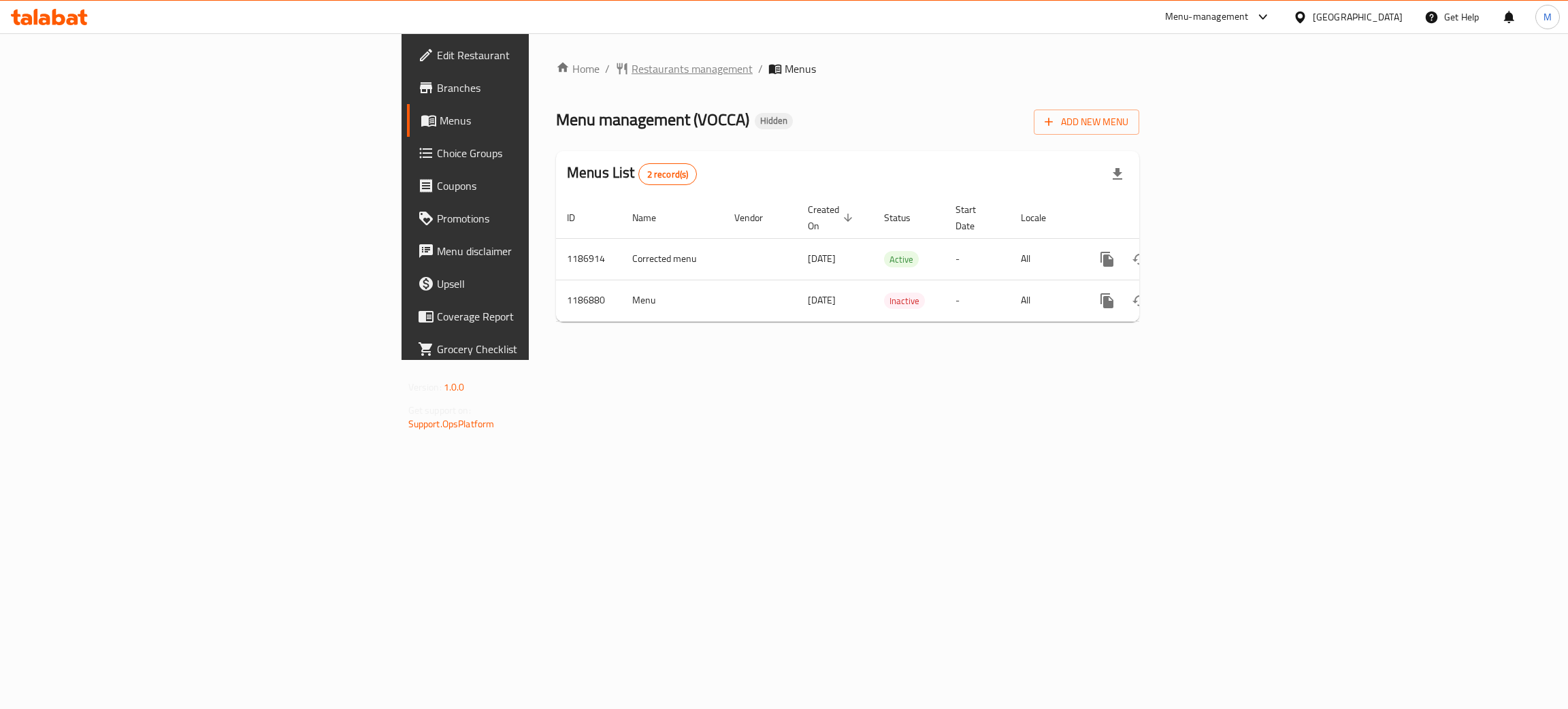
click at [632, 71] on span "Restaurants management" at bounding box center [692, 69] width 121 height 17
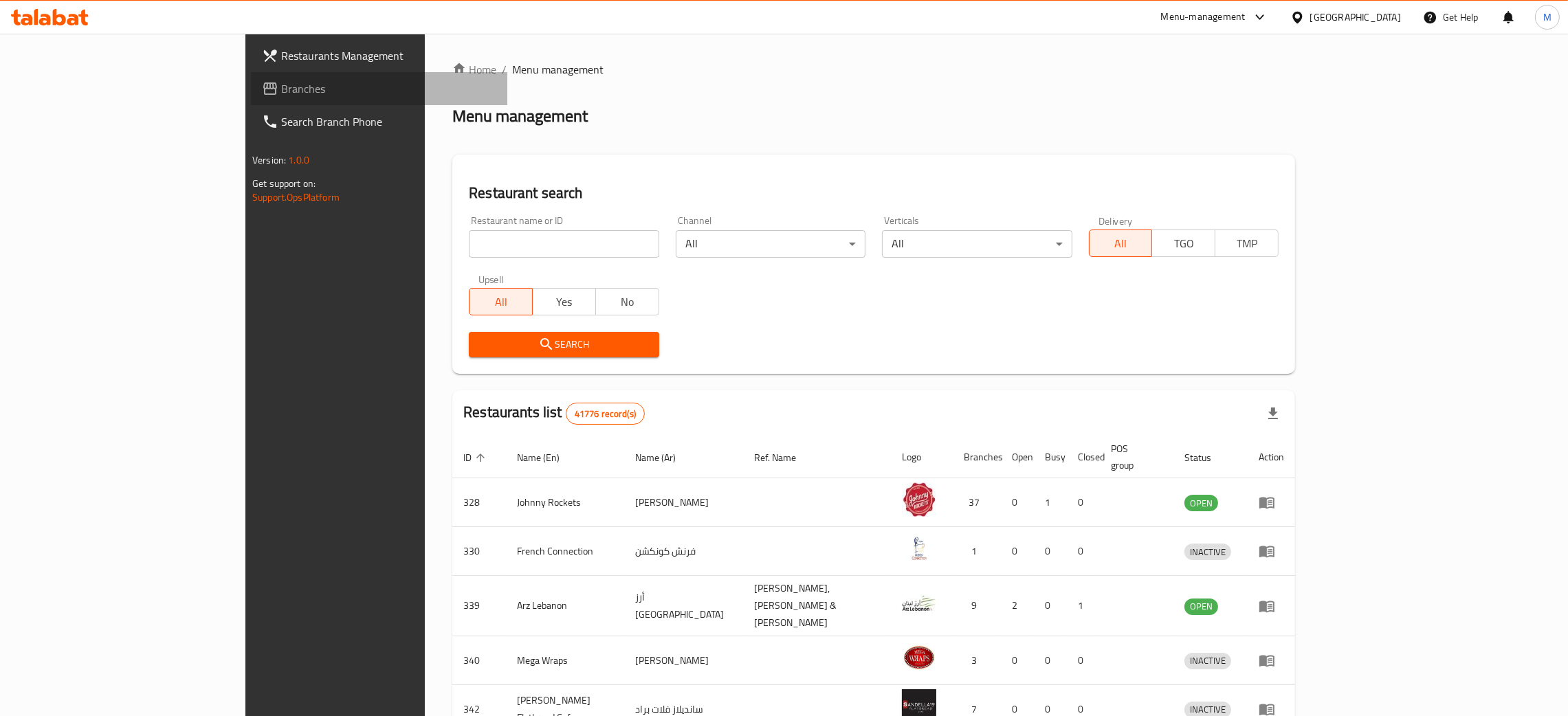
click at [281, 87] on span "Branches" at bounding box center [388, 89] width 215 height 17
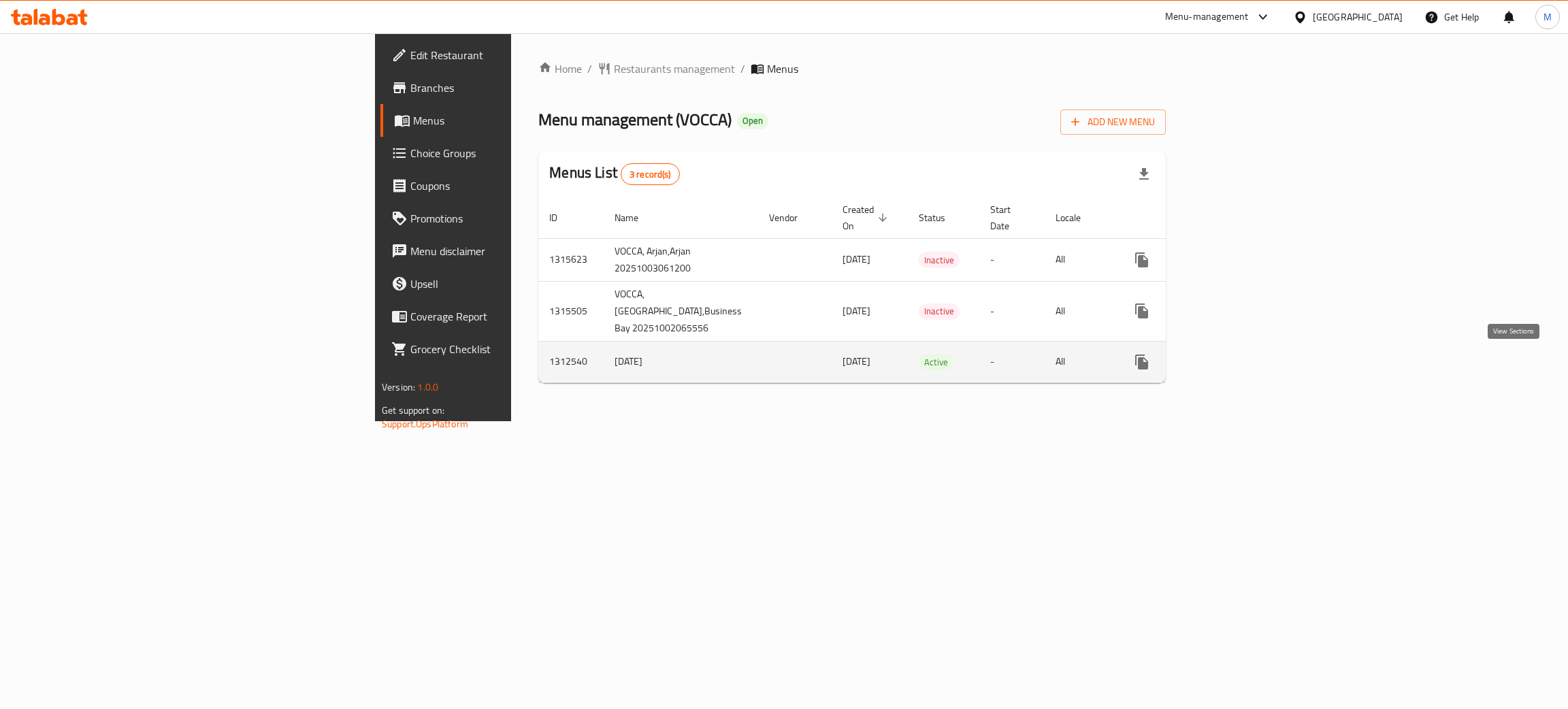
click at [1247, 361] on icon "enhanced table" at bounding box center [1240, 362] width 12 height 12
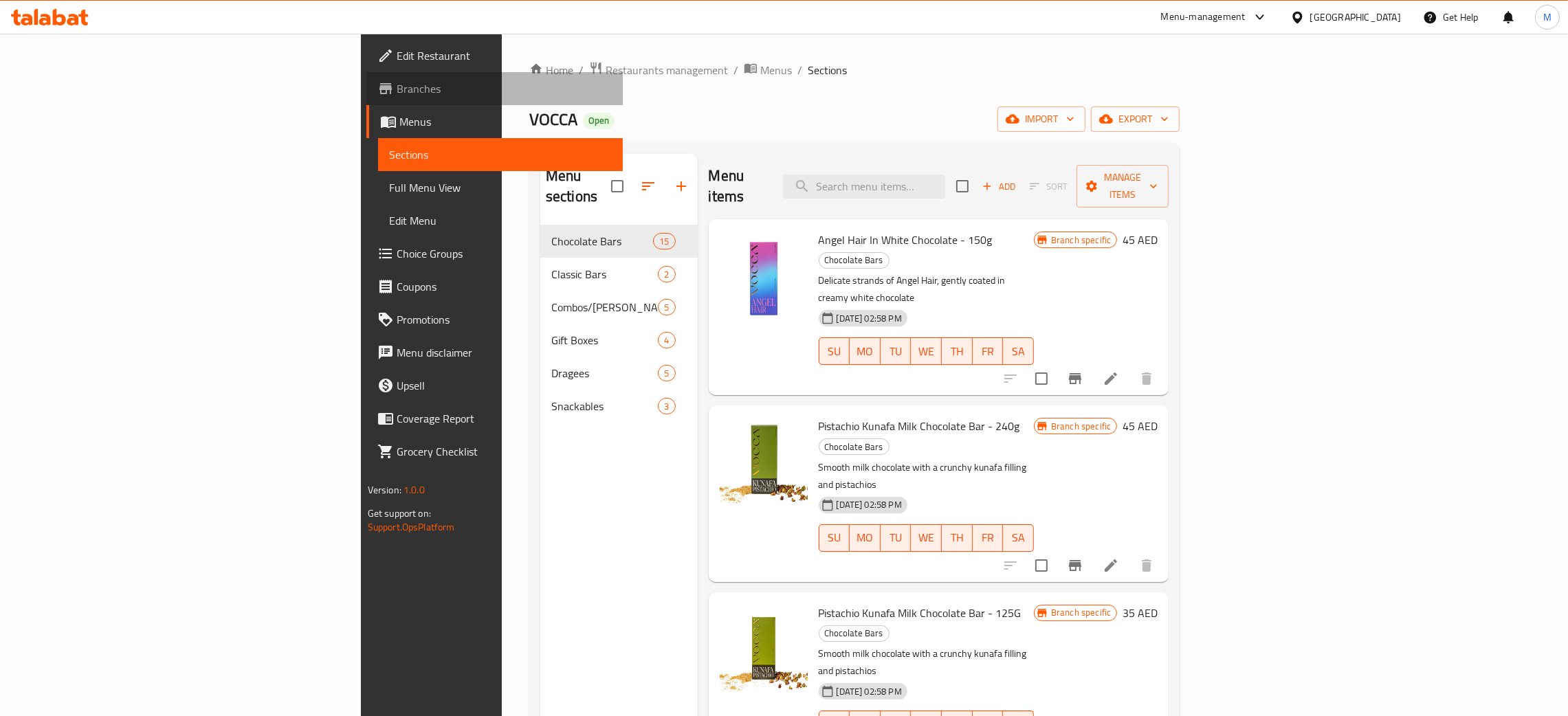
click at [397, 90] on span "Branches" at bounding box center [504, 89] width 215 height 17
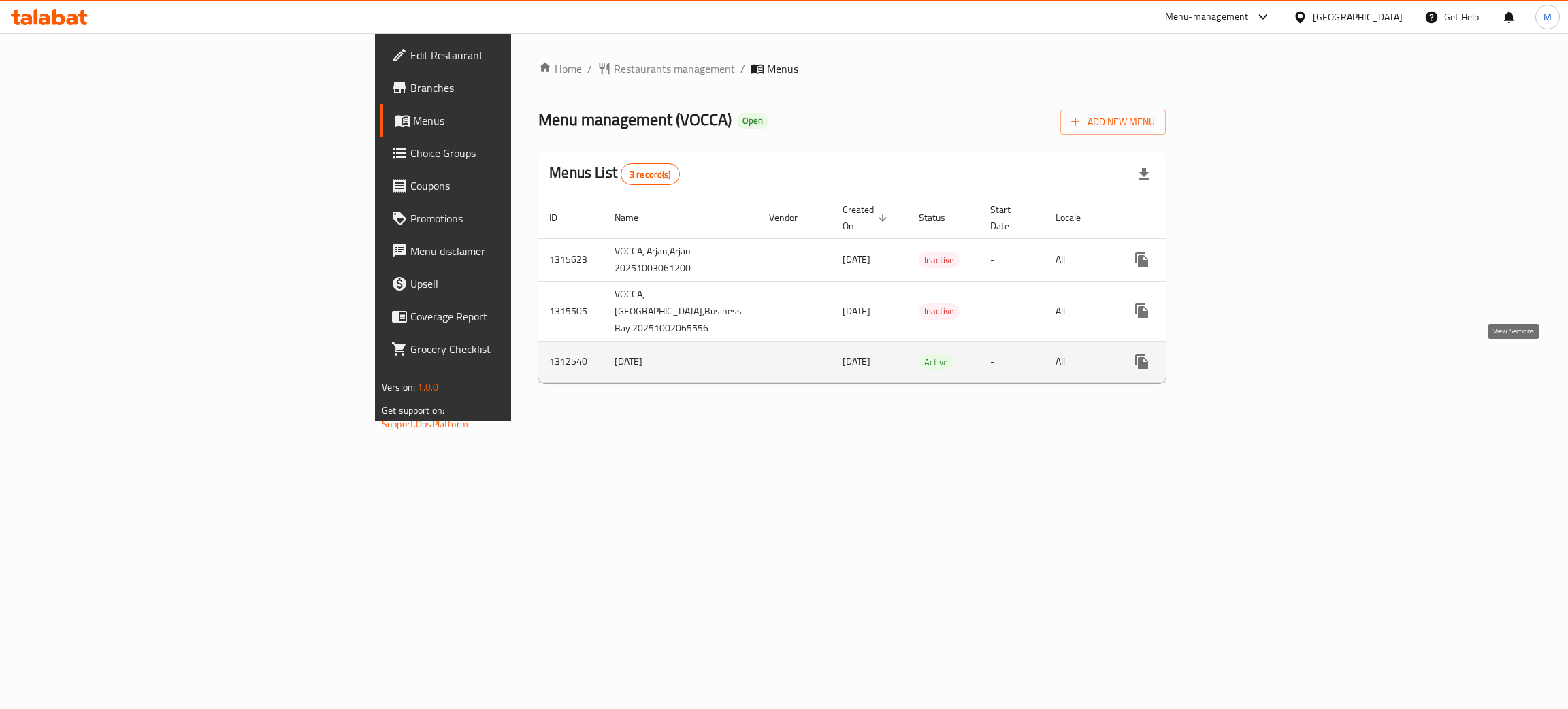
click at [1248, 358] on icon "enhanced table" at bounding box center [1240, 362] width 17 height 17
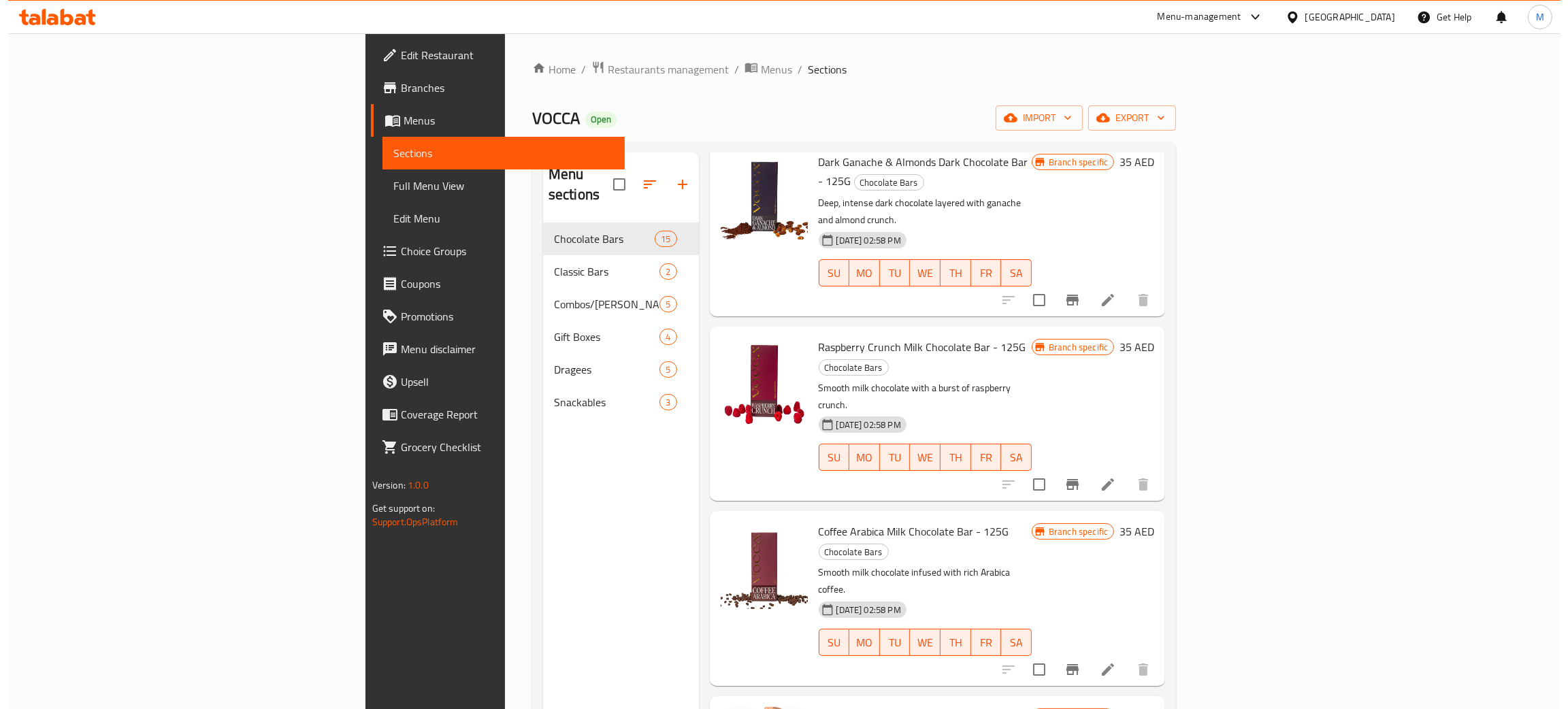
scroll to position [1145, 0]
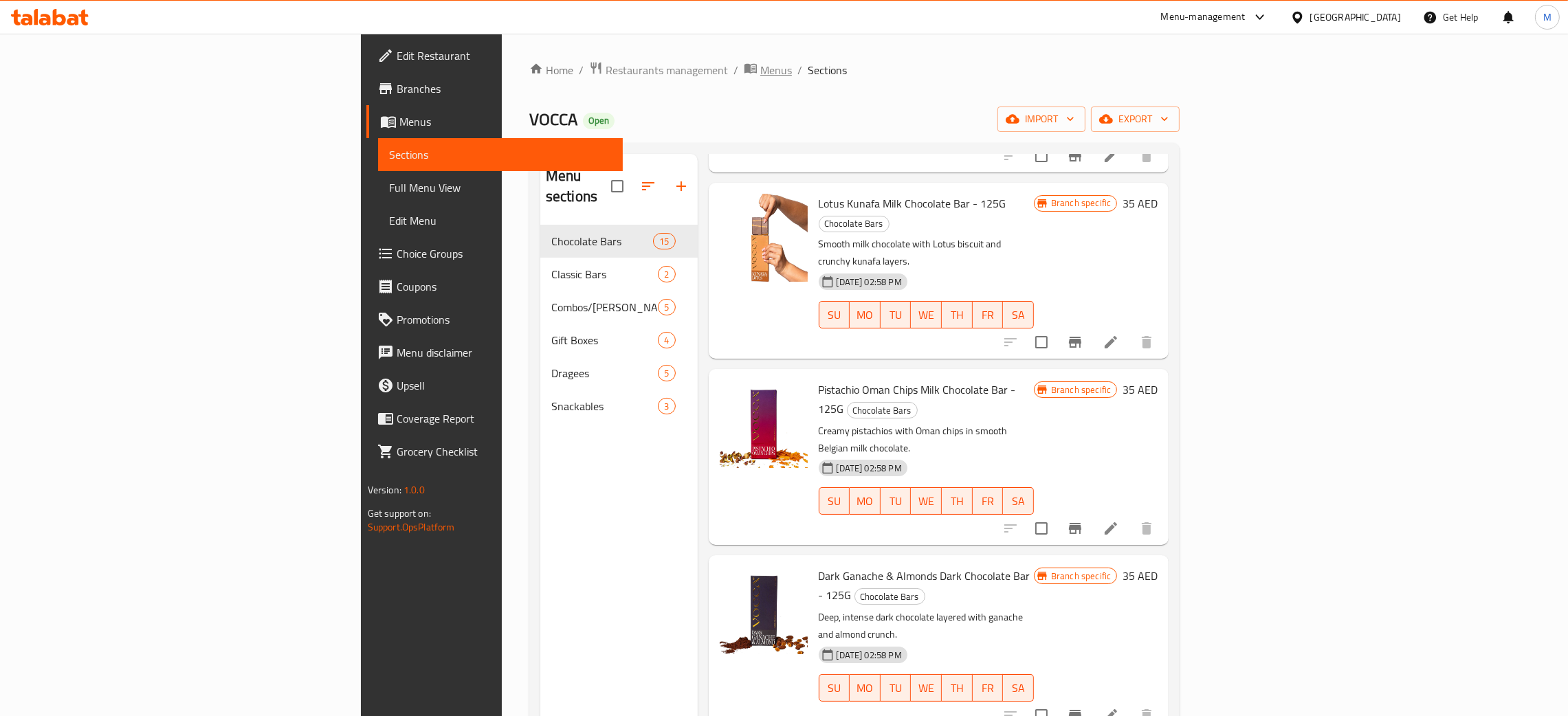
click at [760, 70] on span "Menus" at bounding box center [776, 70] width 31 height 17
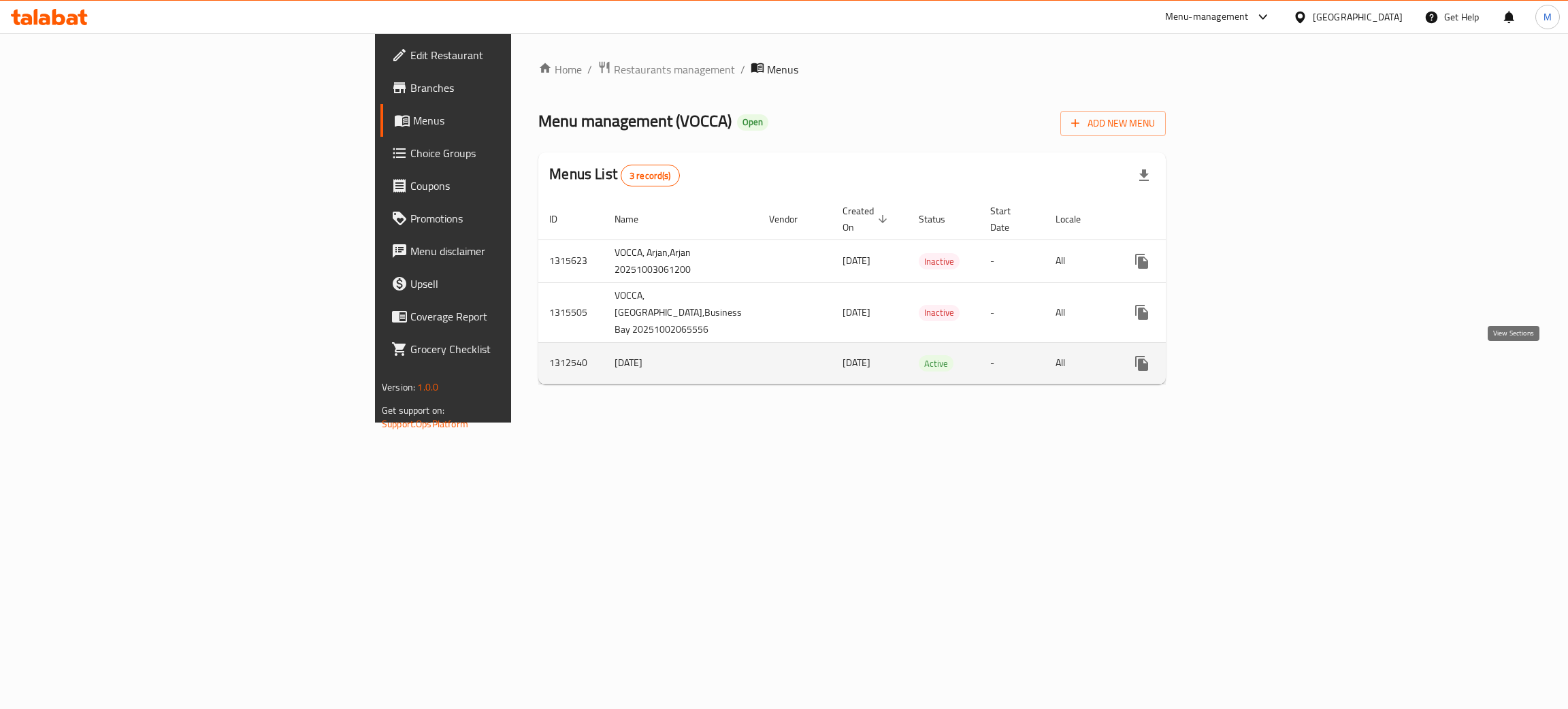
click at [1248, 362] on icon "enhanced table" at bounding box center [1240, 364] width 17 height 17
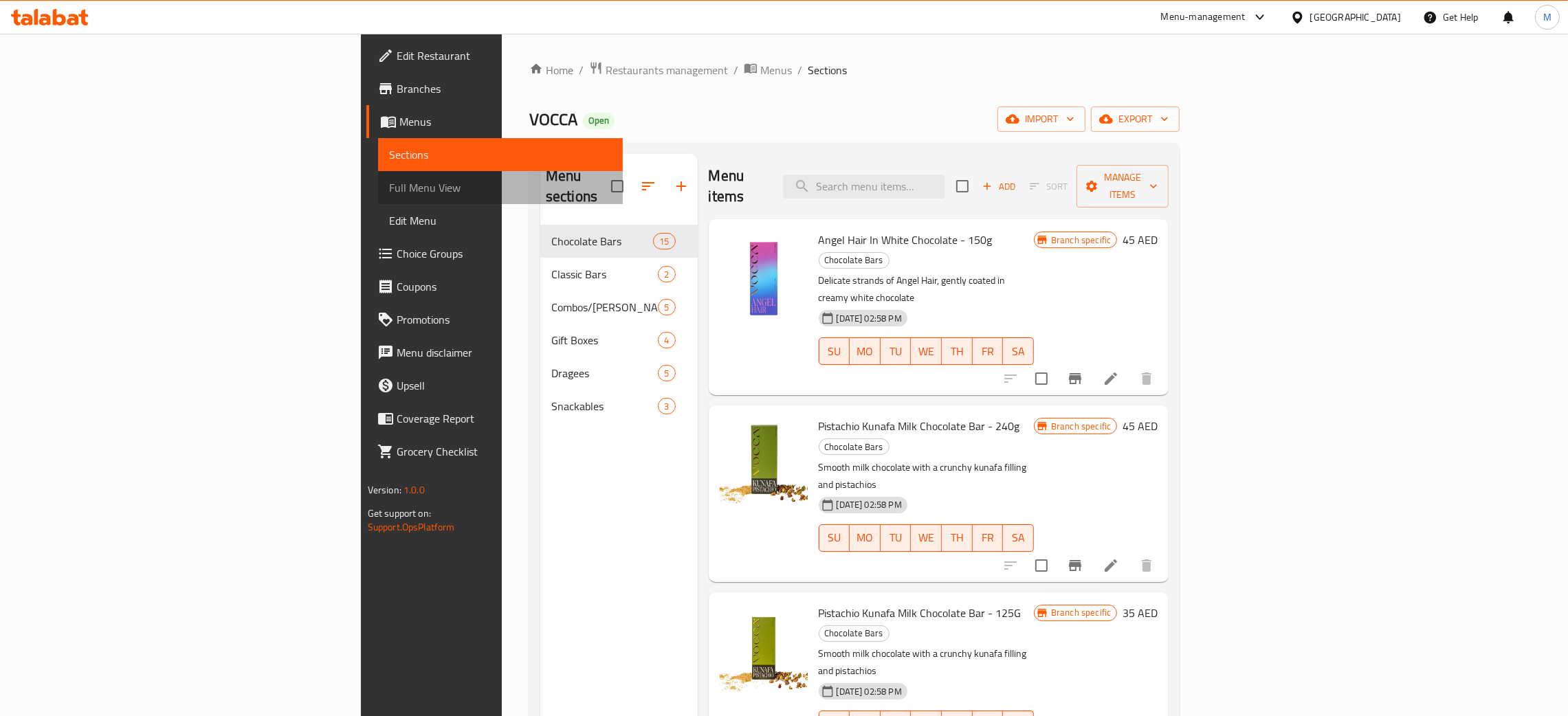
click at [389, 180] on span "Full Menu View" at bounding box center [500, 188] width 223 height 17
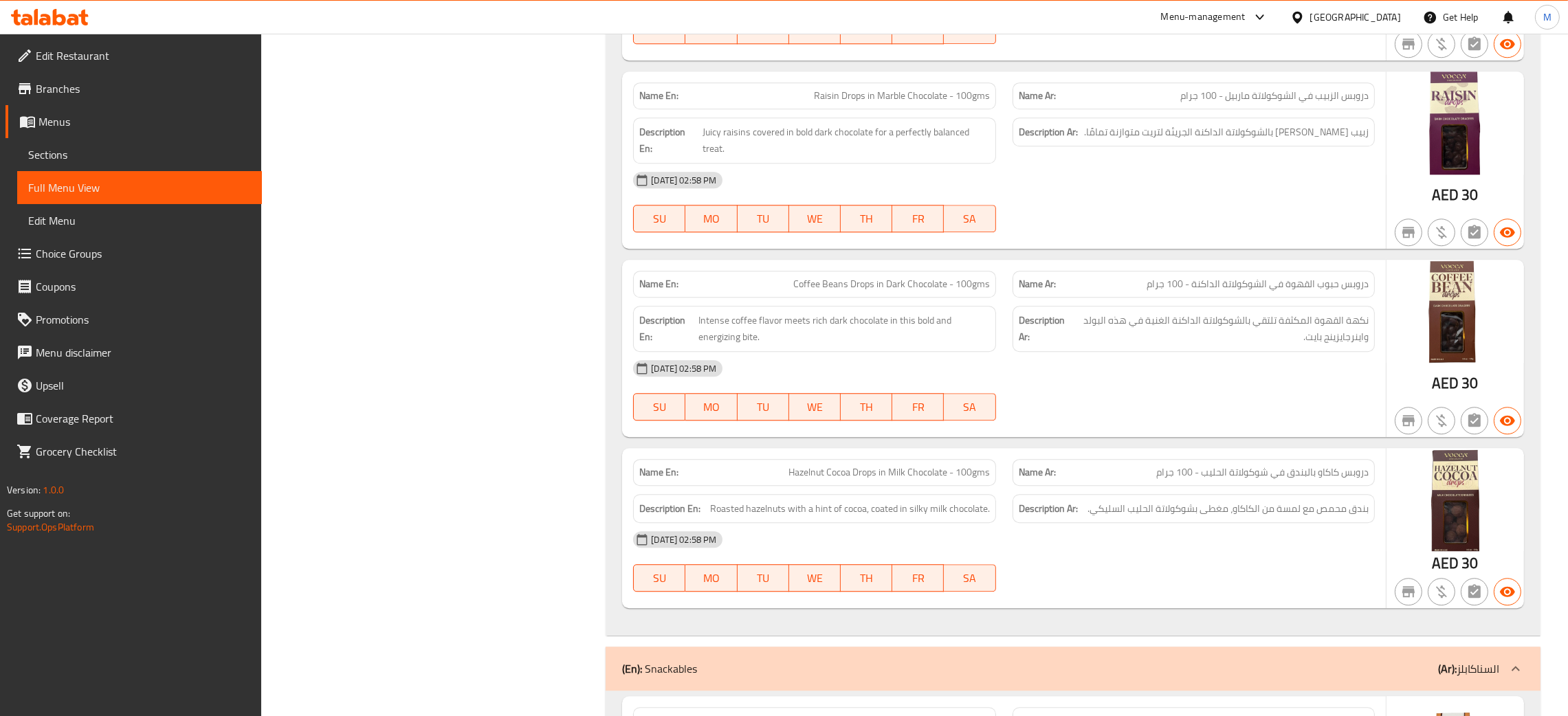
scroll to position [5138, 0]
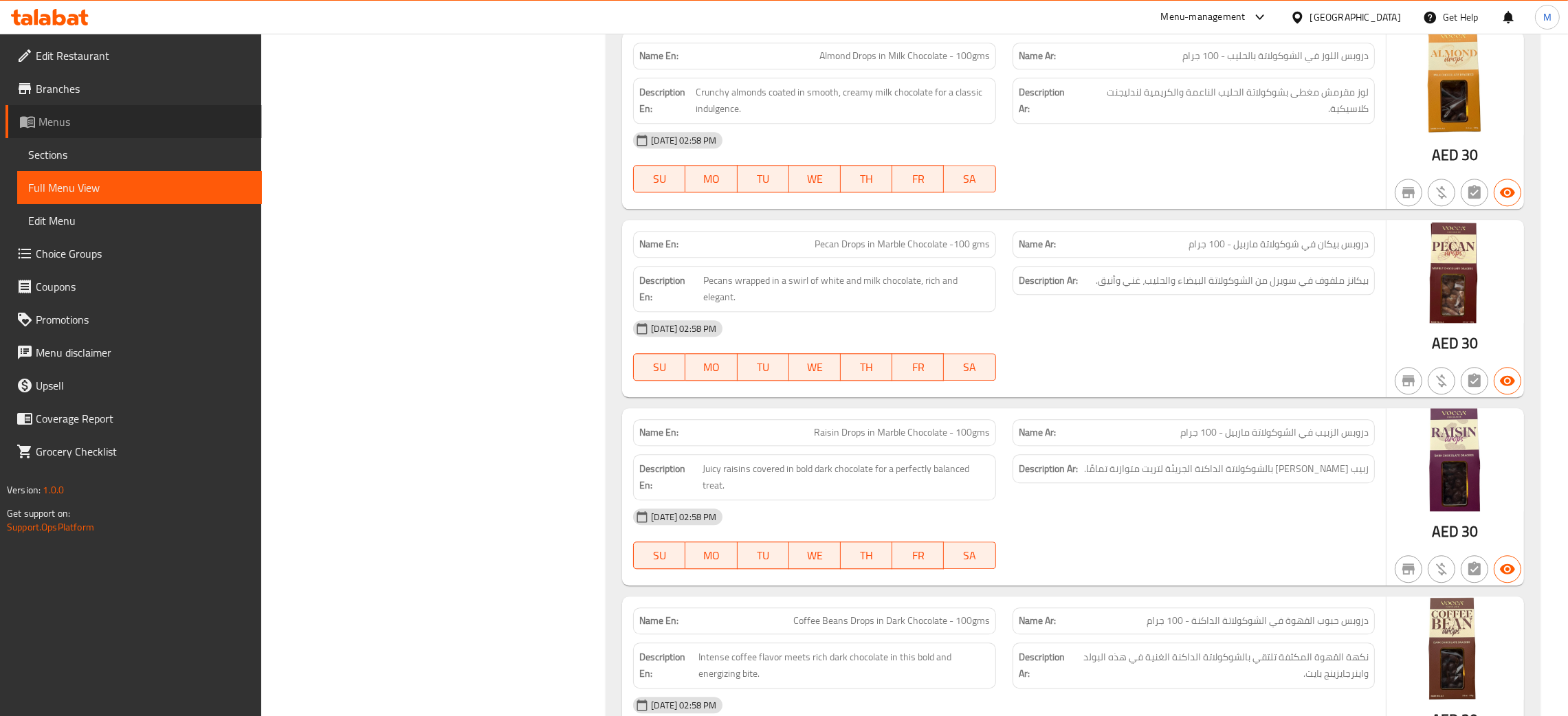
click at [67, 115] on span "Menus" at bounding box center [144, 122] width 212 height 17
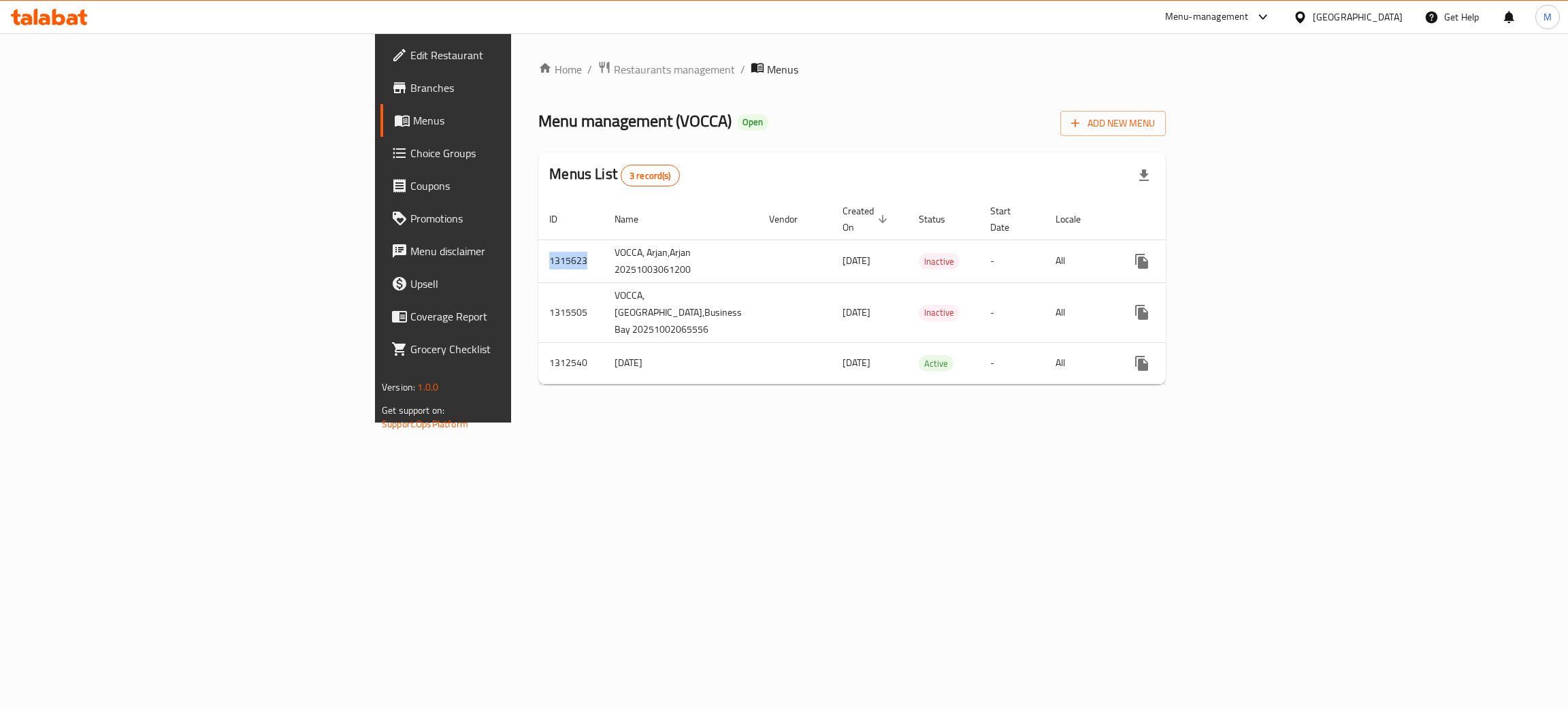
drag, startPoint x: 342, startPoint y: 256, endPoint x: 284, endPoint y: 255, distance: 58.0
click at [511, 255] on div "Home / Restaurants management / Menus Menu management ( VOCCA ) Open Add New Me…" at bounding box center [851, 227] width 682 height 389
click at [673, 120] on div "Menu management ( VOCCA ) Open Add New Menu" at bounding box center [852, 121] width 628 height 30
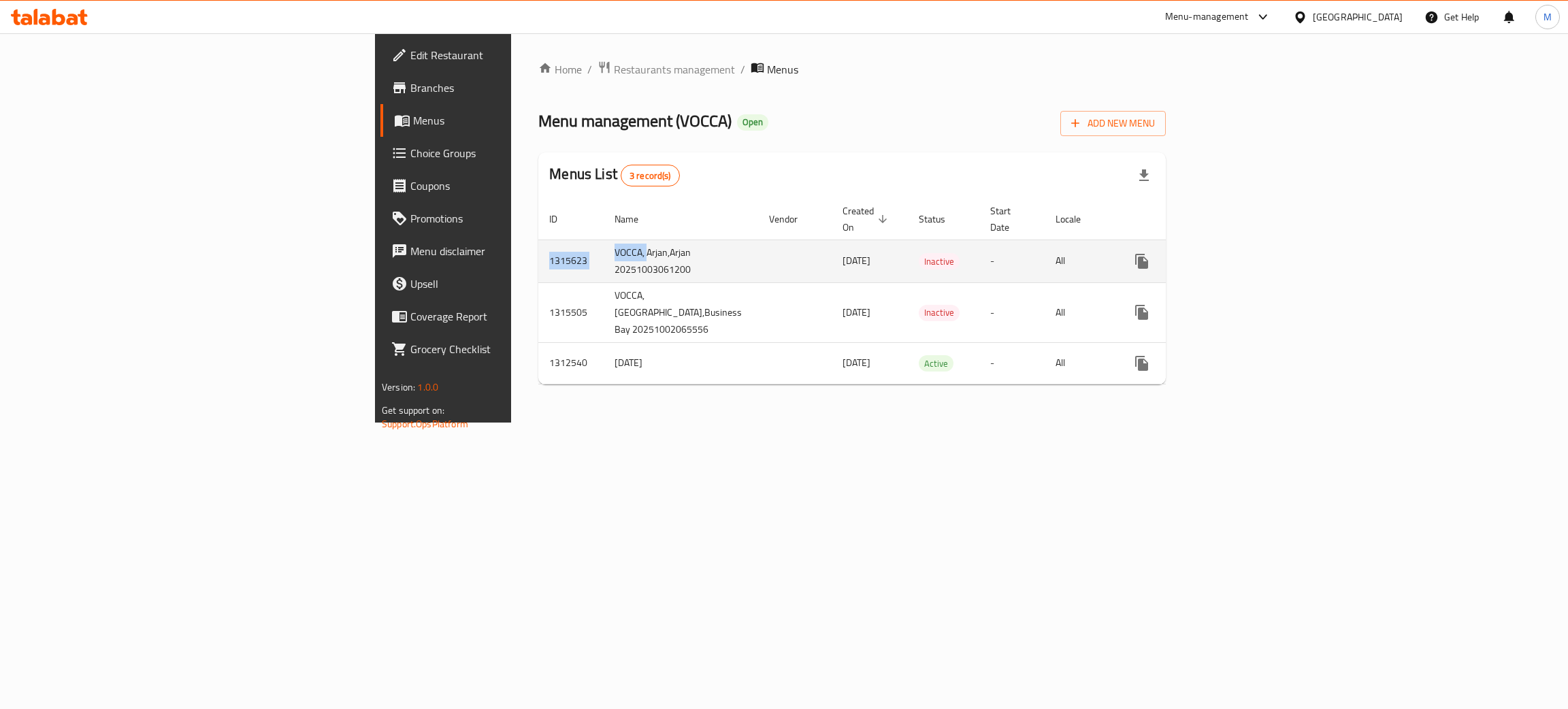
drag, startPoint x: 356, startPoint y: 253, endPoint x: 302, endPoint y: 250, distance: 54.1
click at [538, 250] on tr "1315623 VOCCA, Arjan,Arjan 20251003061200 [DATE] Inactive - All" at bounding box center [902, 261] width 729 height 43
click at [538, 253] on td "1315623" at bounding box center [571, 261] width 65 height 43
drag, startPoint x: 343, startPoint y: 253, endPoint x: 300, endPoint y: 256, distance: 43.1
click at [538, 256] on td "1315623" at bounding box center [571, 261] width 65 height 43
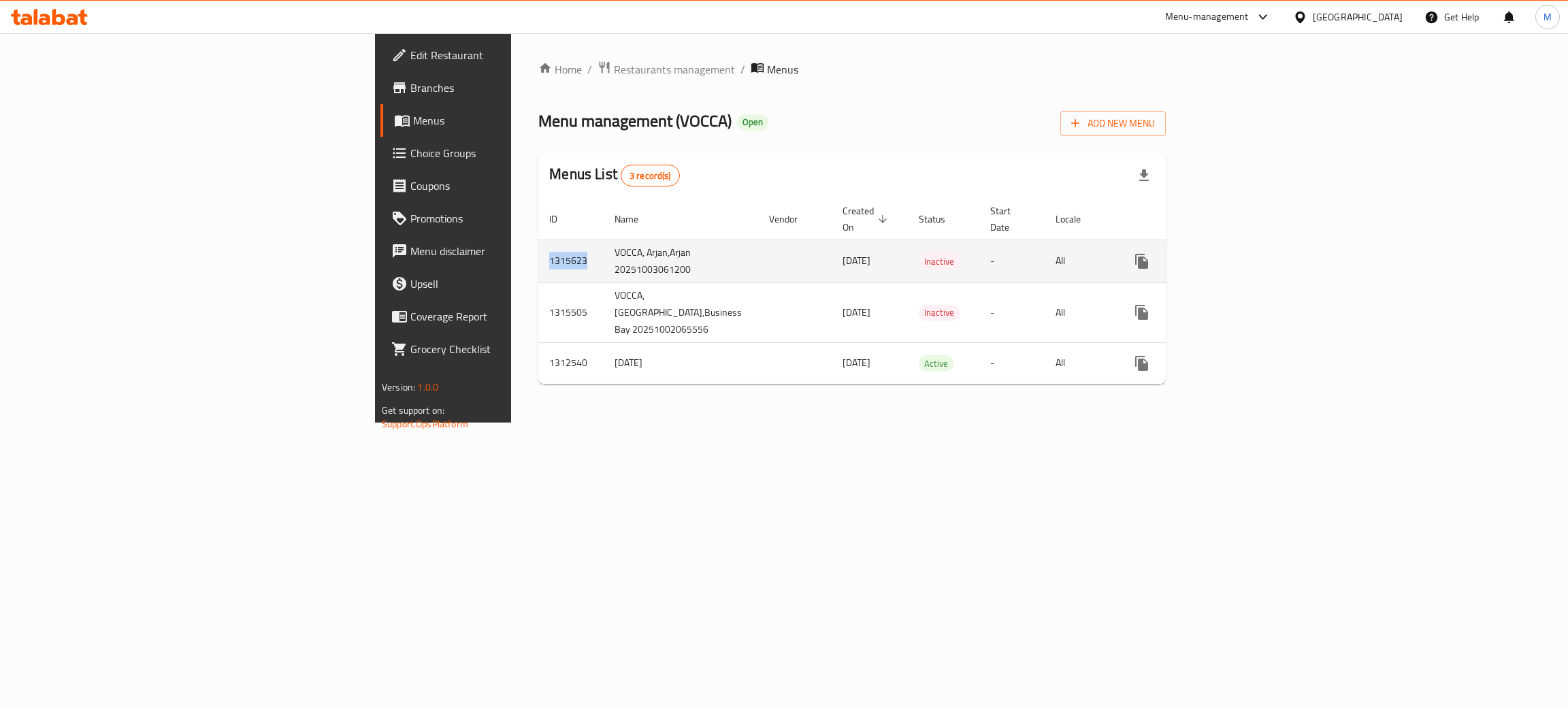
copy td "1315623"
